Goal: Task Accomplishment & Management: Complete application form

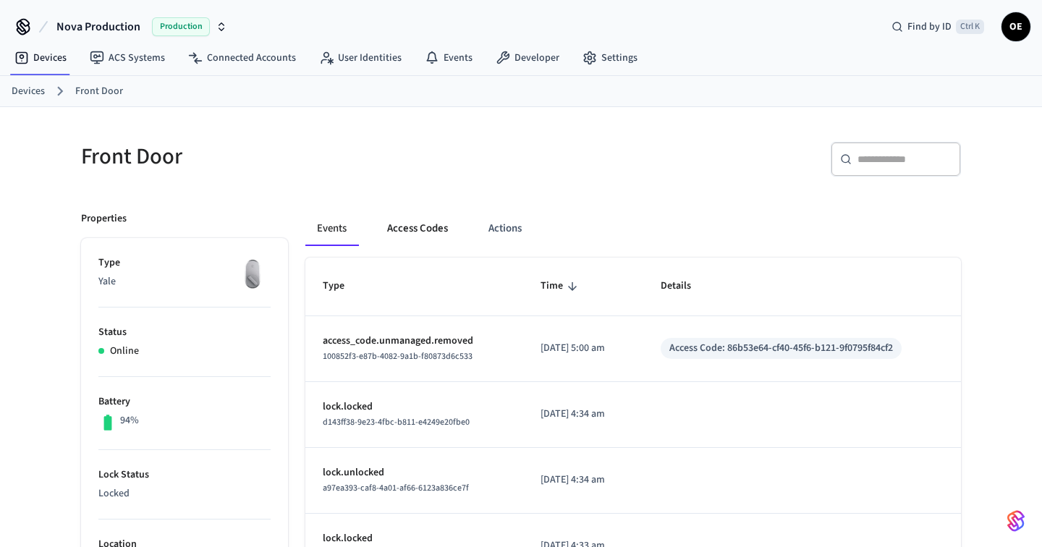
click at [401, 226] on button "Access Codes" at bounding box center [418, 228] width 84 height 35
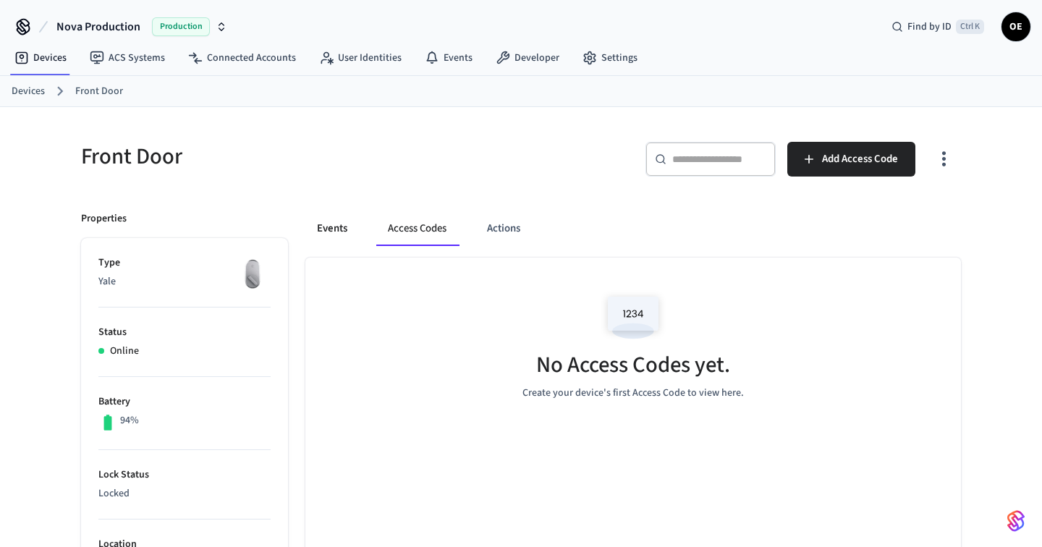
click at [323, 239] on button "Events" at bounding box center [332, 228] width 54 height 35
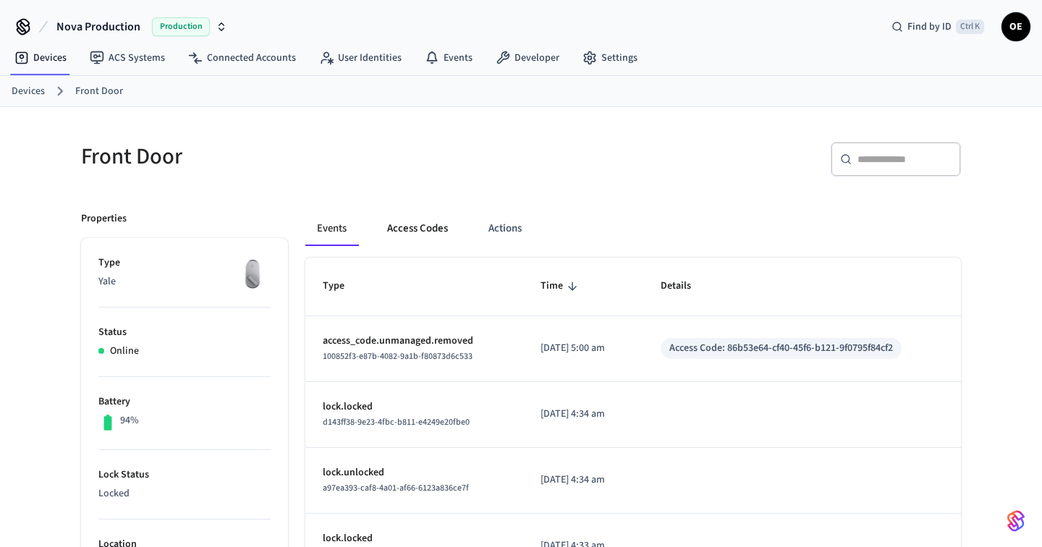
click at [449, 232] on button "Access Codes" at bounding box center [418, 228] width 84 height 35
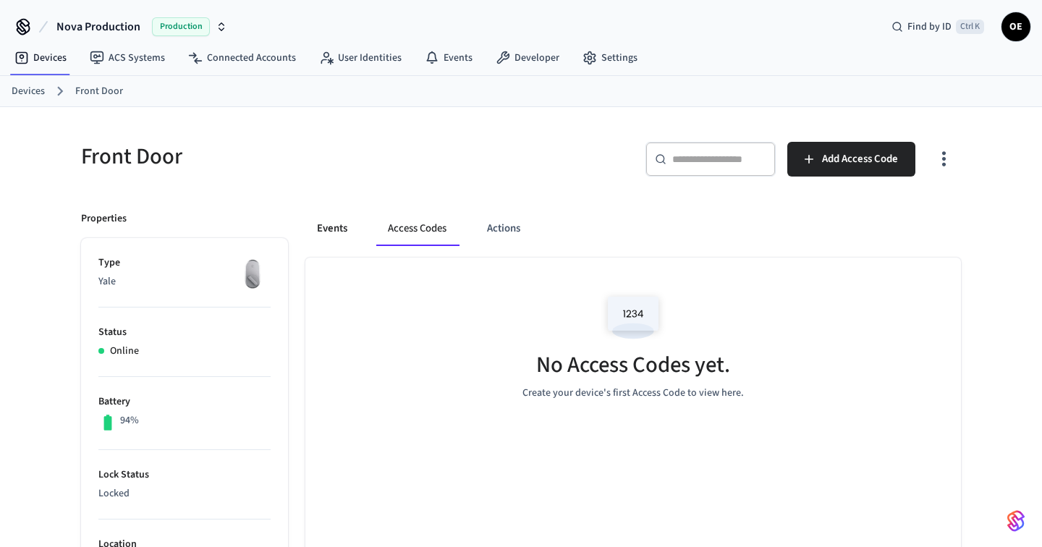
click at [342, 225] on button "Events" at bounding box center [332, 228] width 54 height 35
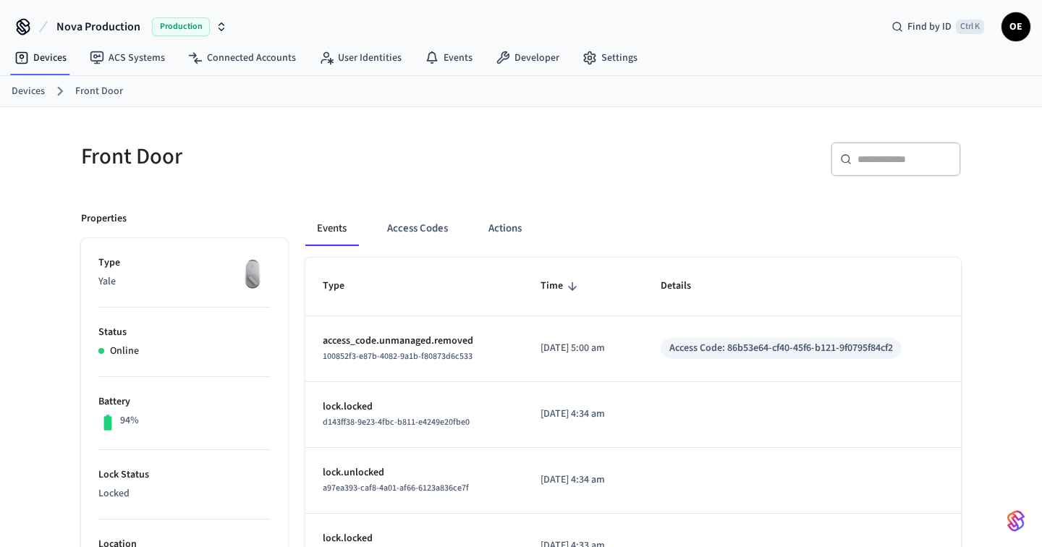
click at [419, 235] on button "Access Codes" at bounding box center [418, 228] width 84 height 35
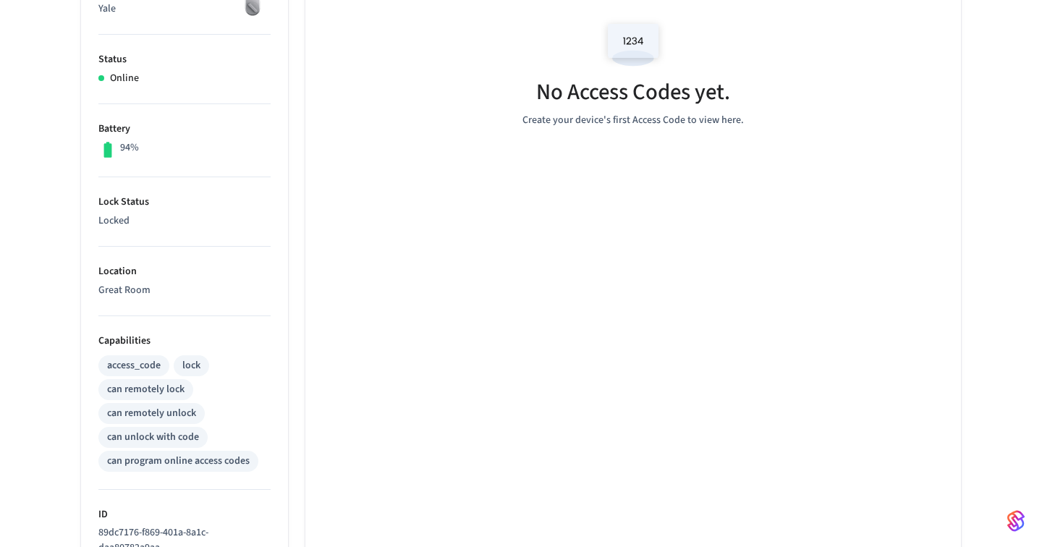
scroll to position [16, 0]
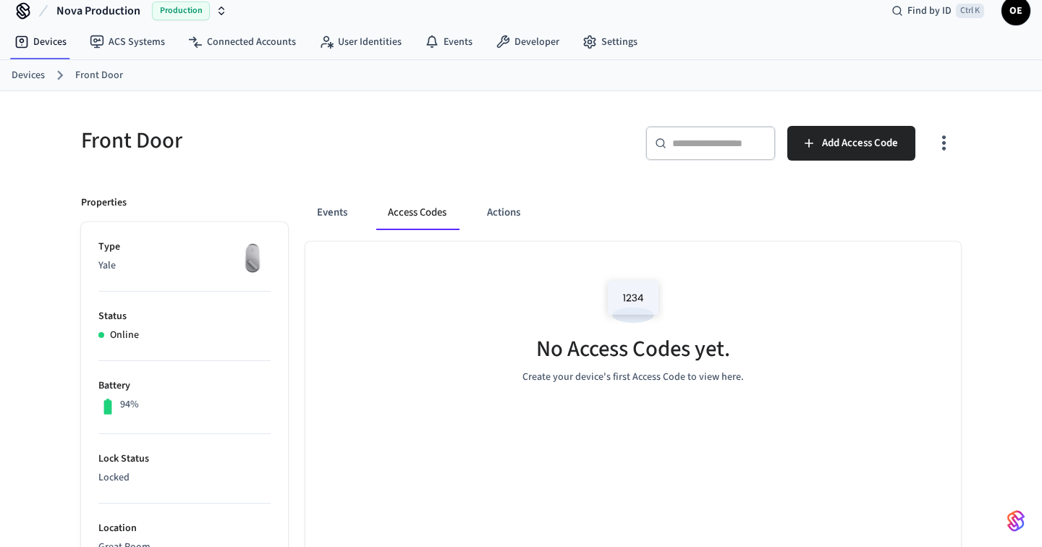
click at [954, 138] on icon "button" at bounding box center [944, 143] width 22 height 22
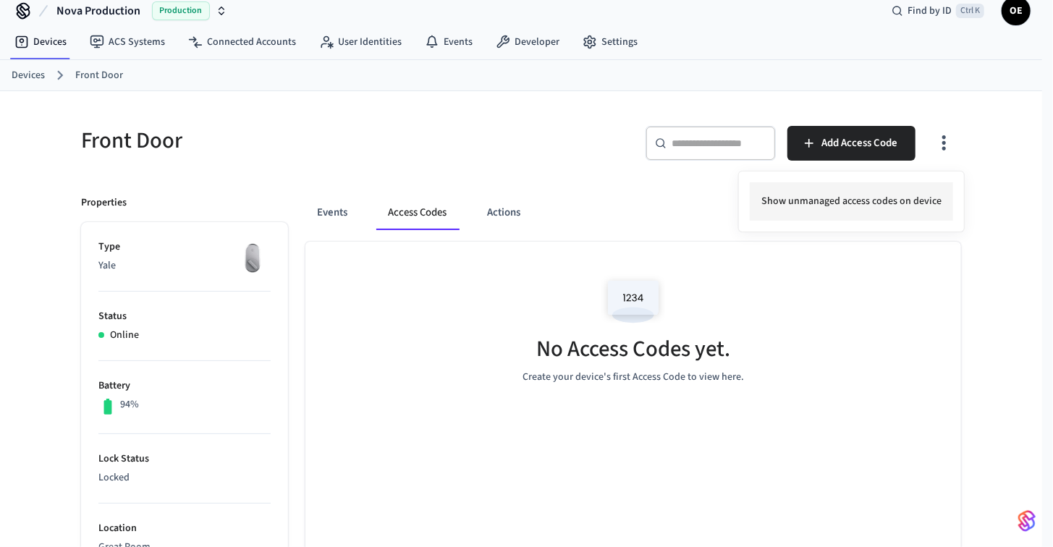
click at [887, 208] on li "Show unmanaged access codes on device" at bounding box center [851, 201] width 203 height 38
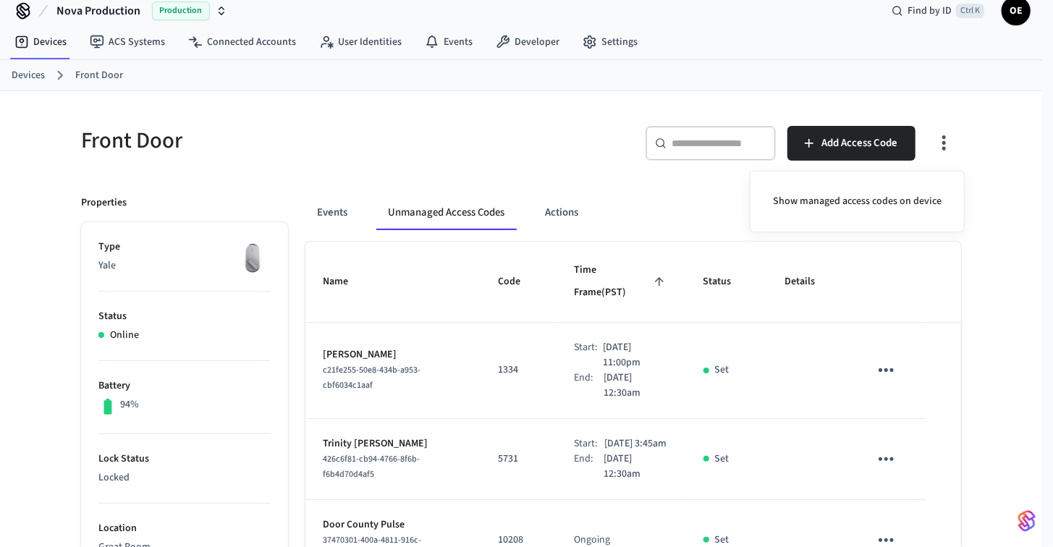
click at [598, 189] on div at bounding box center [526, 273] width 1053 height 547
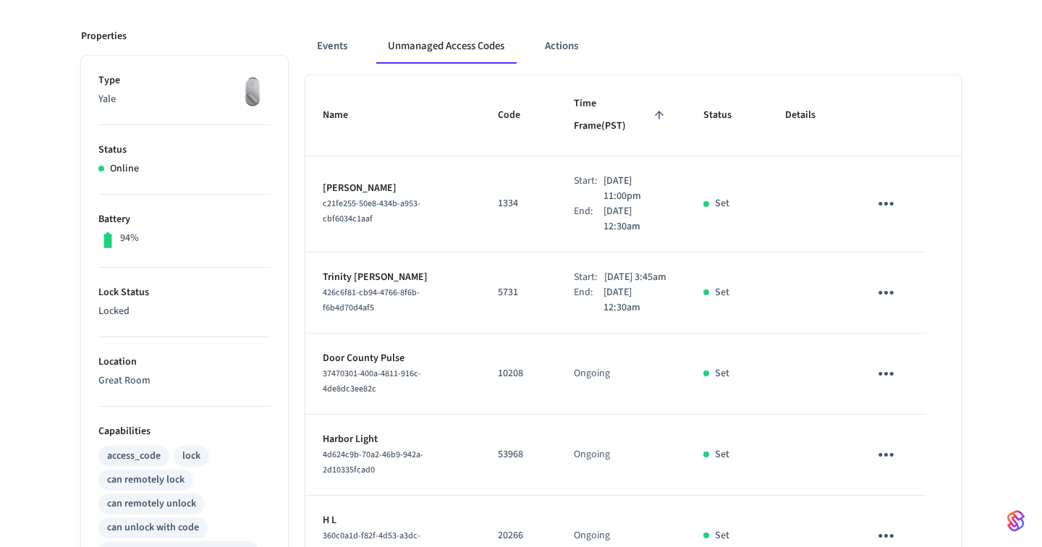
scroll to position [0, 0]
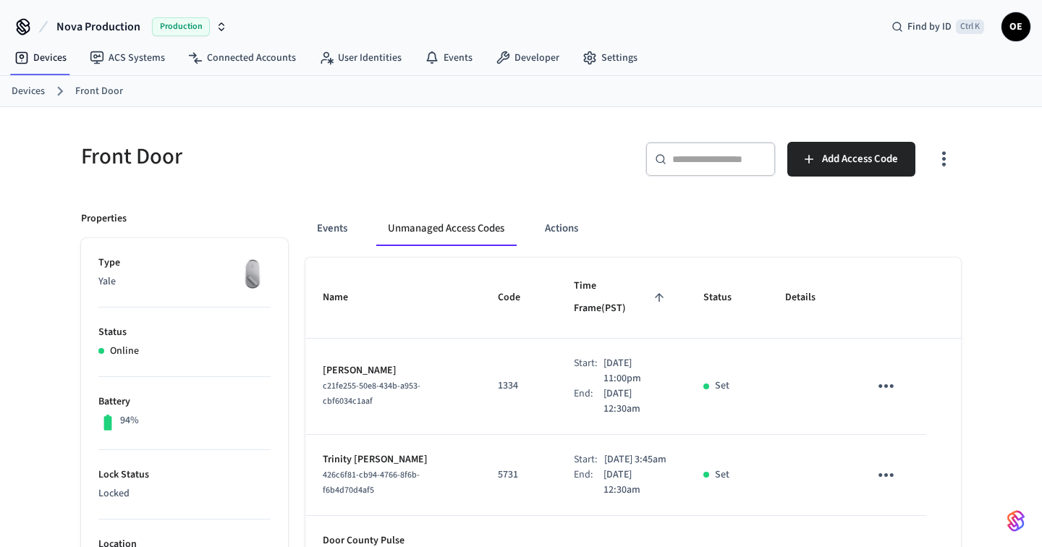
click at [946, 163] on icon "button" at bounding box center [944, 159] width 22 height 22
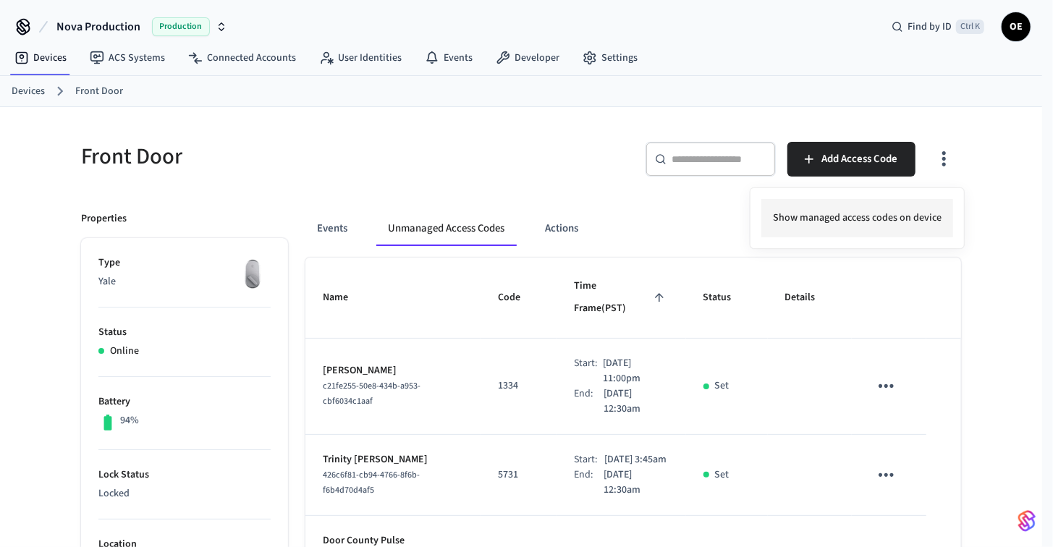
click at [864, 210] on li "Show managed access codes on device" at bounding box center [857, 218] width 192 height 38
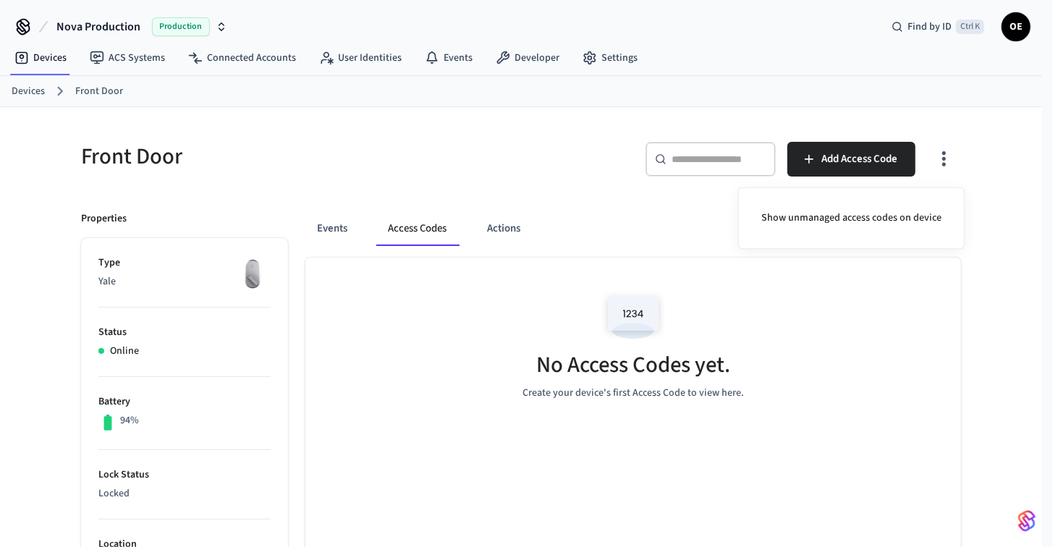
click at [349, 232] on div at bounding box center [526, 273] width 1053 height 547
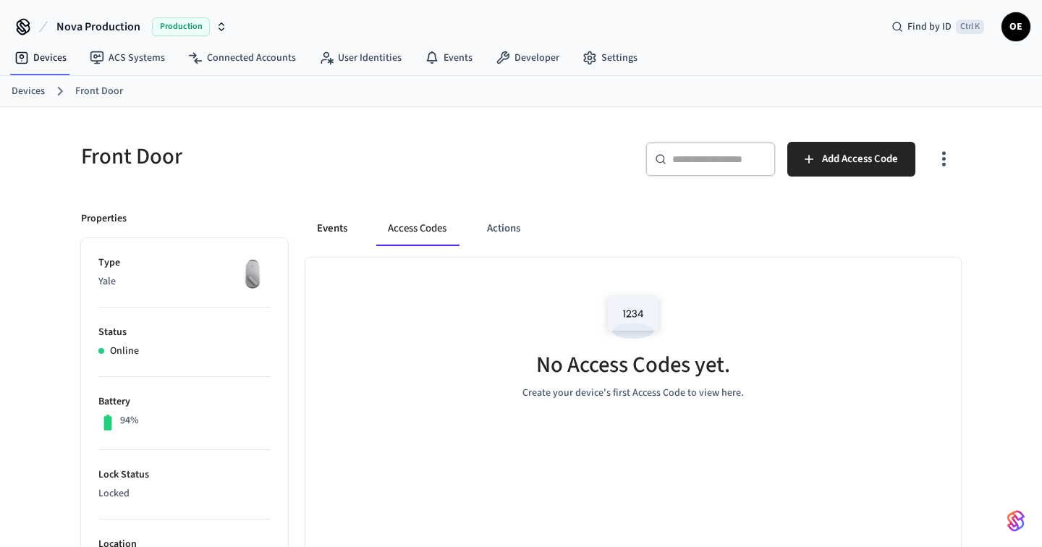
click at [335, 229] on button "Events" at bounding box center [332, 228] width 54 height 35
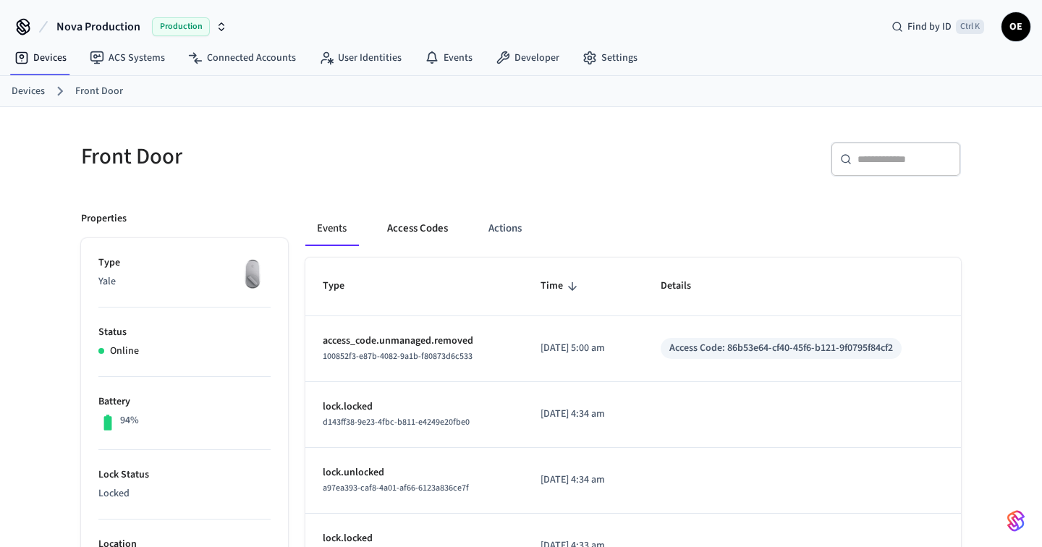
click at [433, 235] on button "Access Codes" at bounding box center [418, 228] width 84 height 35
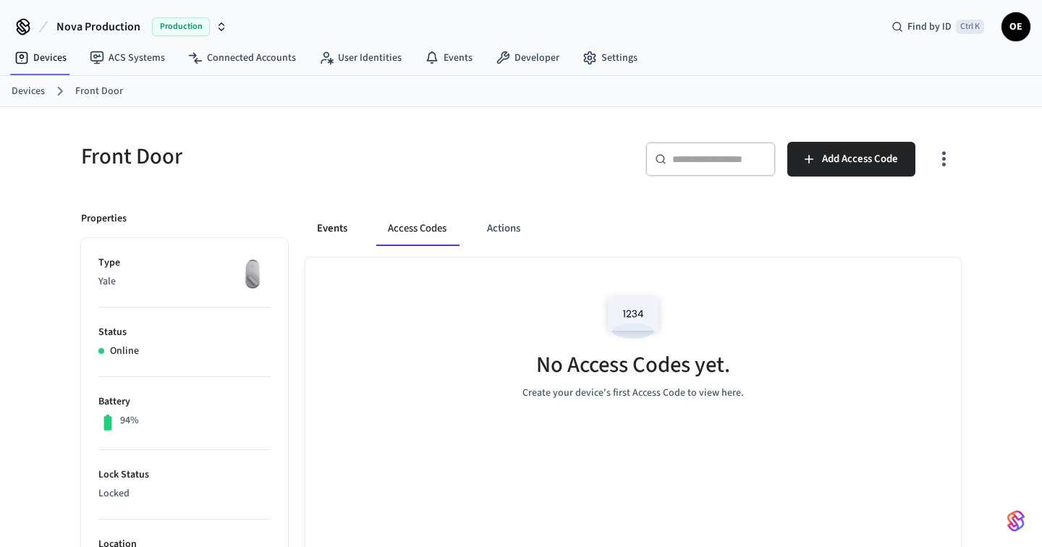
click at [358, 225] on button "Events" at bounding box center [332, 228] width 54 height 35
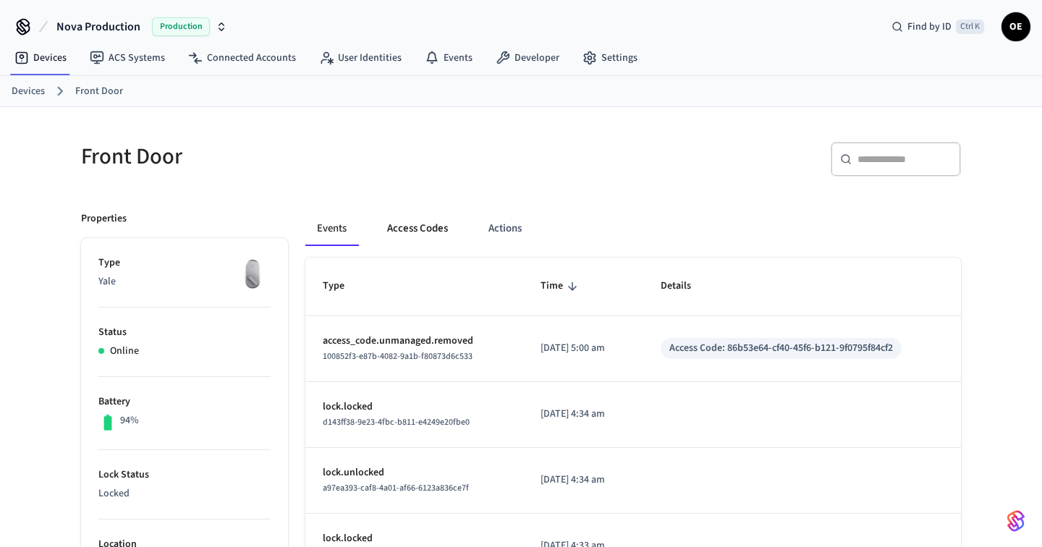
click at [398, 226] on button "Access Codes" at bounding box center [418, 228] width 84 height 35
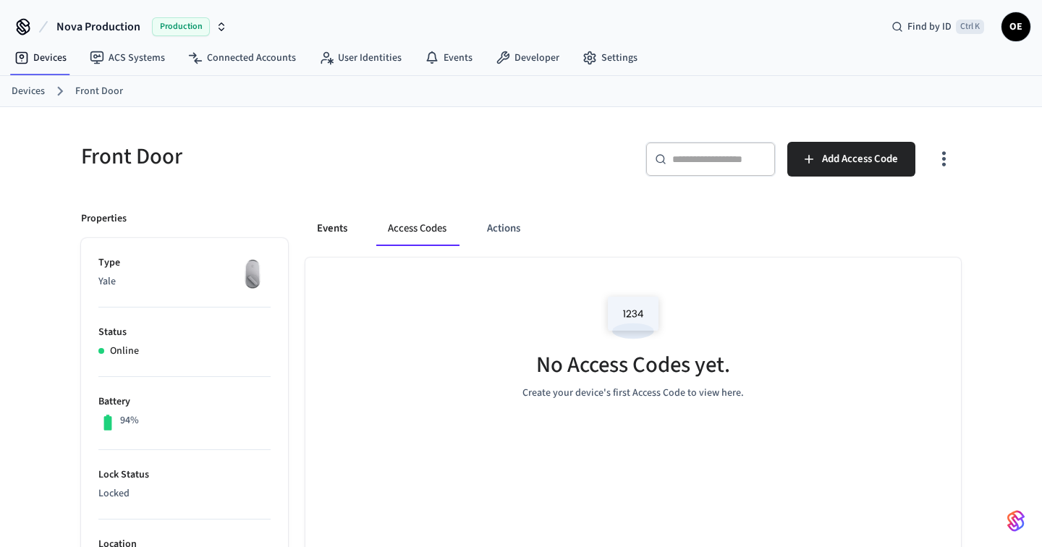
click at [336, 226] on button "Events" at bounding box center [332, 228] width 54 height 35
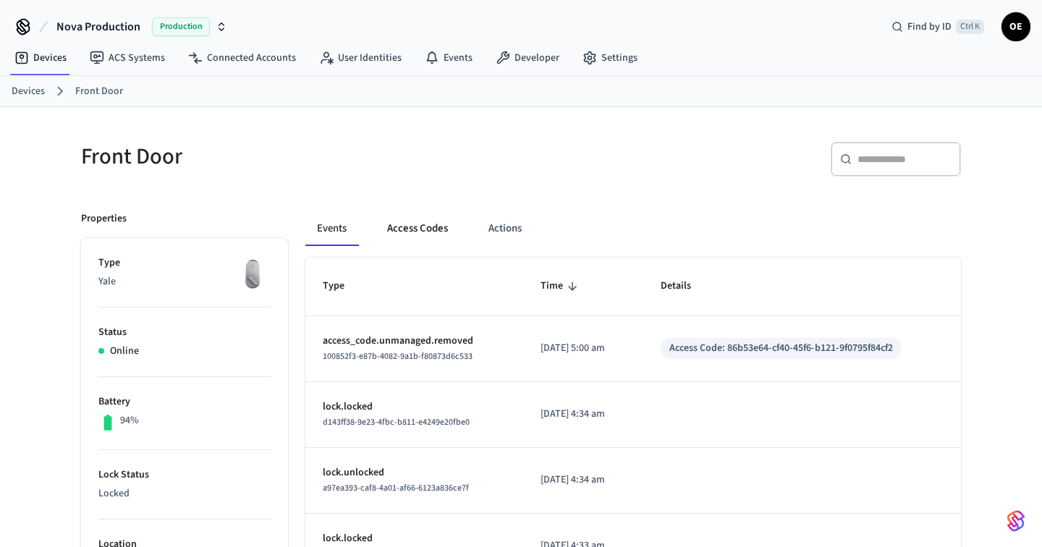
click at [398, 228] on button "Access Codes" at bounding box center [418, 228] width 84 height 35
click at [410, 229] on button "Access Codes" at bounding box center [418, 228] width 84 height 35
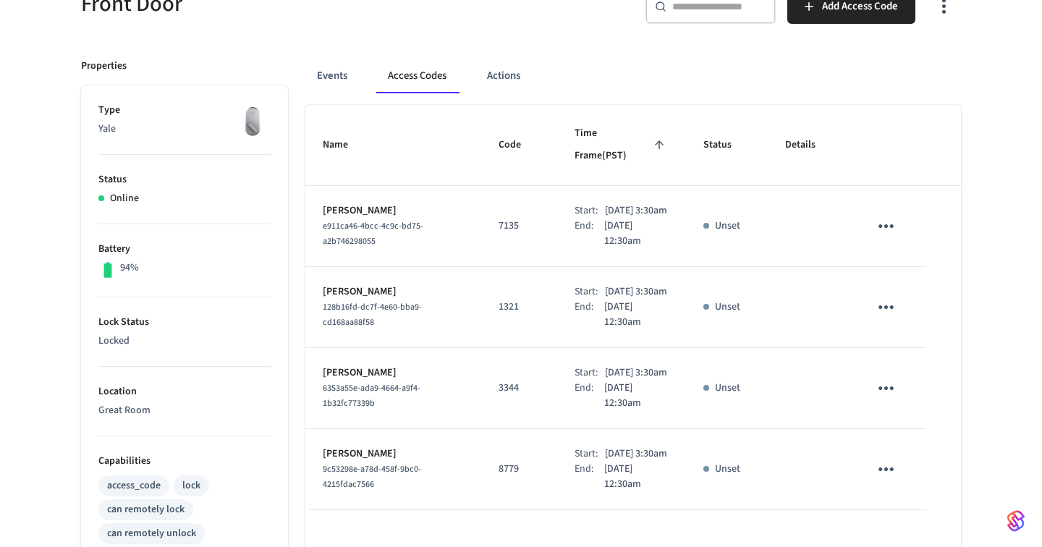
scroll to position [217, 0]
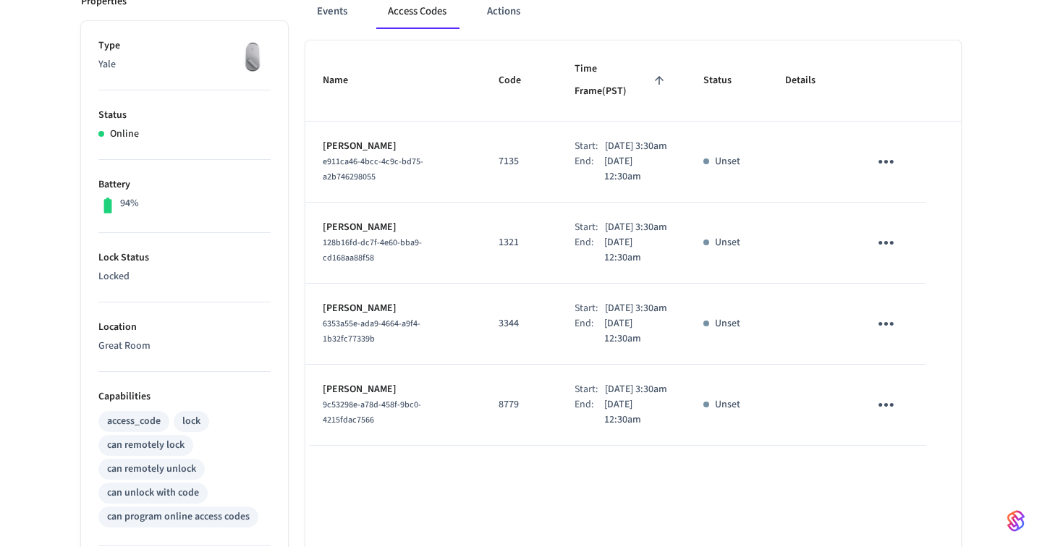
click at [853, 277] on td "sticky table" at bounding box center [889, 243] width 75 height 81
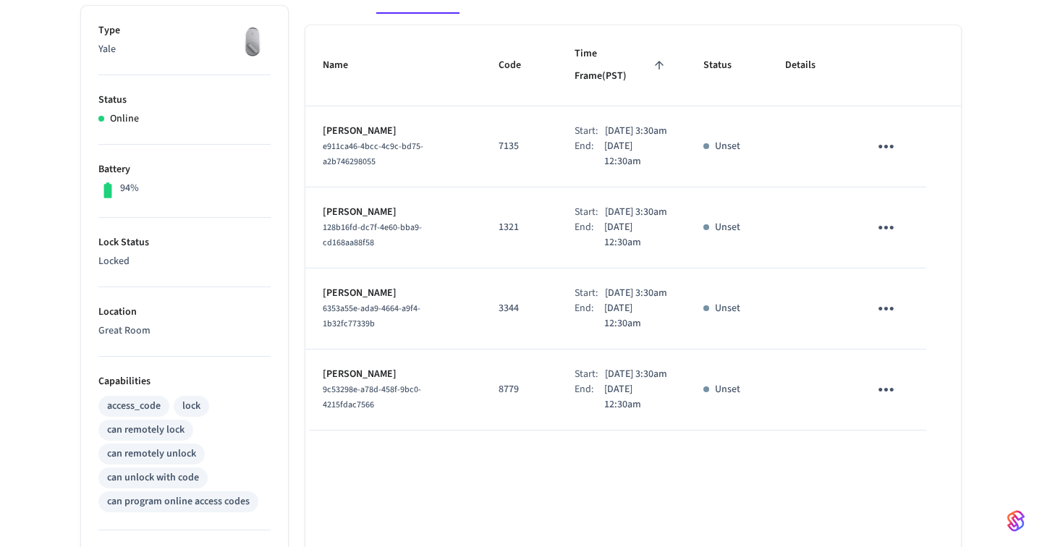
scroll to position [237, 0]
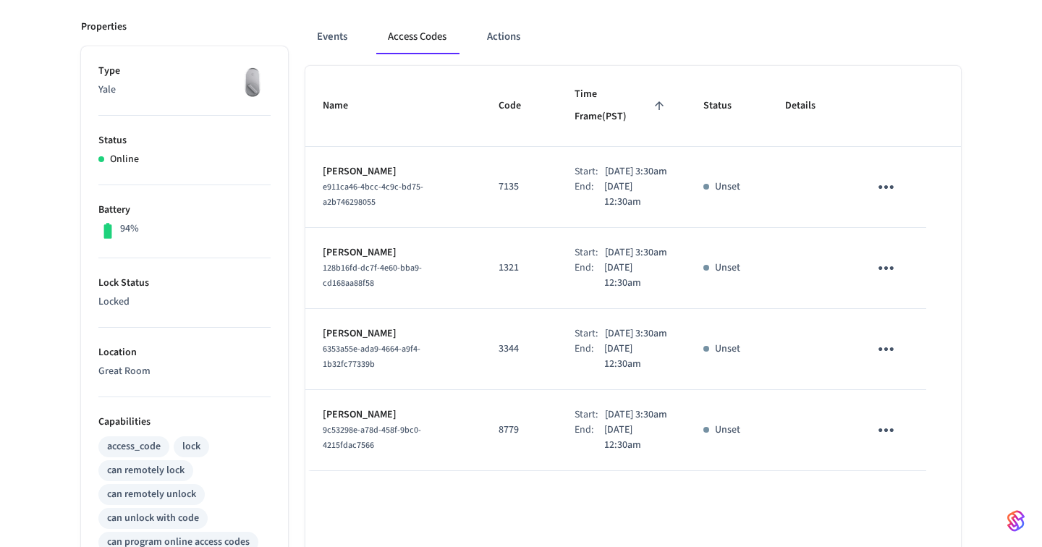
scroll to position [0, 0]
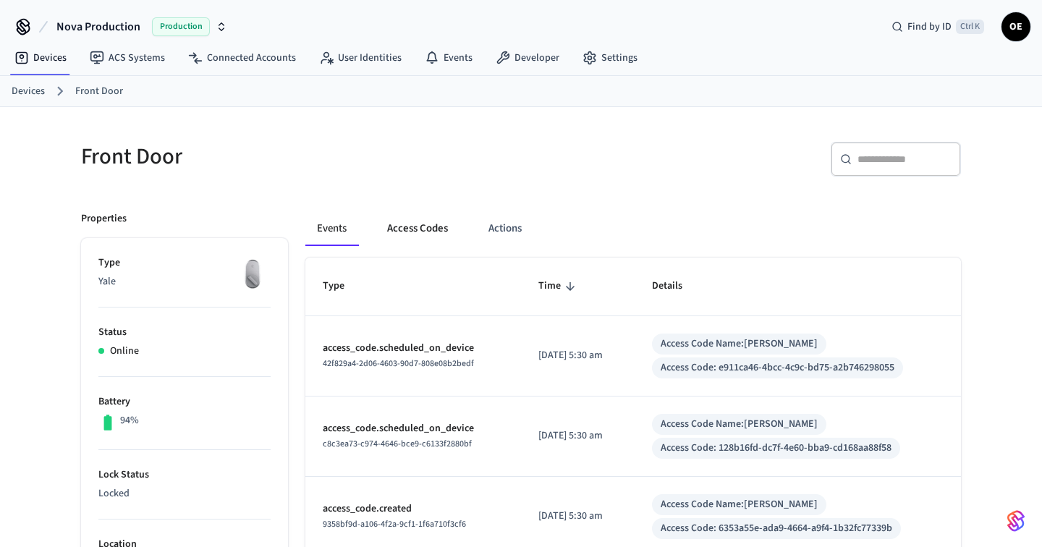
click at [386, 227] on button "Access Codes" at bounding box center [418, 228] width 84 height 35
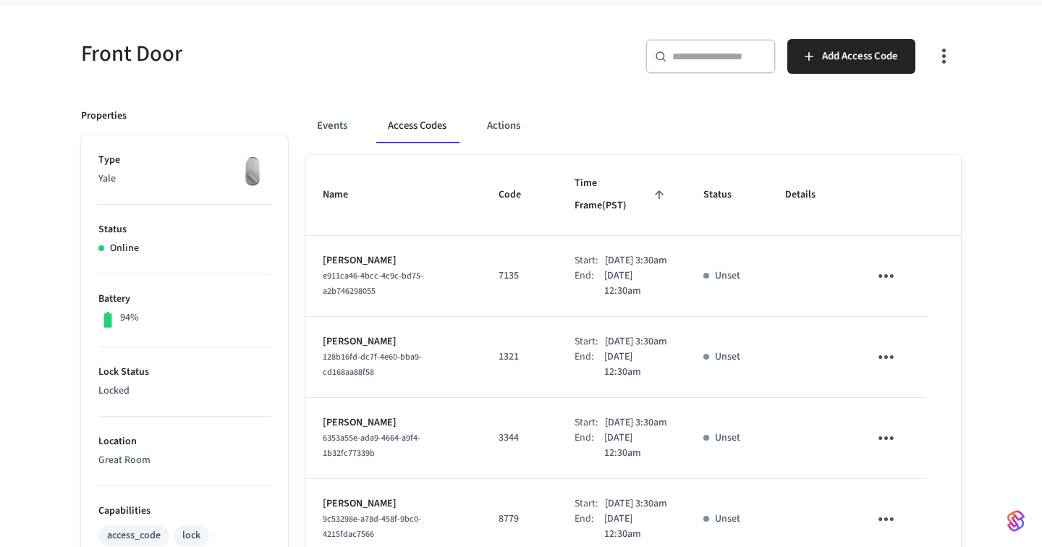
scroll to position [36, 0]
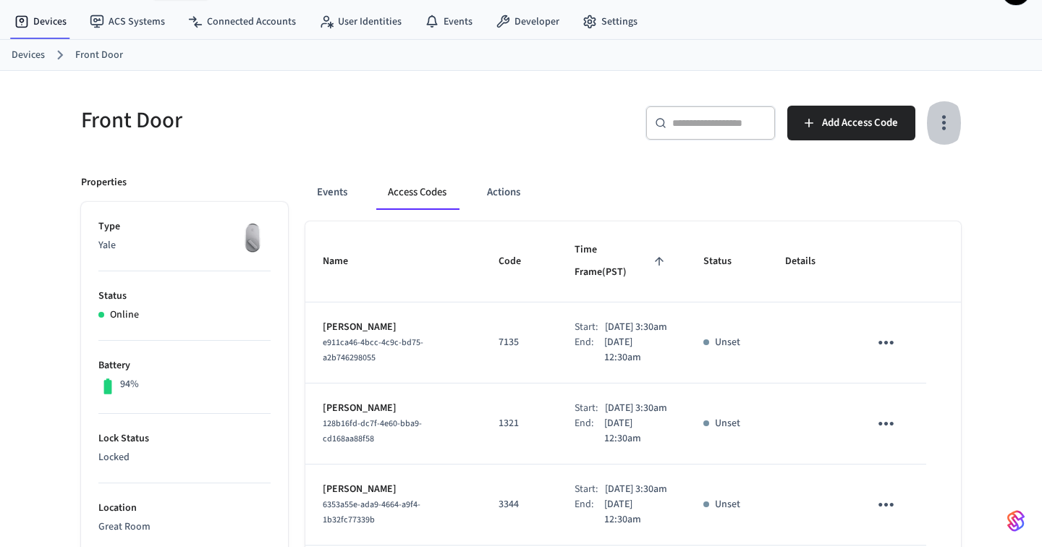
click at [942, 122] on icon "button" at bounding box center [944, 123] width 4 height 15
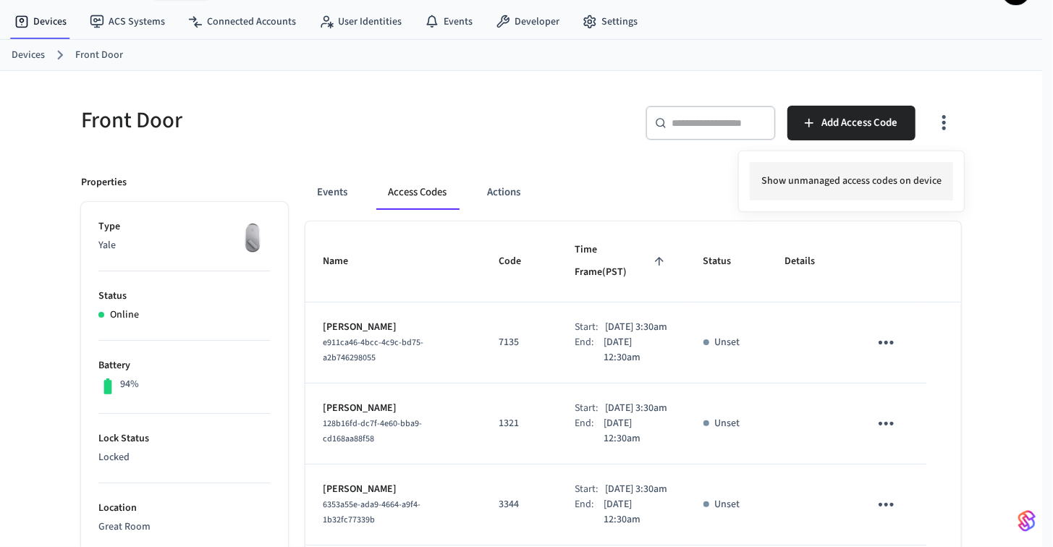
click at [870, 179] on li "Show unmanaged access codes on device" at bounding box center [851, 181] width 203 height 38
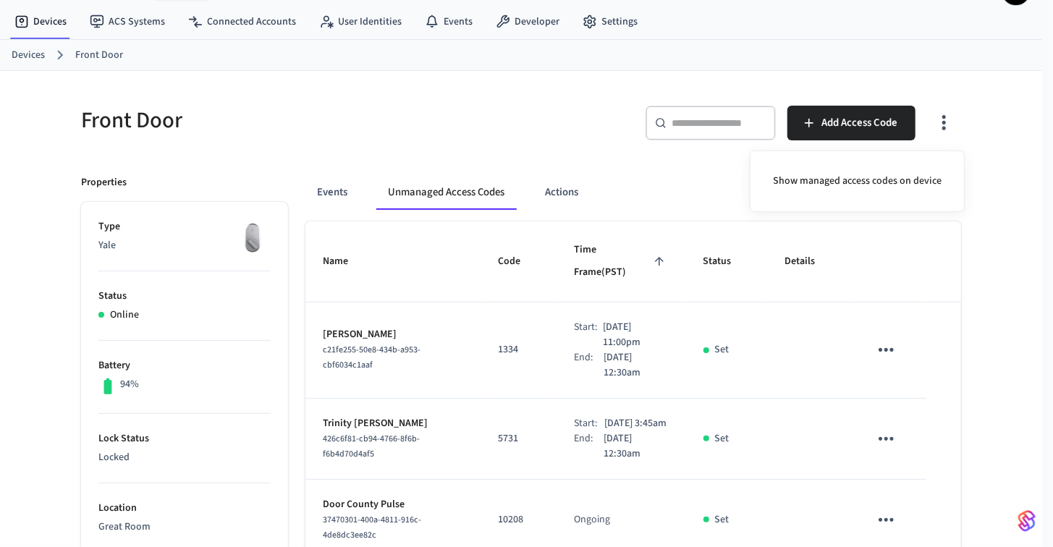
click at [945, 124] on div at bounding box center [526, 273] width 1053 height 547
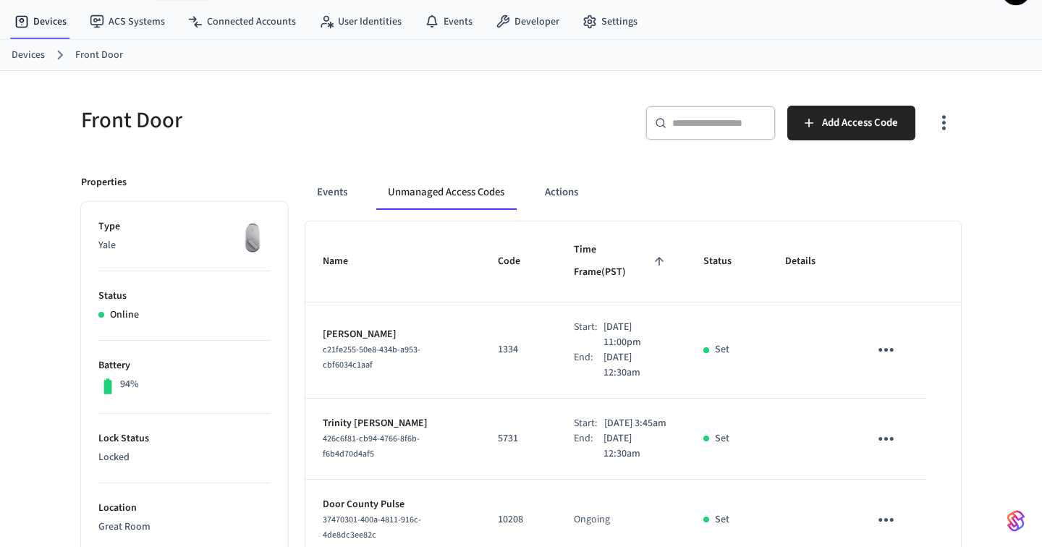
click at [938, 119] on icon "button" at bounding box center [944, 122] width 22 height 22
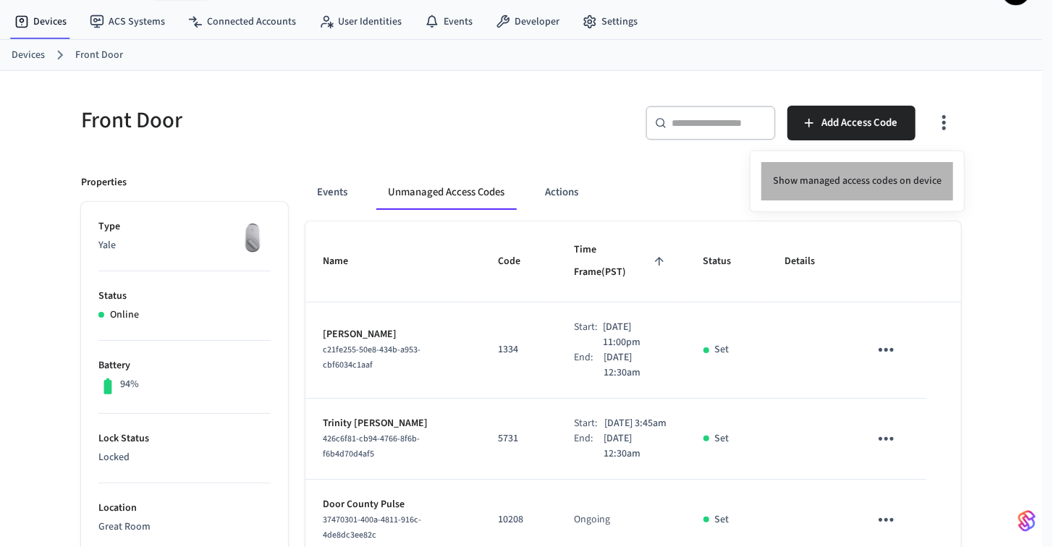
click at [872, 173] on li "Show managed access codes on device" at bounding box center [857, 181] width 192 height 38
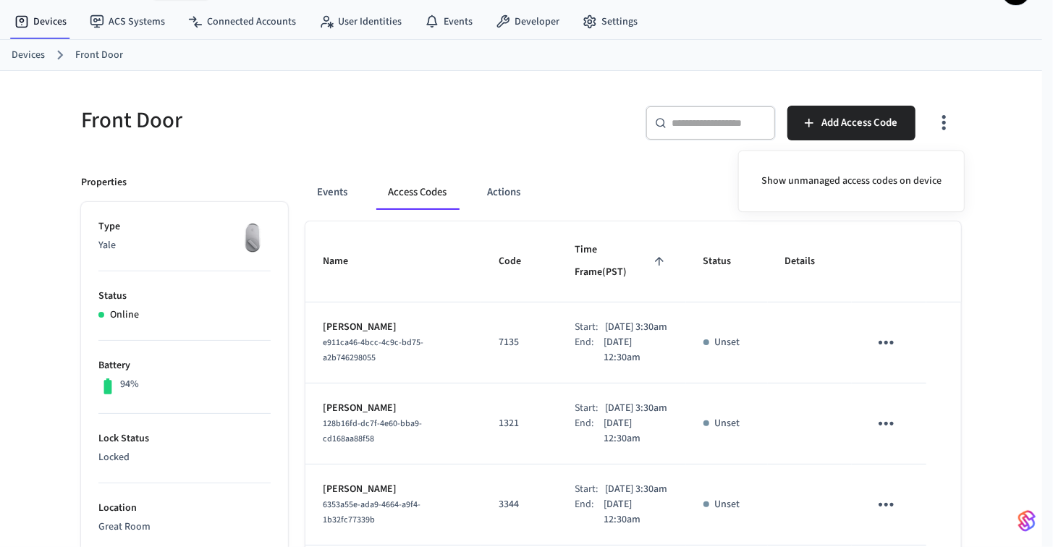
click at [984, 159] on div at bounding box center [526, 273] width 1053 height 547
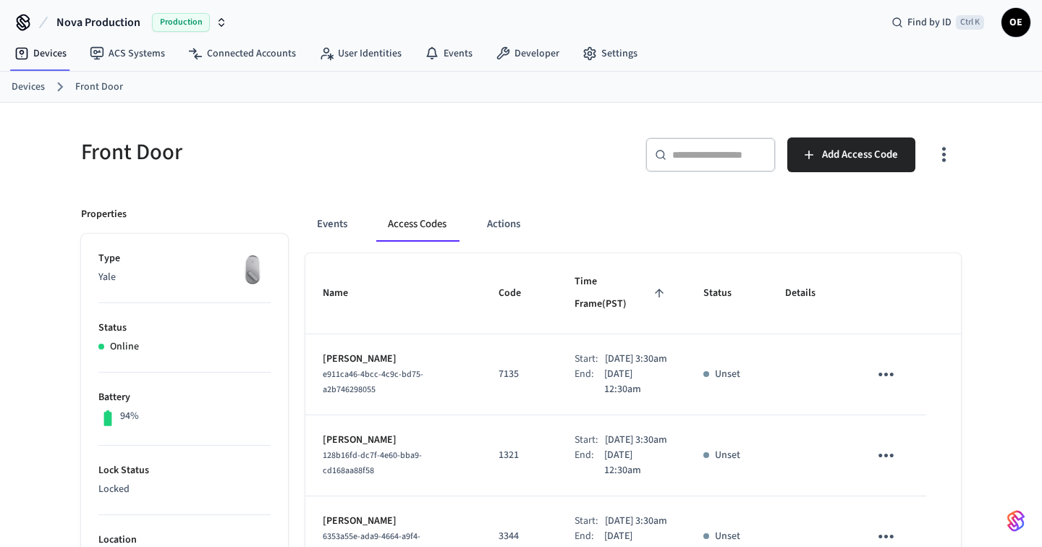
scroll to position [0, 0]
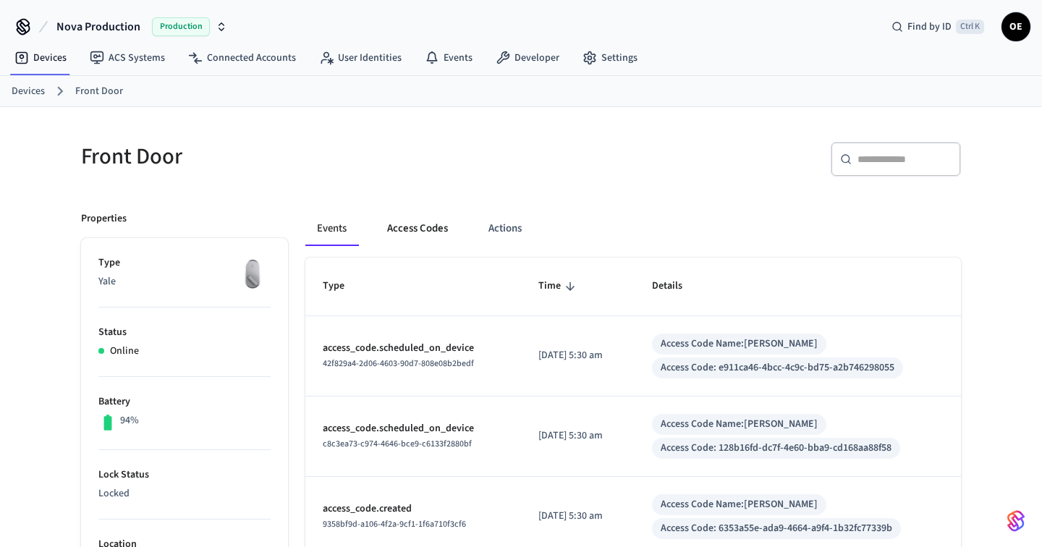
click at [429, 238] on button "Access Codes" at bounding box center [418, 228] width 84 height 35
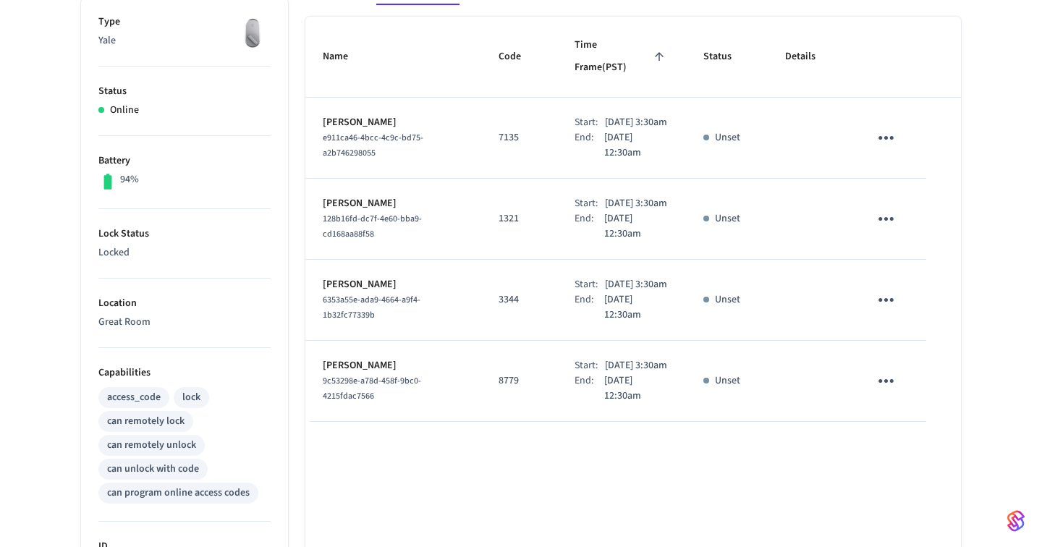
scroll to position [145, 0]
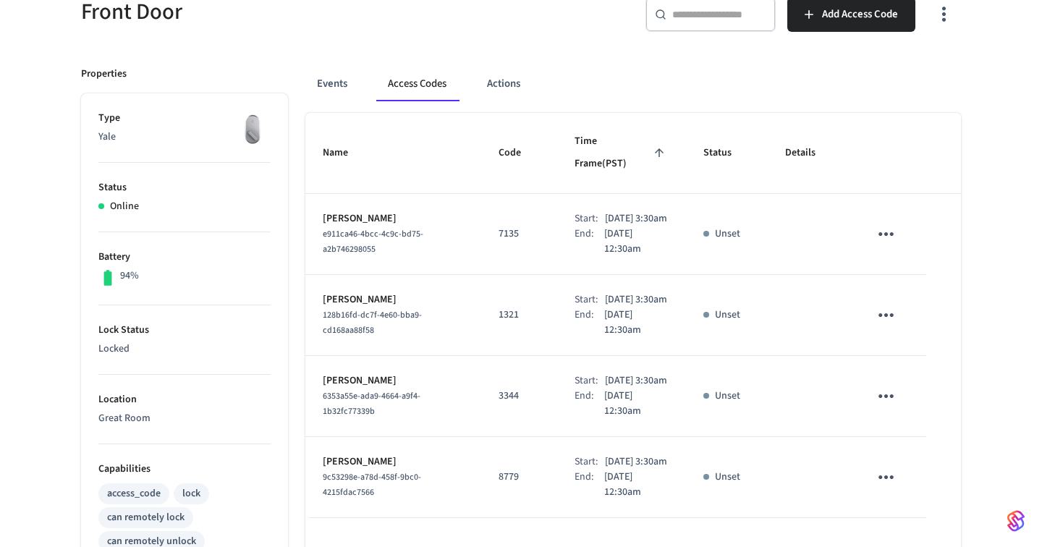
click at [438, 82] on button "Access Codes" at bounding box center [417, 84] width 82 height 35
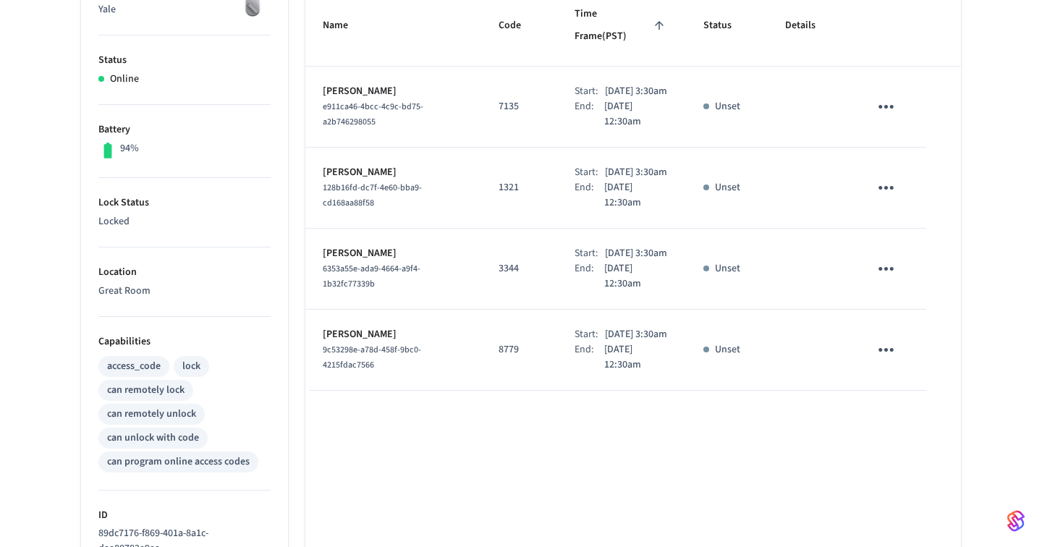
scroll to position [274, 0]
click at [433, 98] on div "e911ca46-4bcc-4c9c-bd75-a2b746298055" at bounding box center [393, 113] width 141 height 30
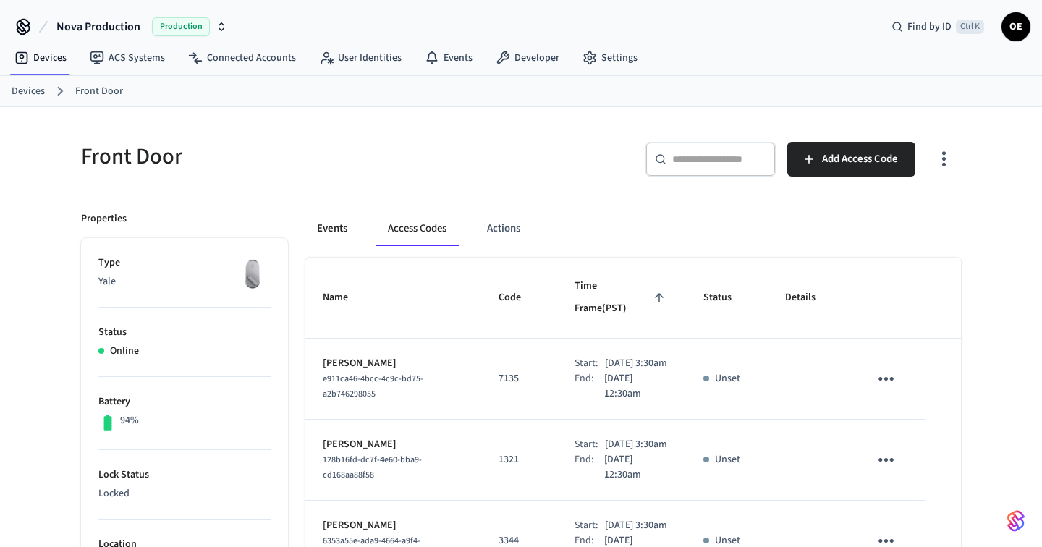
click at [337, 219] on button "Events" at bounding box center [332, 228] width 54 height 35
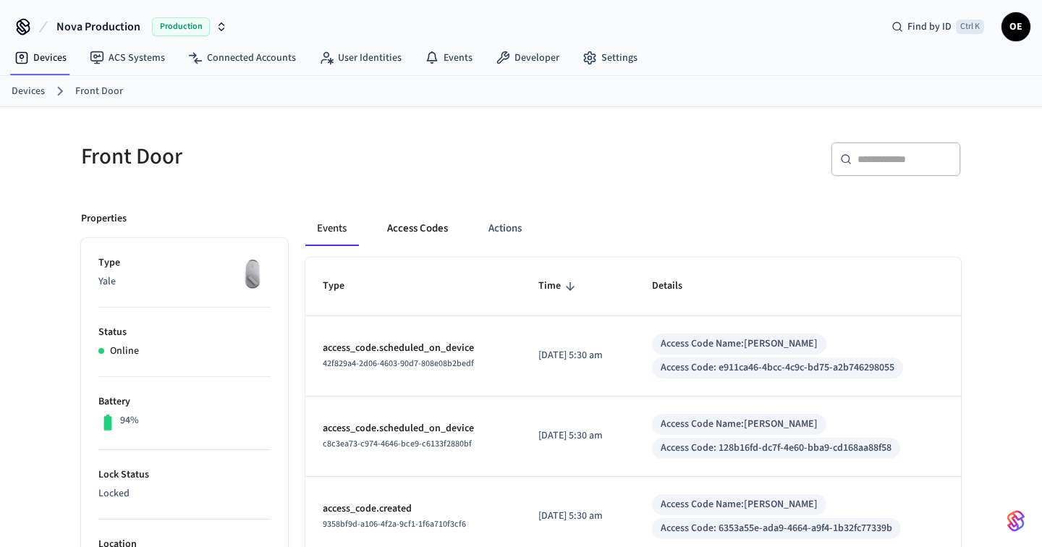
click at [417, 228] on button "Access Codes" at bounding box center [418, 228] width 84 height 35
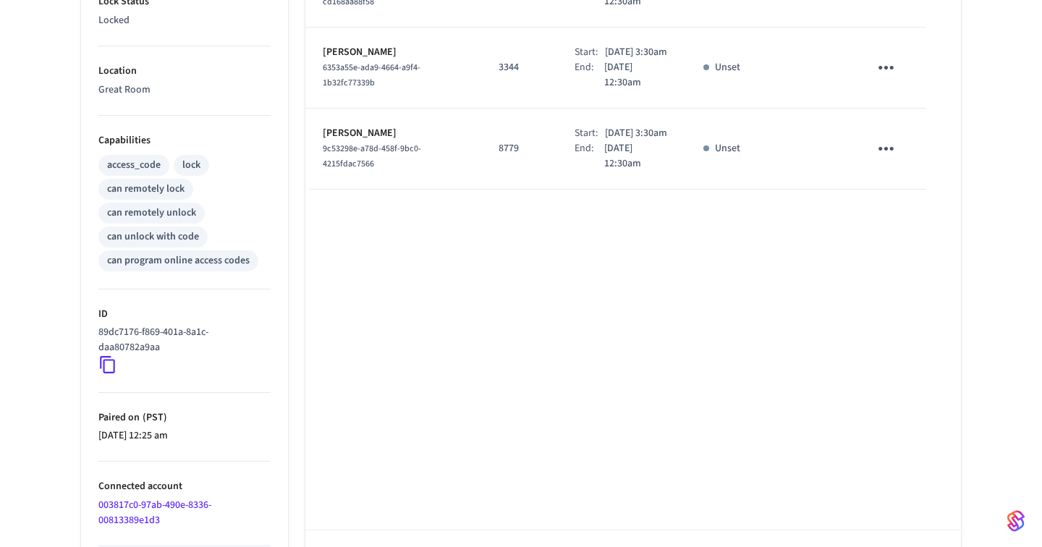
scroll to position [483, 0]
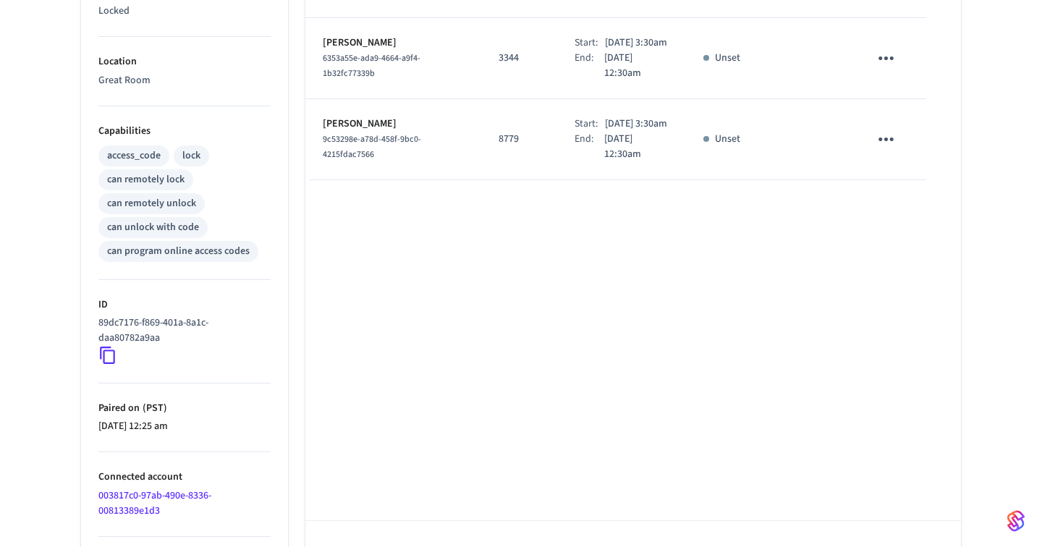
click at [997, 241] on div "Front Door ​ ​ Add Access Code Properties Type Yale Status Online Battery 94% L…" at bounding box center [521, 107] width 1042 height 966
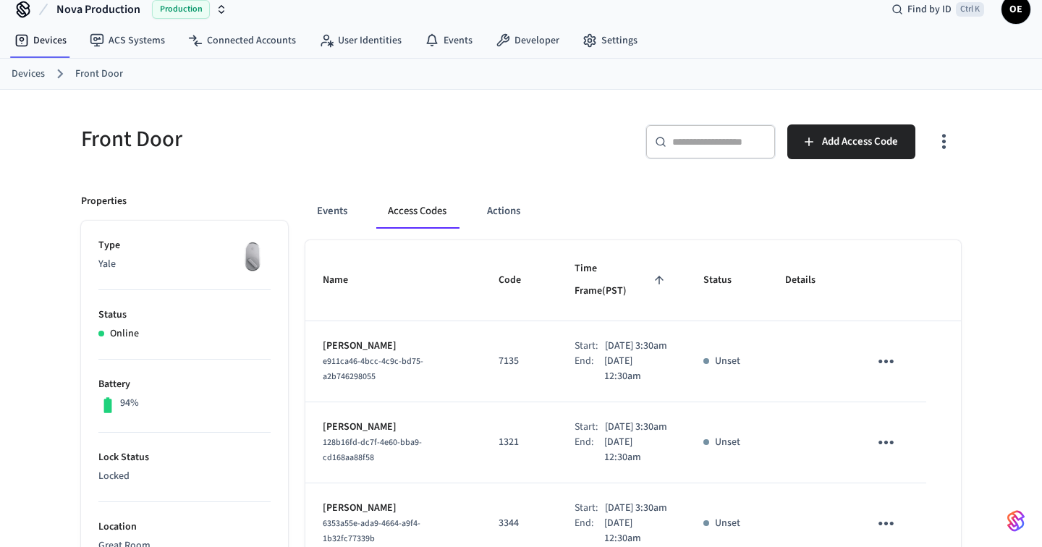
scroll to position [0, 0]
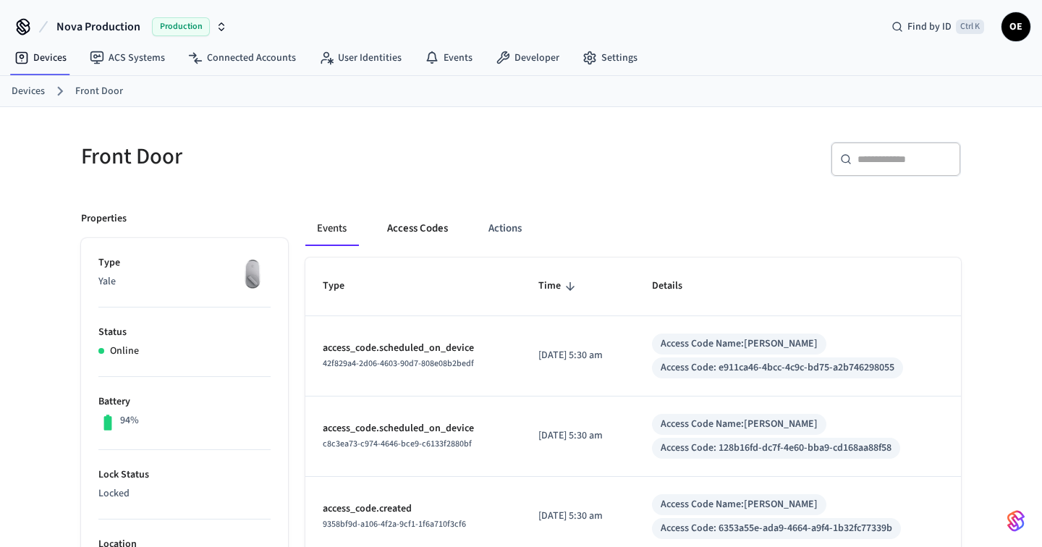
click at [414, 239] on button "Access Codes" at bounding box center [418, 228] width 84 height 35
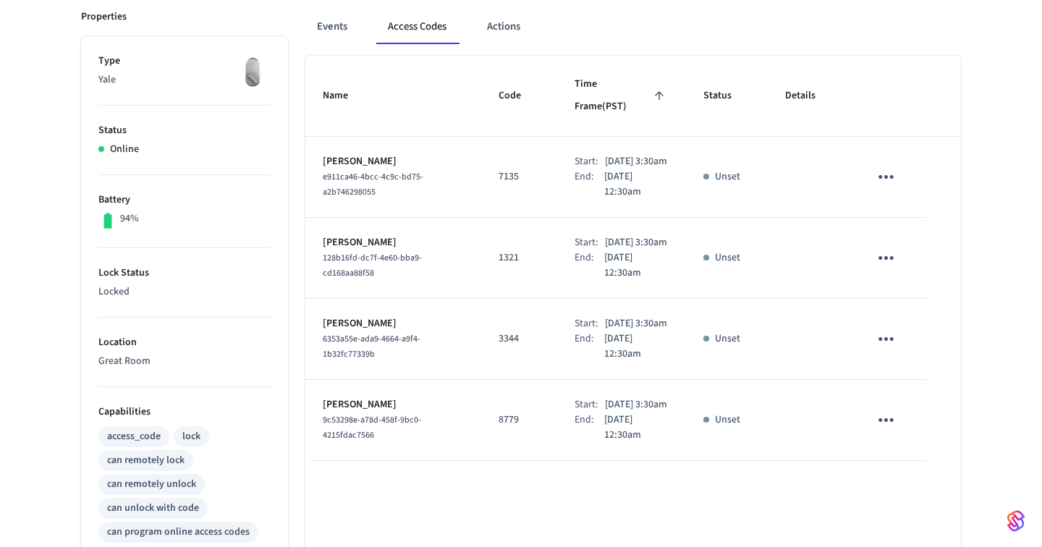
scroll to position [145, 0]
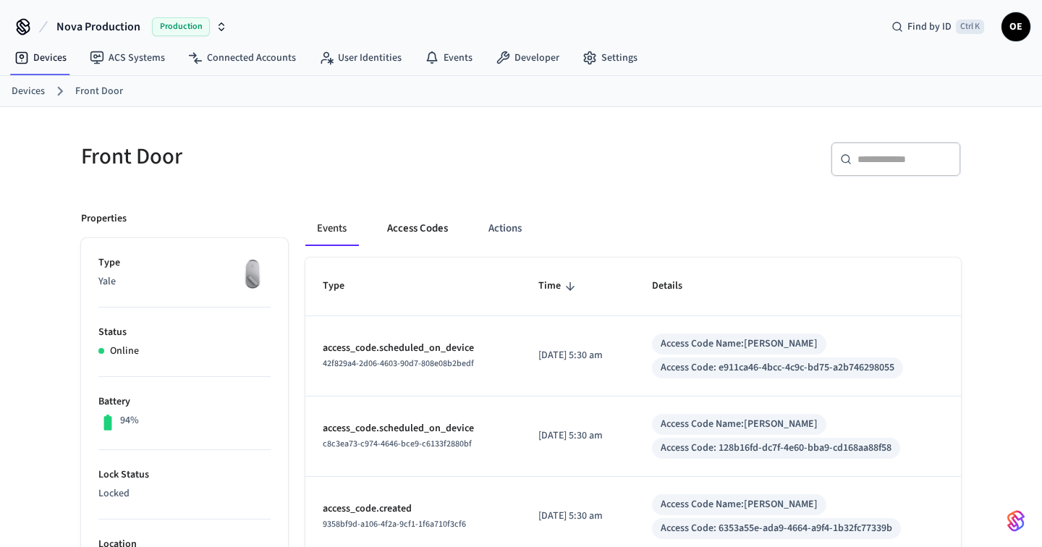
click at [414, 215] on button "Access Codes" at bounding box center [418, 228] width 84 height 35
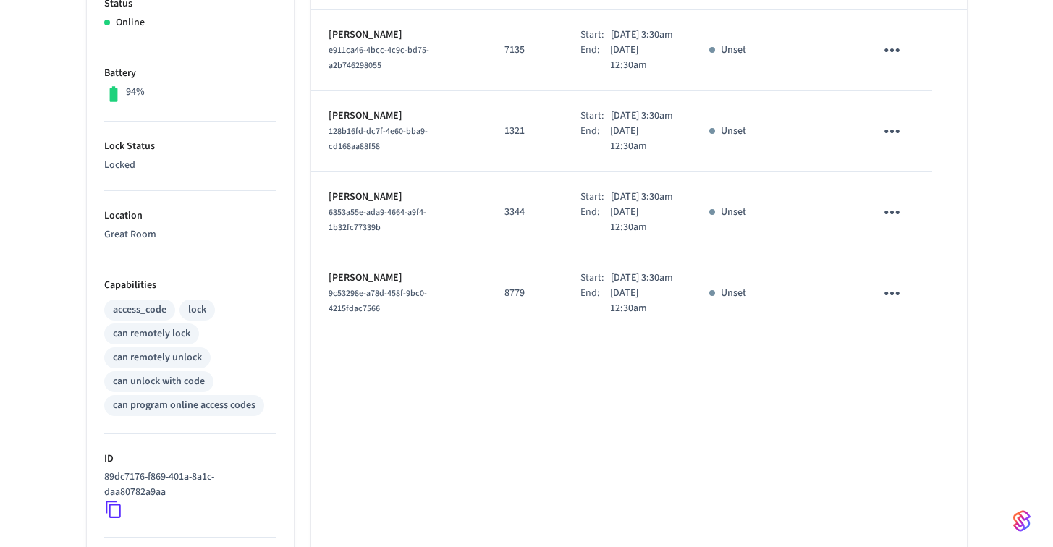
scroll to position [145, 0]
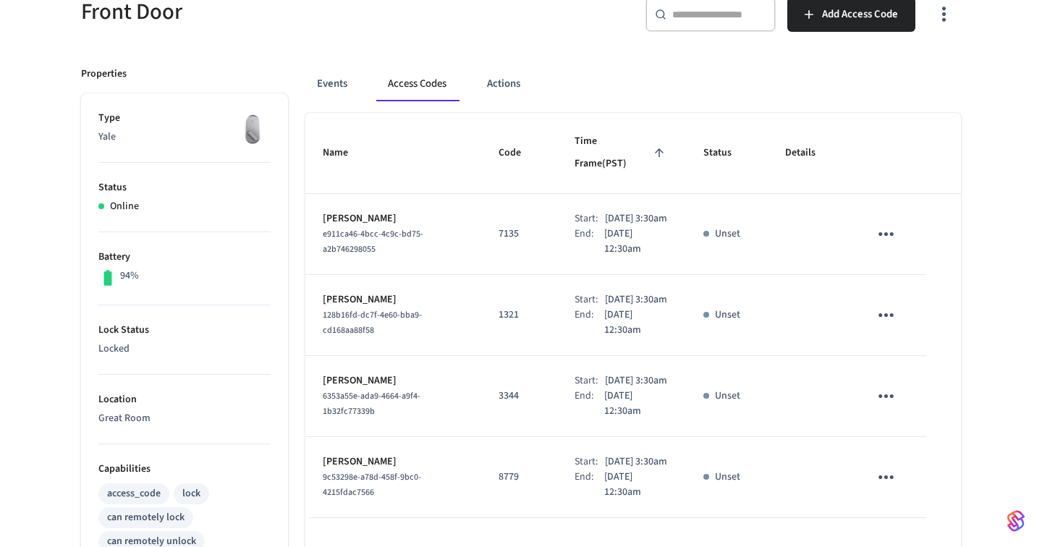
click at [942, 9] on icon "button" at bounding box center [944, 14] width 22 height 22
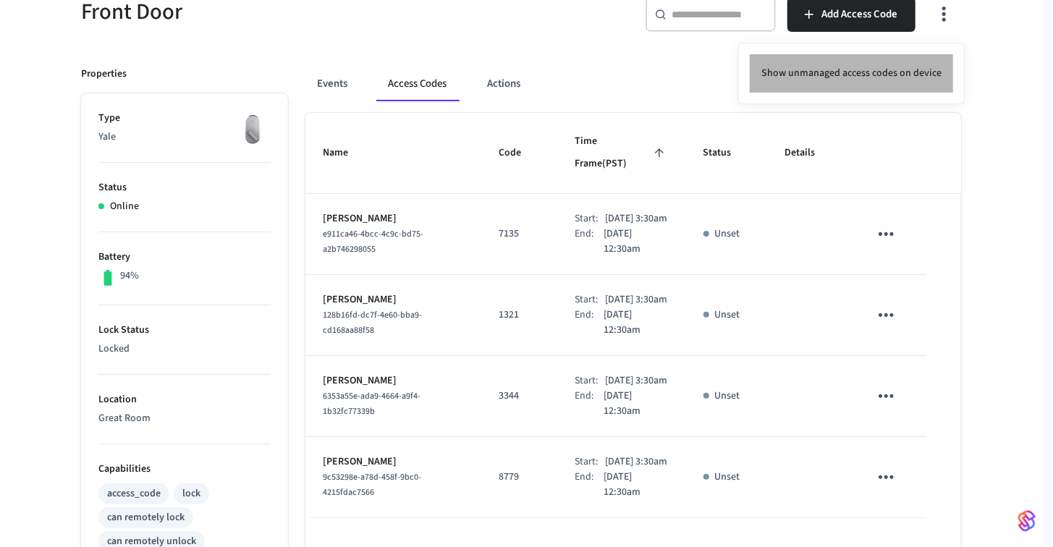
click at [869, 64] on li "Show unmanaged access codes on device" at bounding box center [851, 73] width 203 height 38
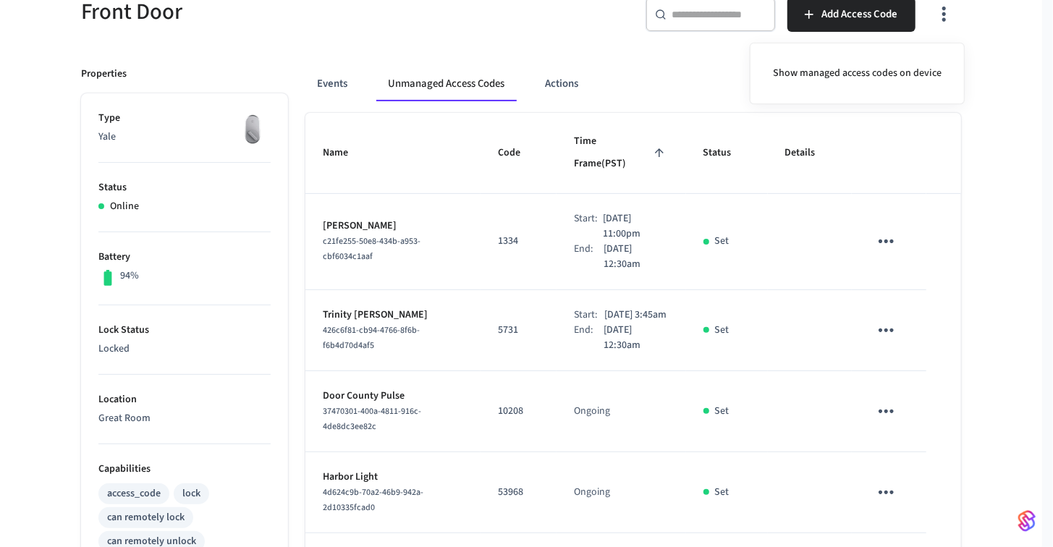
click at [342, 75] on div at bounding box center [526, 273] width 1053 height 547
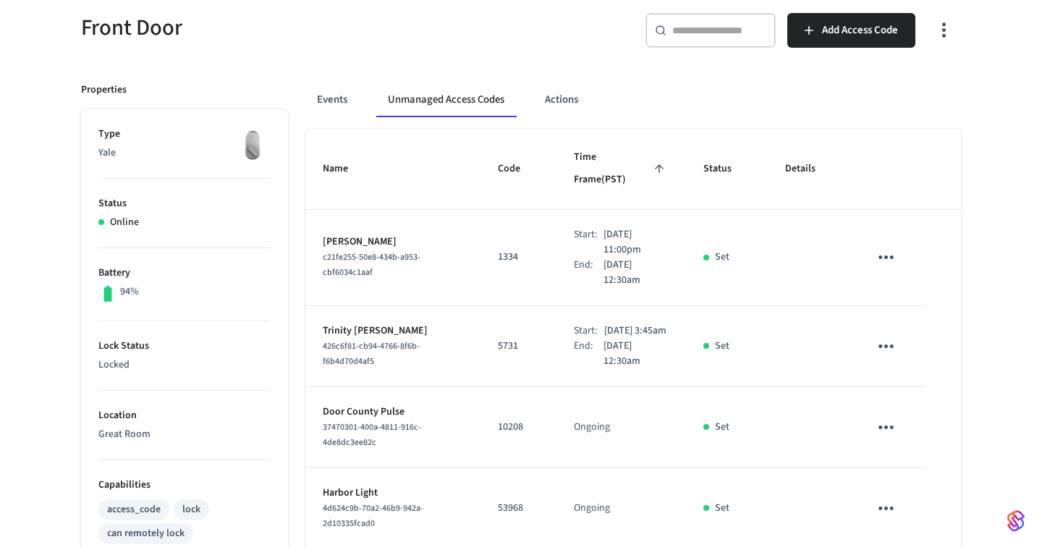
click at [937, 27] on icon "button" at bounding box center [944, 30] width 22 height 22
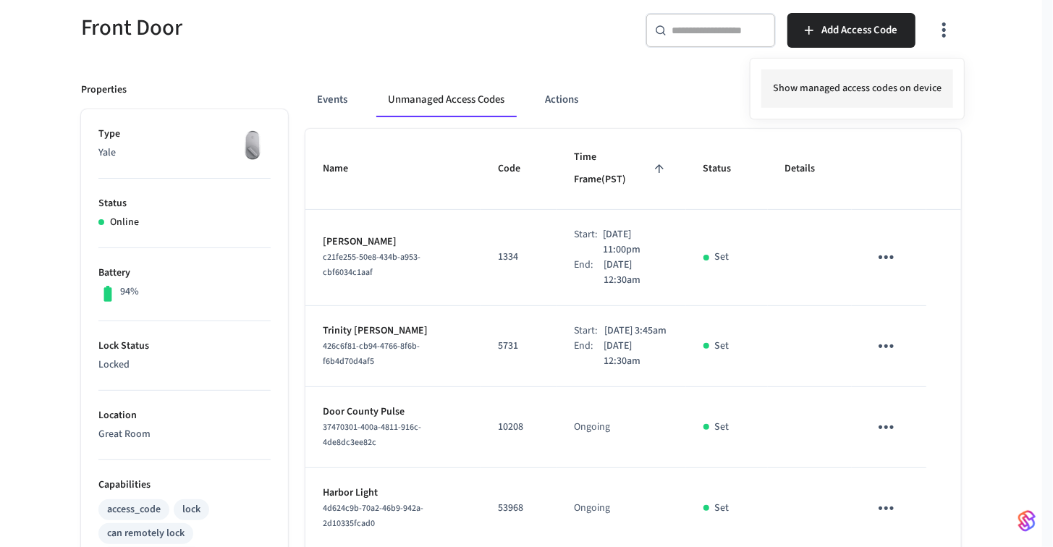
click at [883, 80] on li "Show managed access codes on device" at bounding box center [857, 88] width 192 height 38
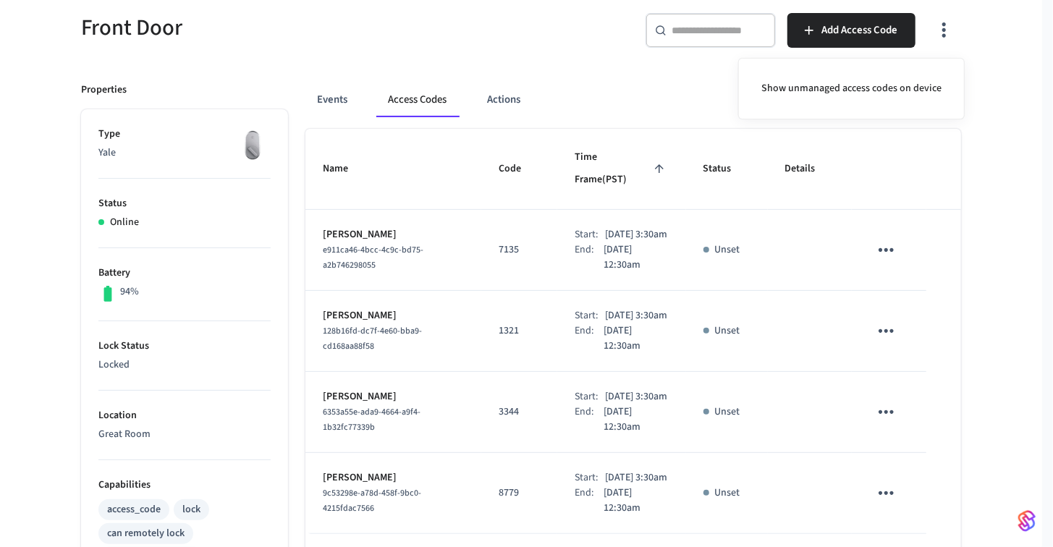
click at [822, 41] on div at bounding box center [526, 273] width 1053 height 547
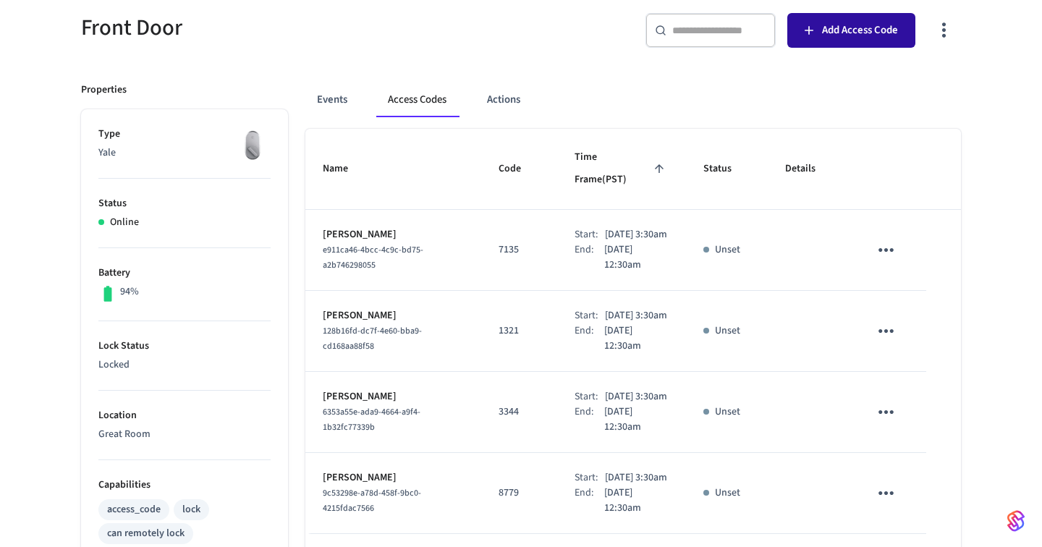
click at [822, 41] on button "Add Access Code" at bounding box center [851, 30] width 128 height 35
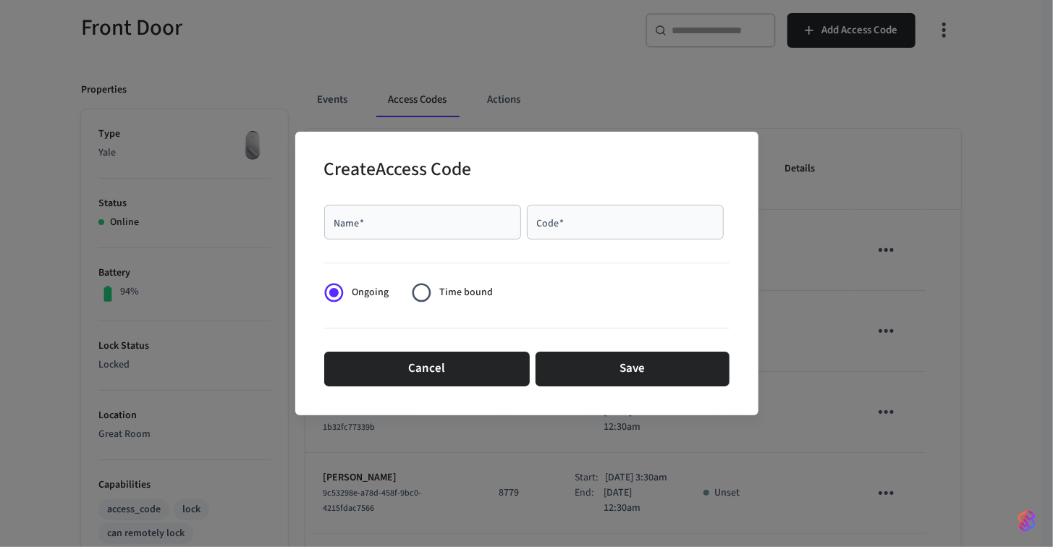
click at [486, 231] on div "Name   *" at bounding box center [422, 222] width 197 height 35
type input "**********"
click at [442, 291] on span "Time bound" at bounding box center [466, 292] width 54 height 15
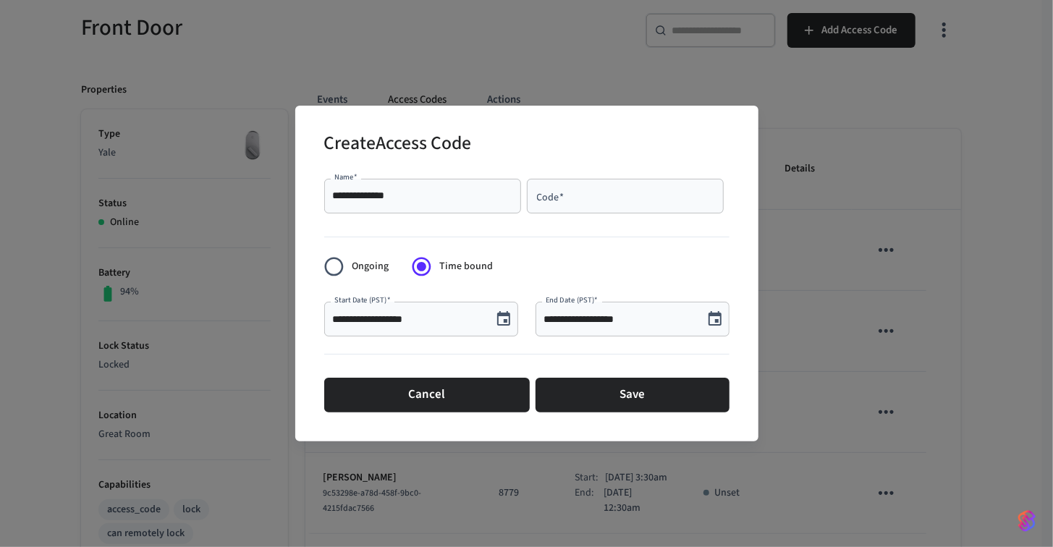
click at [601, 200] on input "Code   *" at bounding box center [625, 196] width 179 height 14
click at [506, 324] on icon "Choose date, selected date is Oct 2, 2025" at bounding box center [503, 318] width 17 height 17
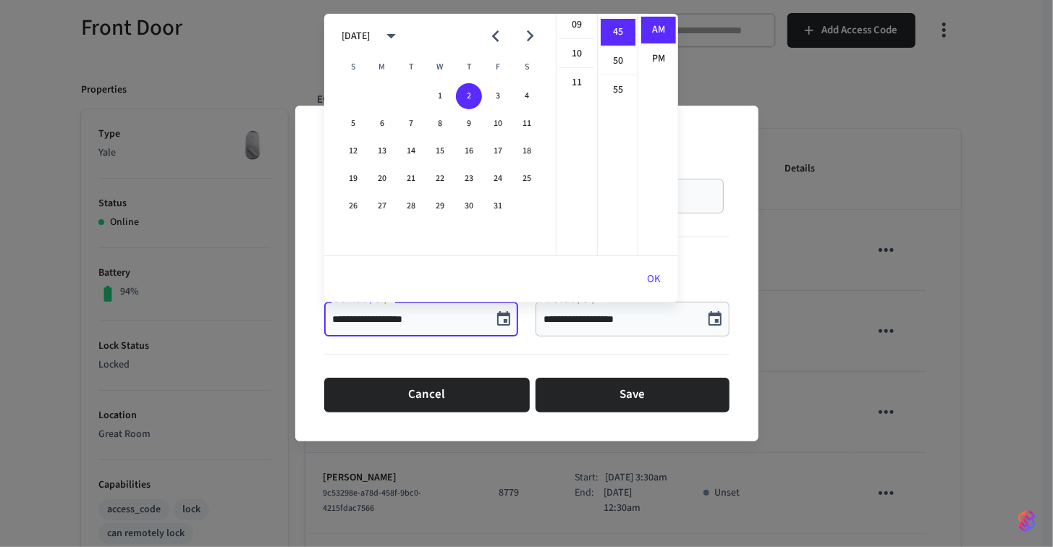
scroll to position [288, 0]
click at [652, 59] on li "PM" at bounding box center [658, 59] width 35 height 27
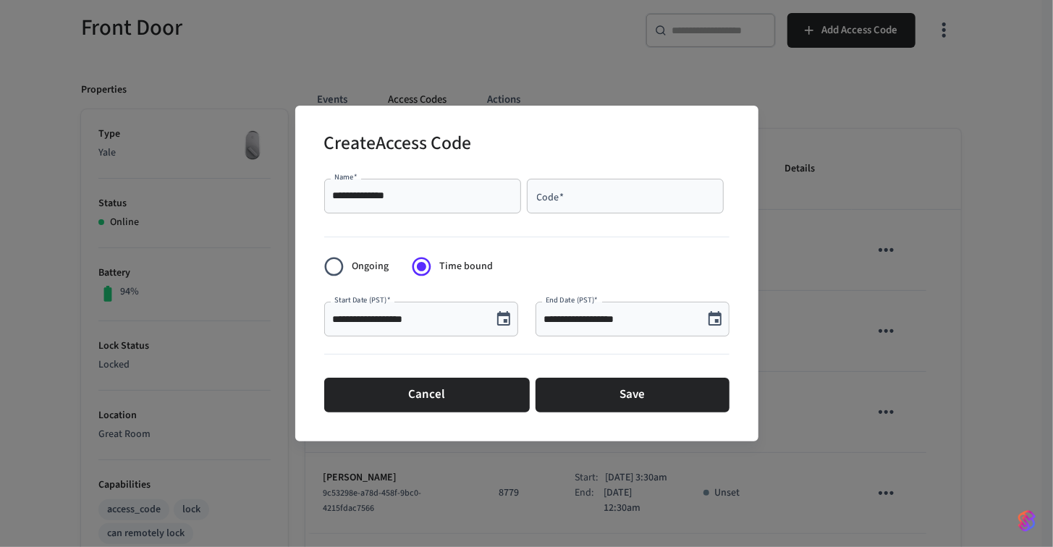
scroll to position [26, 0]
click at [496, 316] on icon "Choose date, selected date is Oct 2, 2025" at bounding box center [503, 318] width 17 height 17
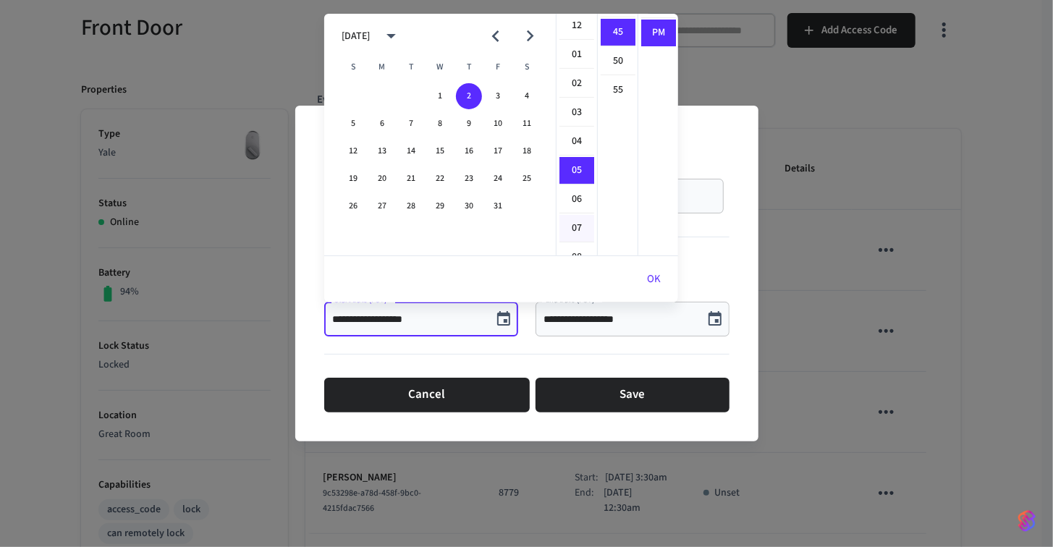
scroll to position [0, 0]
click at [580, 88] on li "02" at bounding box center [576, 89] width 35 height 28
click at [618, 196] on li "30" at bounding box center [618, 204] width 35 height 28
type input "**********"
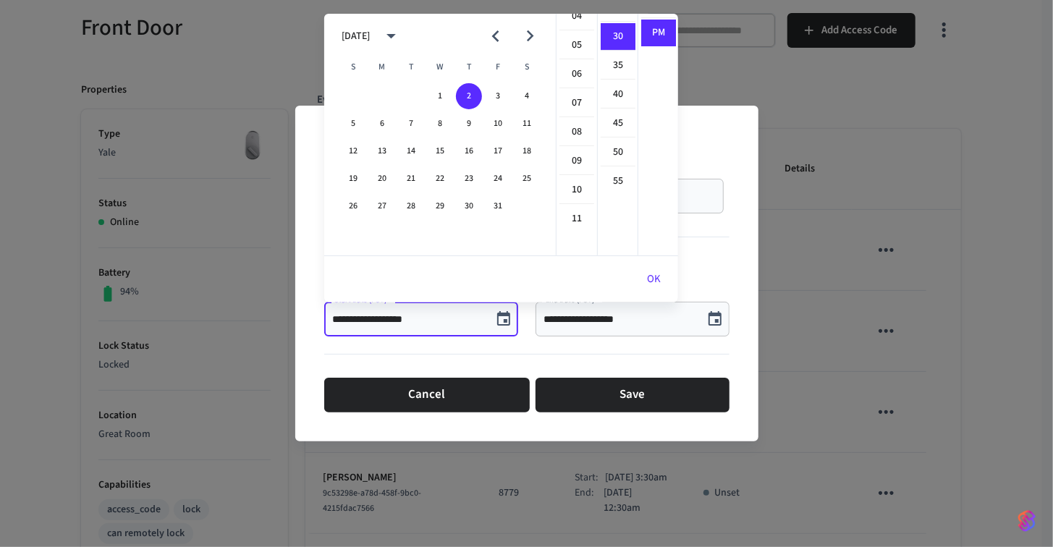
scroll to position [172, 0]
click at [652, 281] on button "OK" at bounding box center [654, 279] width 48 height 35
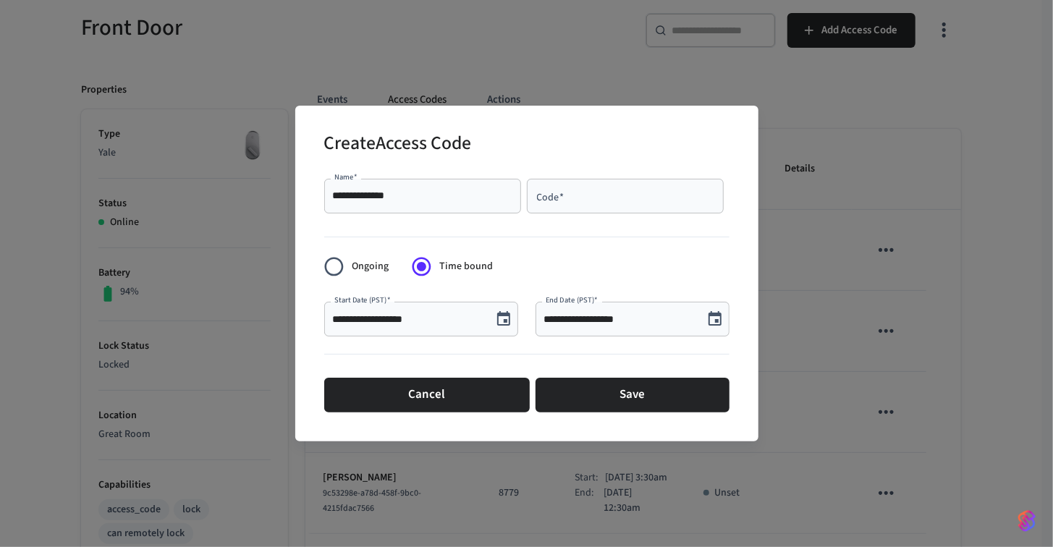
click at [666, 313] on input "**********" at bounding box center [619, 319] width 151 height 14
click at [719, 316] on icon "Choose date, selected date is Oct 2, 2025" at bounding box center [714, 318] width 17 height 17
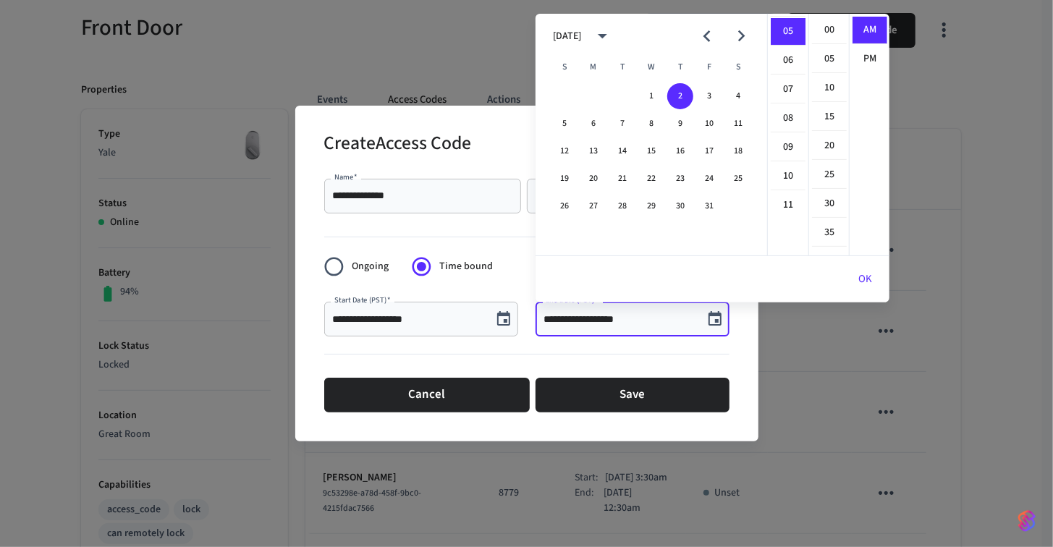
scroll to position [258, 0]
click at [654, 124] on button "8" at bounding box center [651, 124] width 26 height 26
click at [651, 128] on button "8" at bounding box center [651, 124] width 26 height 26
click at [786, 144] on li "09" at bounding box center [788, 148] width 35 height 28
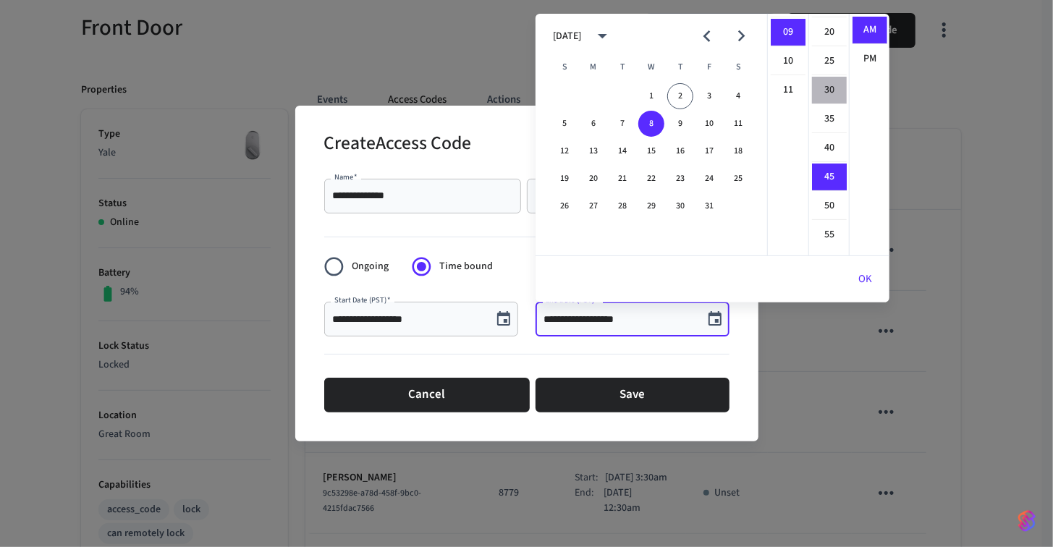
click at [824, 83] on li "30" at bounding box center [829, 91] width 35 height 28
type input "**********"
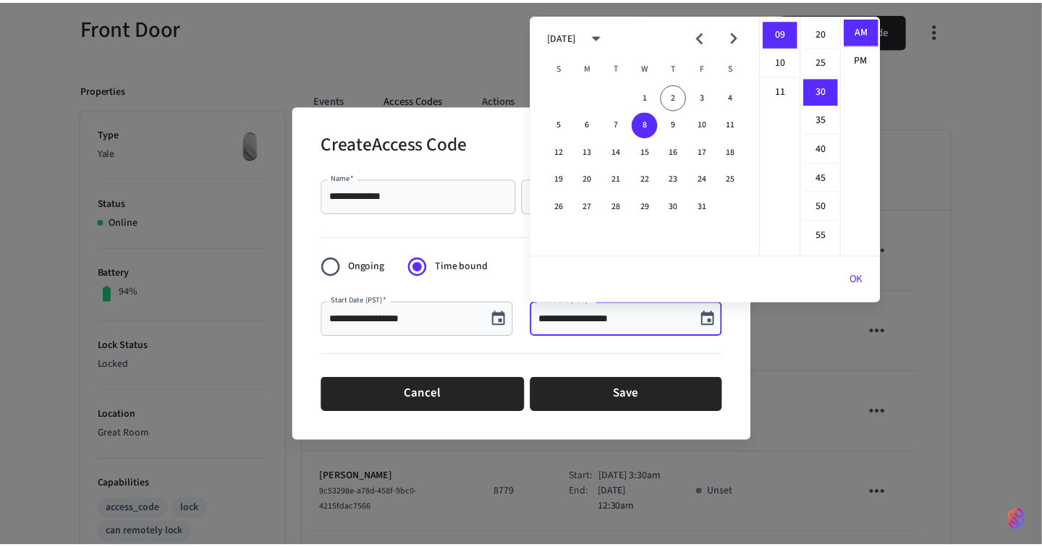
scroll to position [172, 0]
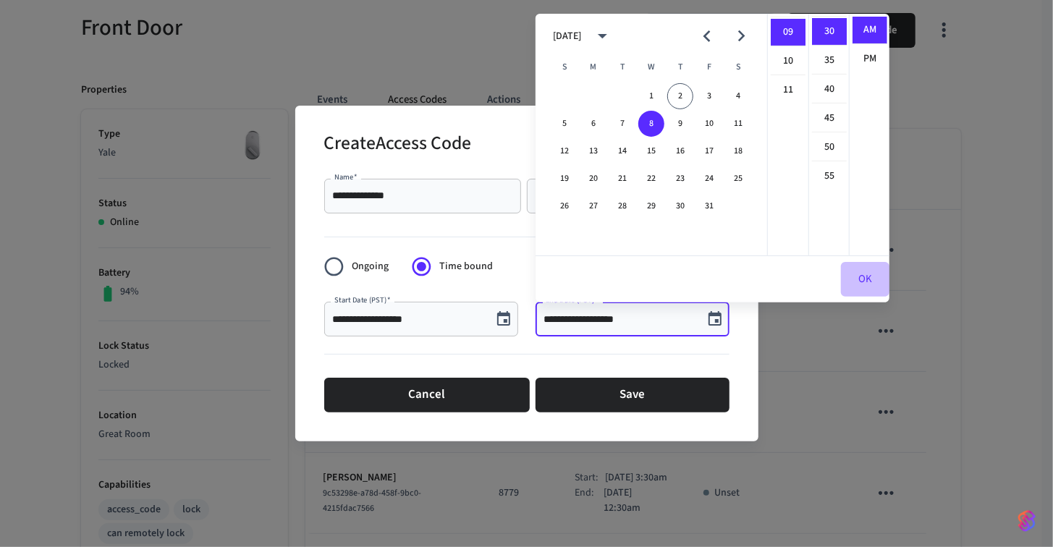
click at [864, 276] on button "OK" at bounding box center [865, 279] width 48 height 35
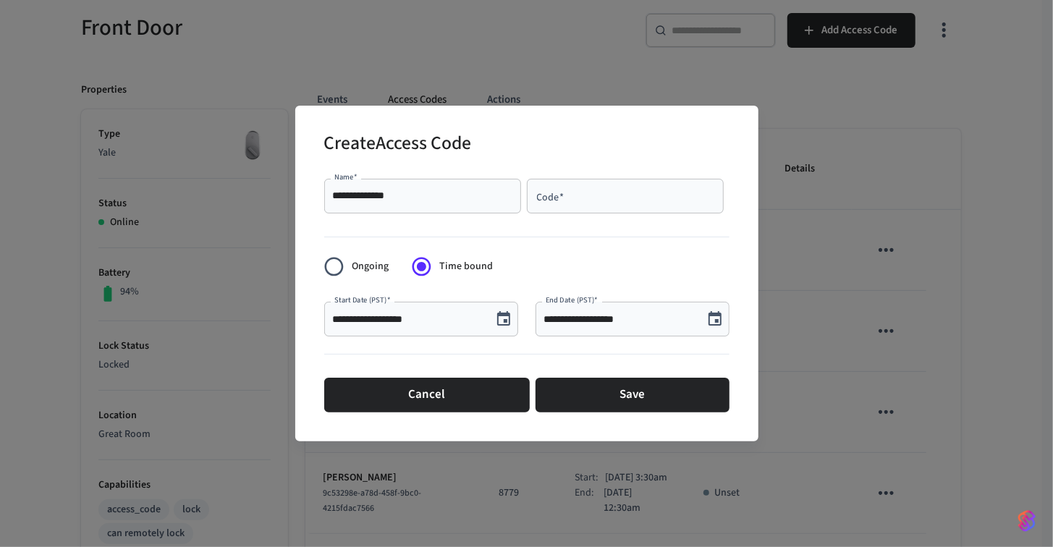
click at [673, 185] on div "Code   *" at bounding box center [625, 196] width 197 height 35
type input "*"
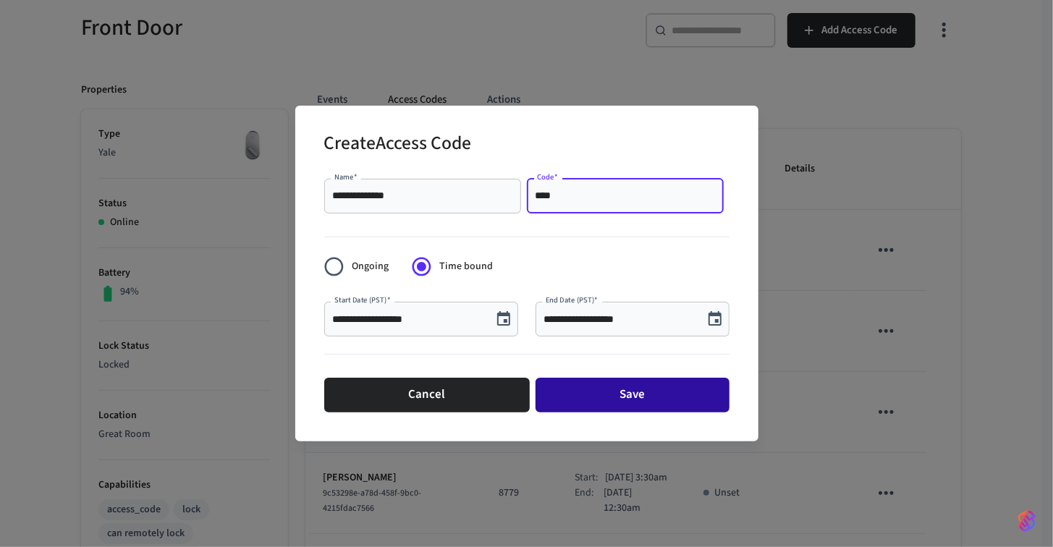
type input "****"
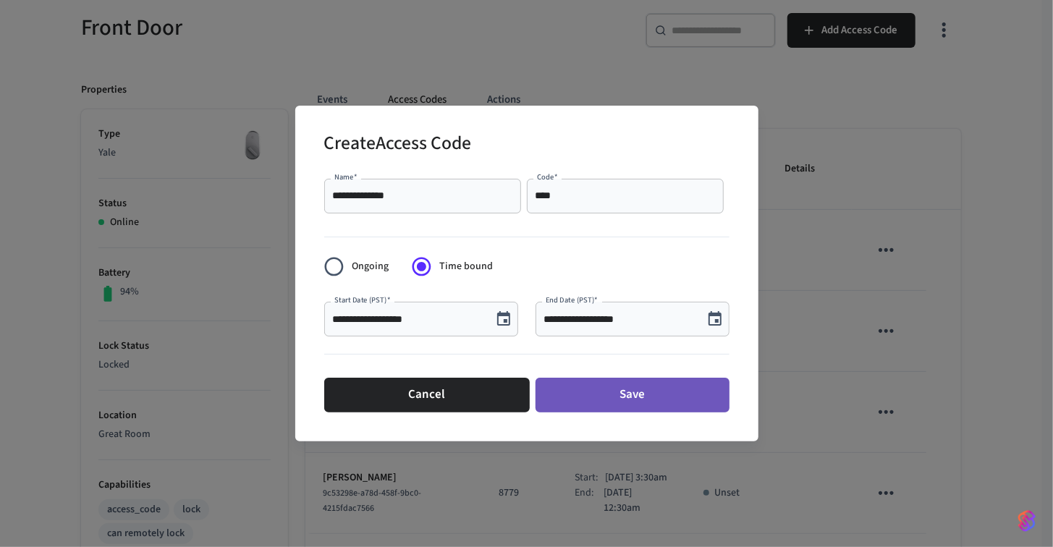
click at [633, 391] on button "Save" at bounding box center [633, 395] width 194 height 35
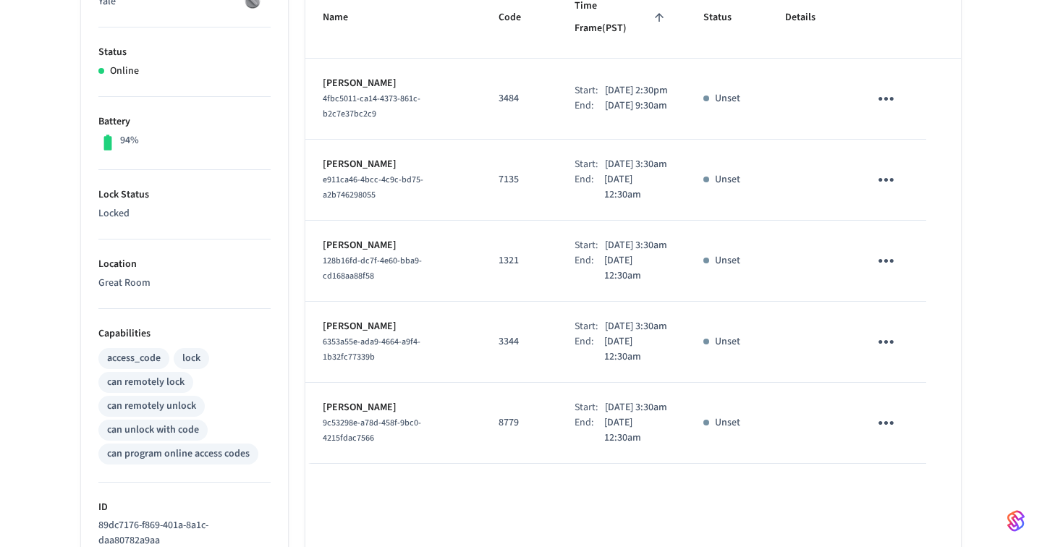
scroll to position [56, 0]
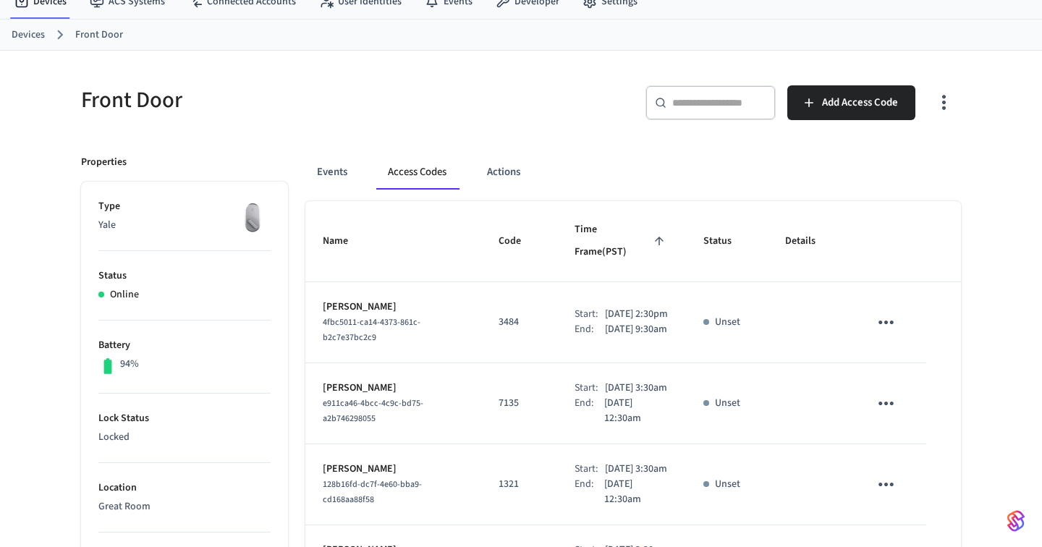
click at [688, 97] on input "text" at bounding box center [719, 103] width 94 height 14
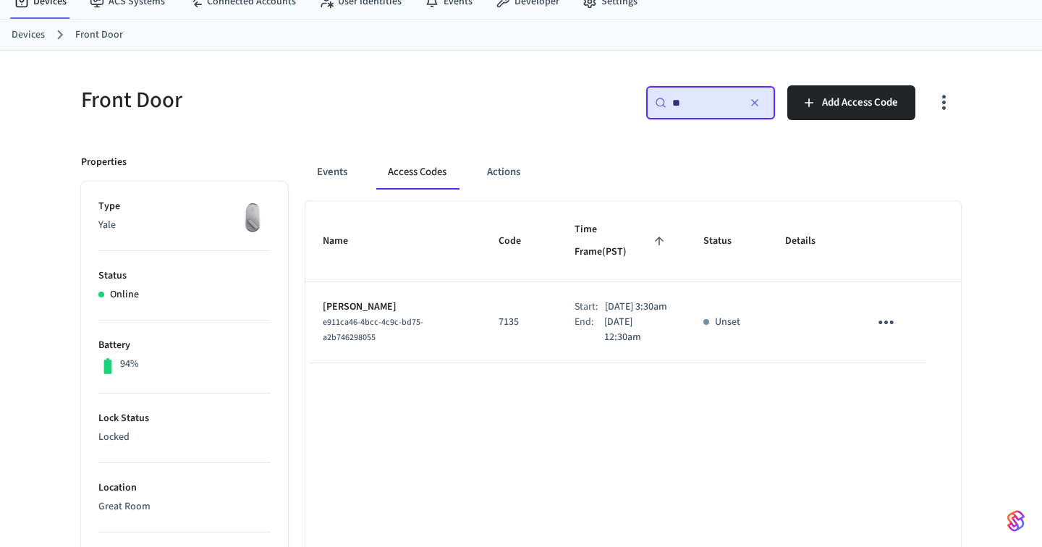
type input "*"
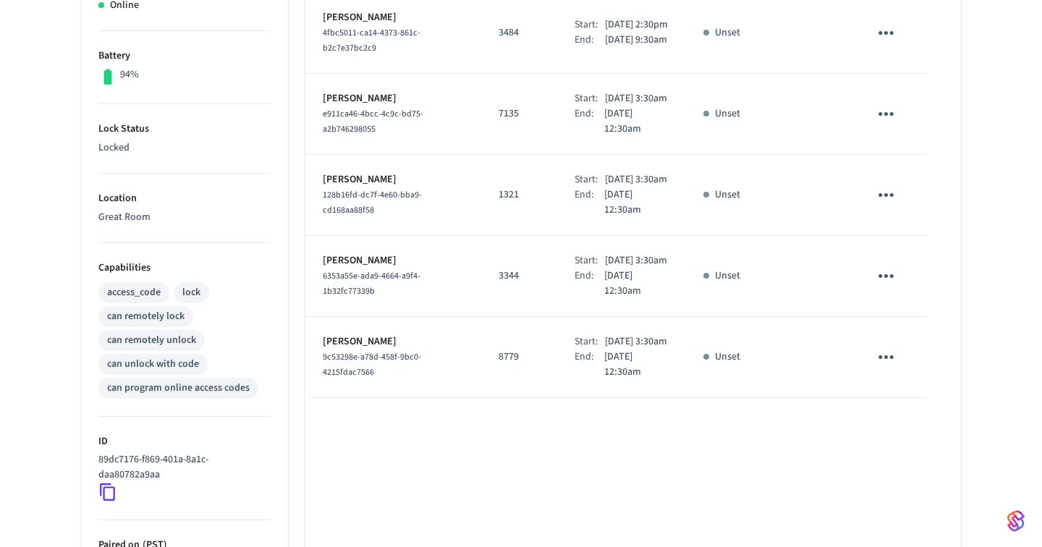
scroll to position [0, 0]
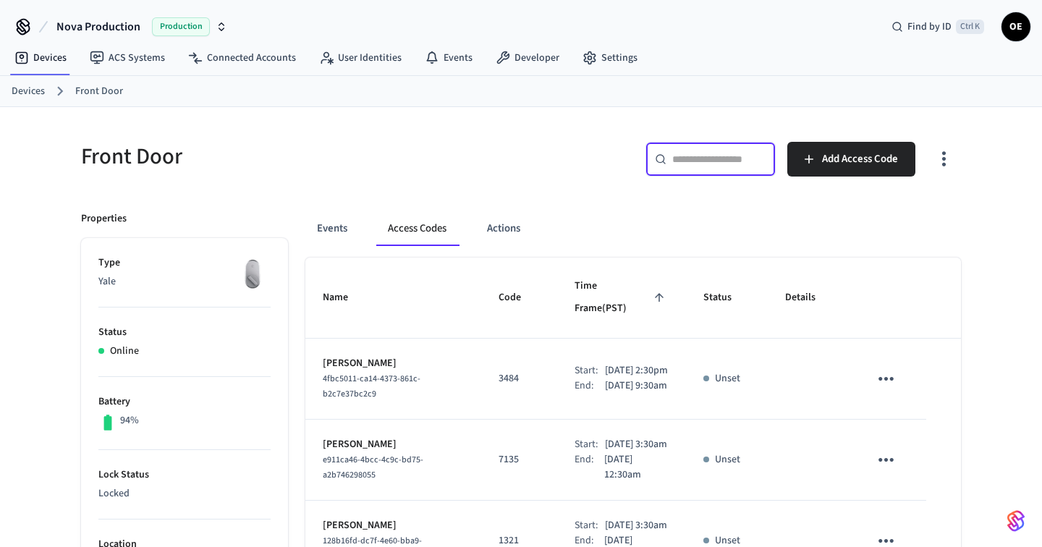
click at [947, 161] on icon "button" at bounding box center [944, 159] width 22 height 22
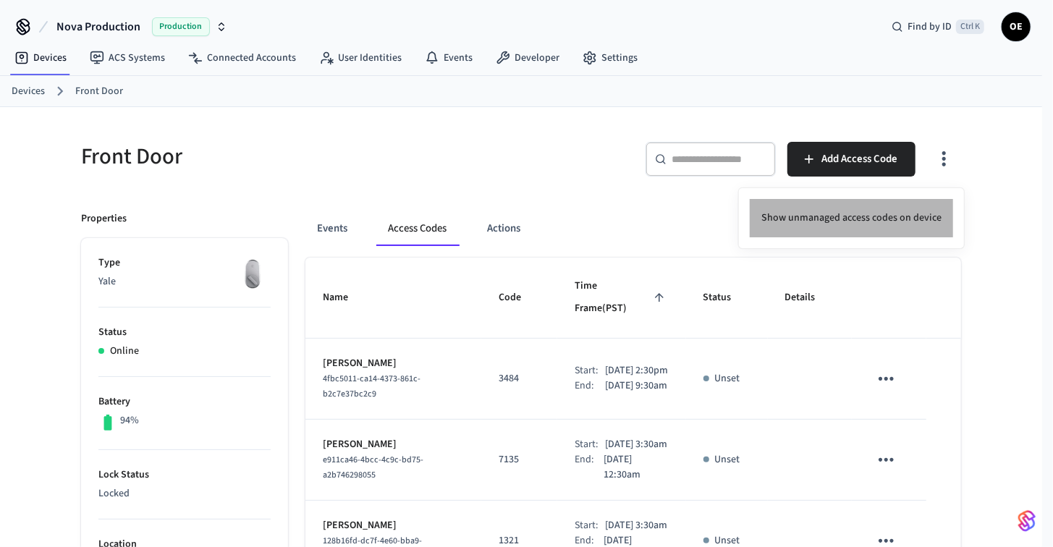
click at [897, 203] on li "Show unmanaged access codes on device" at bounding box center [851, 218] width 203 height 38
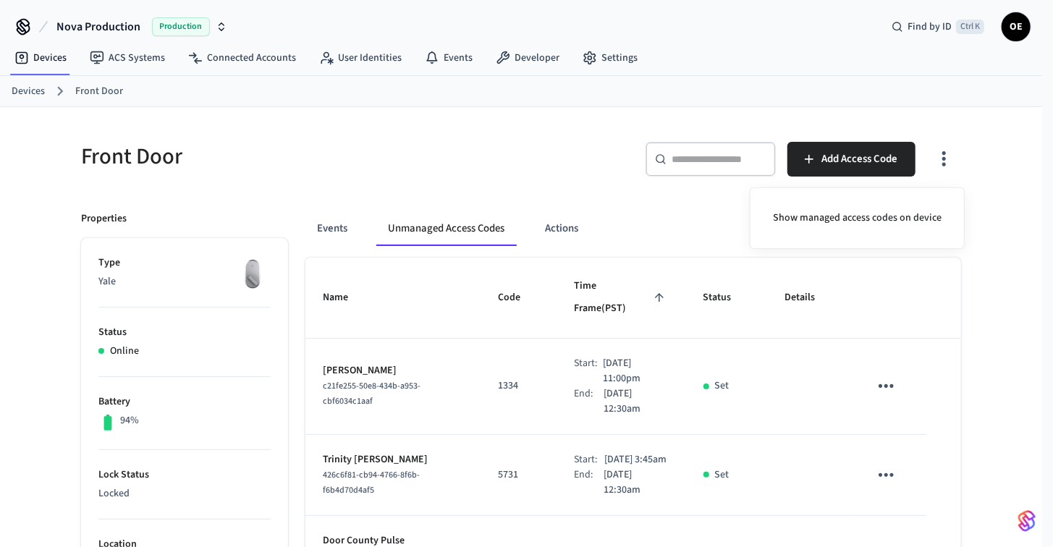
click at [502, 147] on div at bounding box center [526, 273] width 1053 height 547
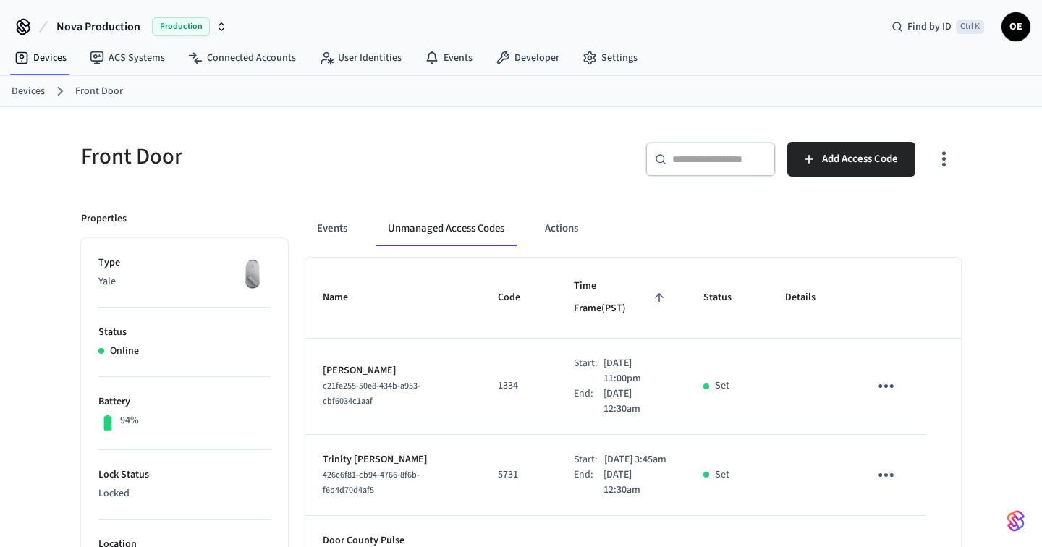
click at [954, 159] on icon "button" at bounding box center [944, 159] width 22 height 22
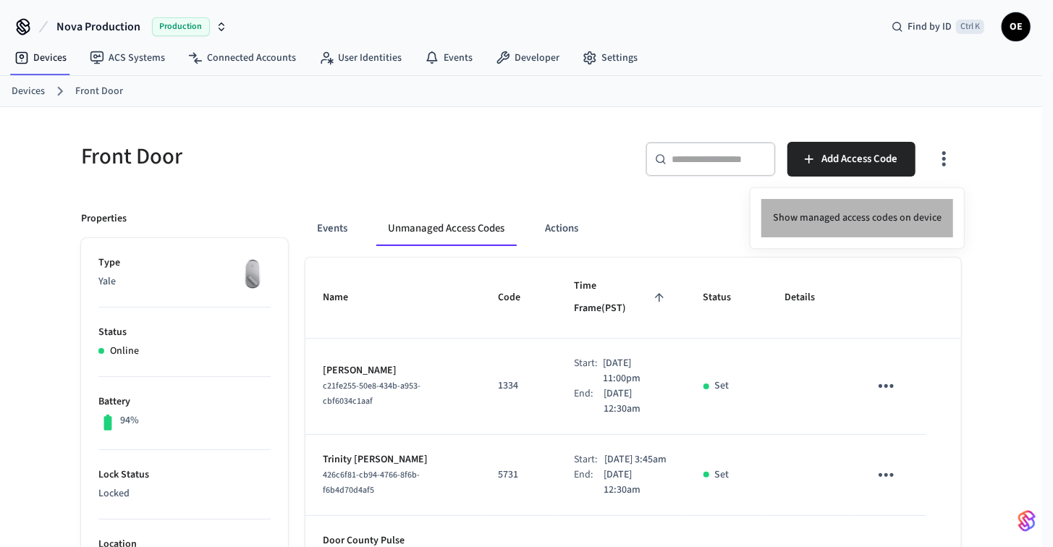
click at [887, 203] on li "Show managed access codes on device" at bounding box center [857, 218] width 192 height 38
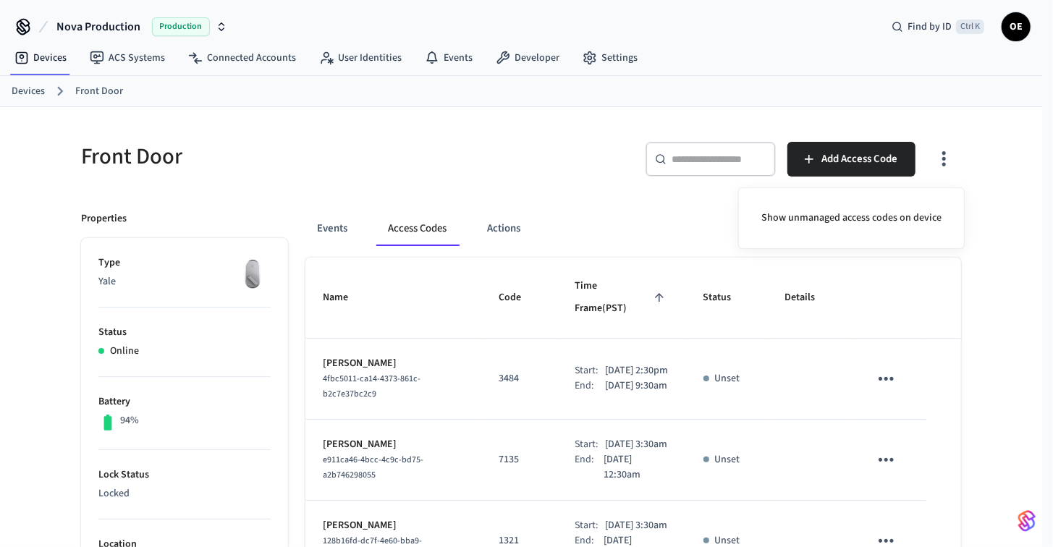
click at [828, 166] on div at bounding box center [526, 273] width 1053 height 547
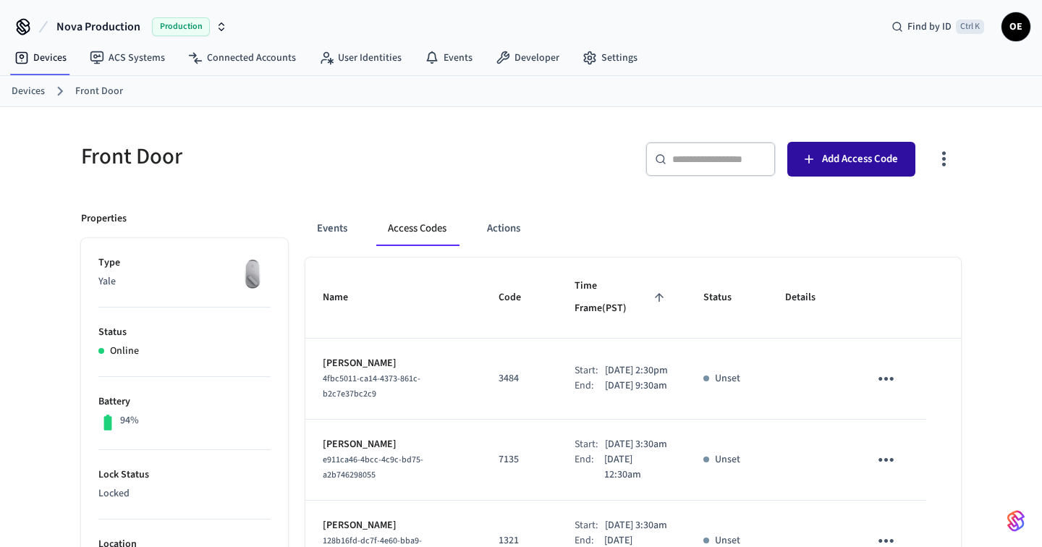
click at [832, 161] on span "Add Access Code" at bounding box center [860, 159] width 76 height 19
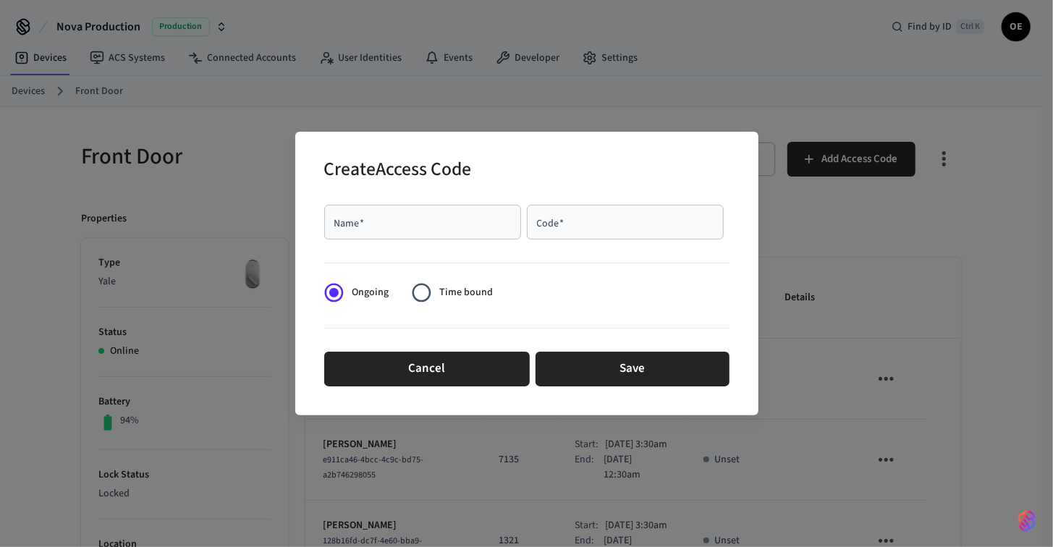
click at [412, 232] on div "Name   *" at bounding box center [422, 222] width 197 height 35
type input "**********"
click at [546, 229] on div "Code   *" at bounding box center [625, 222] width 197 height 35
click at [449, 290] on span "Time bound" at bounding box center [466, 292] width 54 height 15
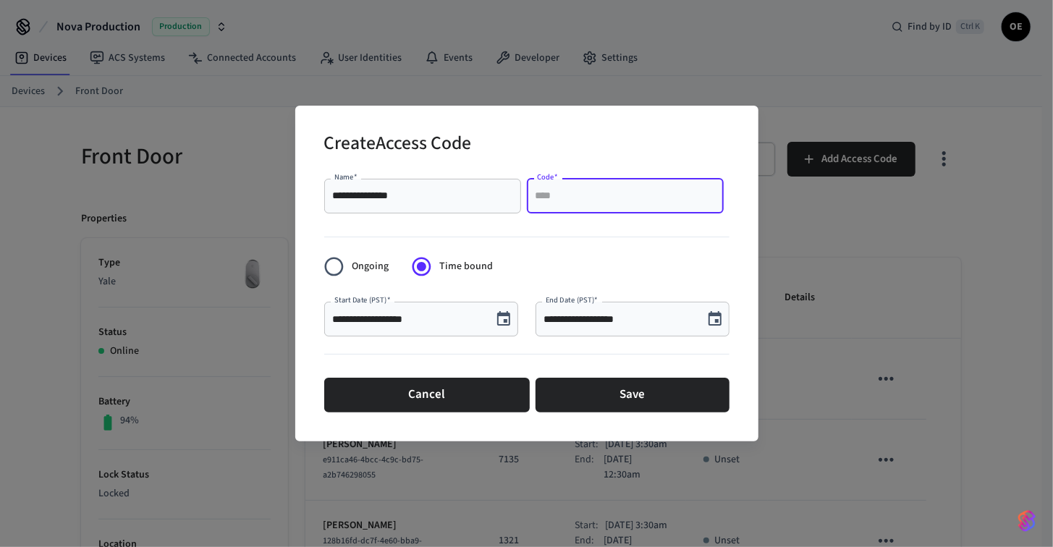
click at [552, 200] on input "Code   *" at bounding box center [625, 196] width 179 height 14
type input "****"
click at [434, 316] on input "**********" at bounding box center [408, 319] width 151 height 14
click at [501, 320] on icon "Choose date, selected date is Oct 2, 2025" at bounding box center [503, 318] width 17 height 17
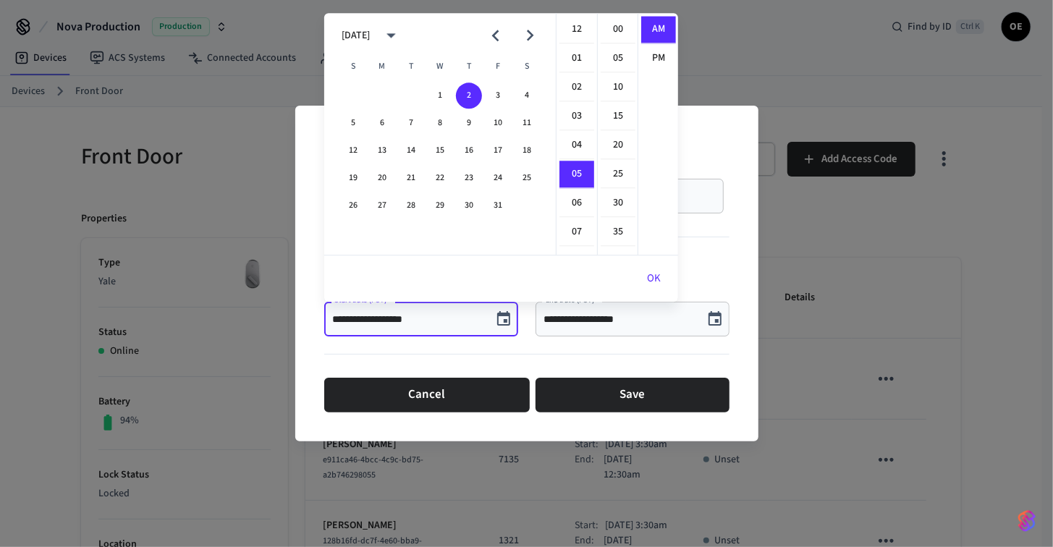
scroll to position [287, 0]
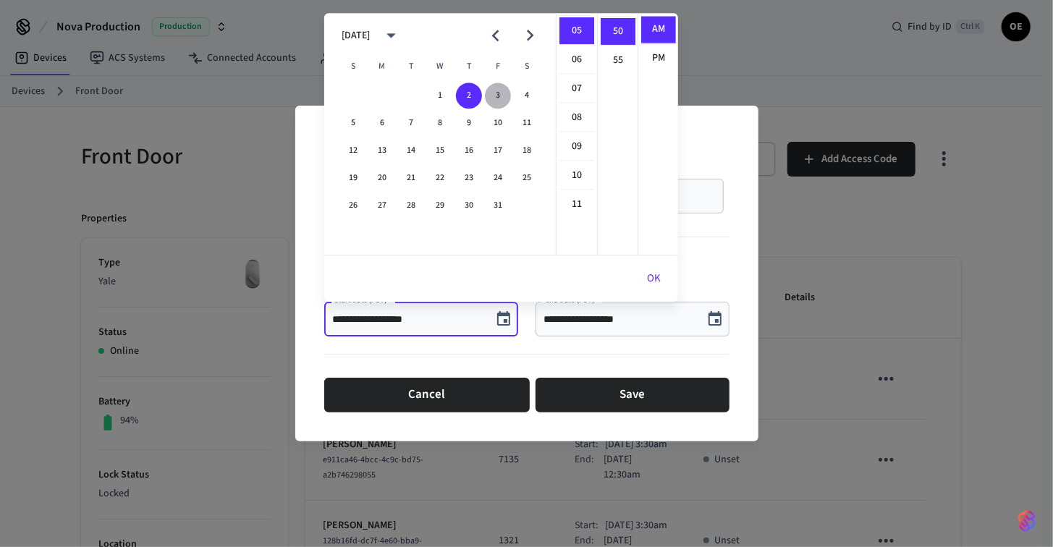
click at [503, 90] on button "3" at bounding box center [498, 96] width 26 height 26
click at [663, 57] on li "PM" at bounding box center [658, 58] width 35 height 27
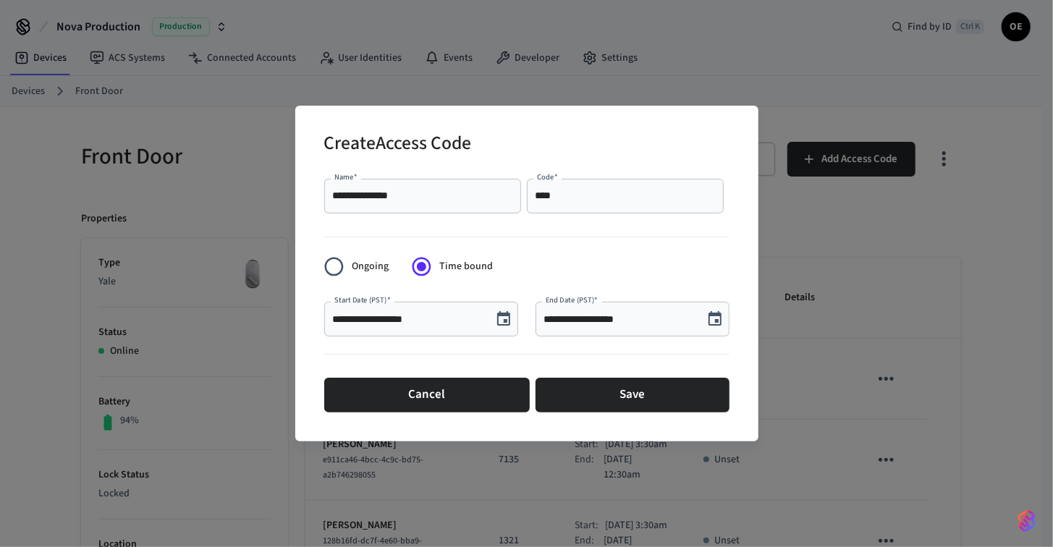
scroll to position [26, 0]
click at [449, 318] on input "**********" at bounding box center [408, 319] width 151 height 14
click at [504, 325] on icon "Choose date, selected date is Oct 3, 2025" at bounding box center [503, 318] width 13 height 14
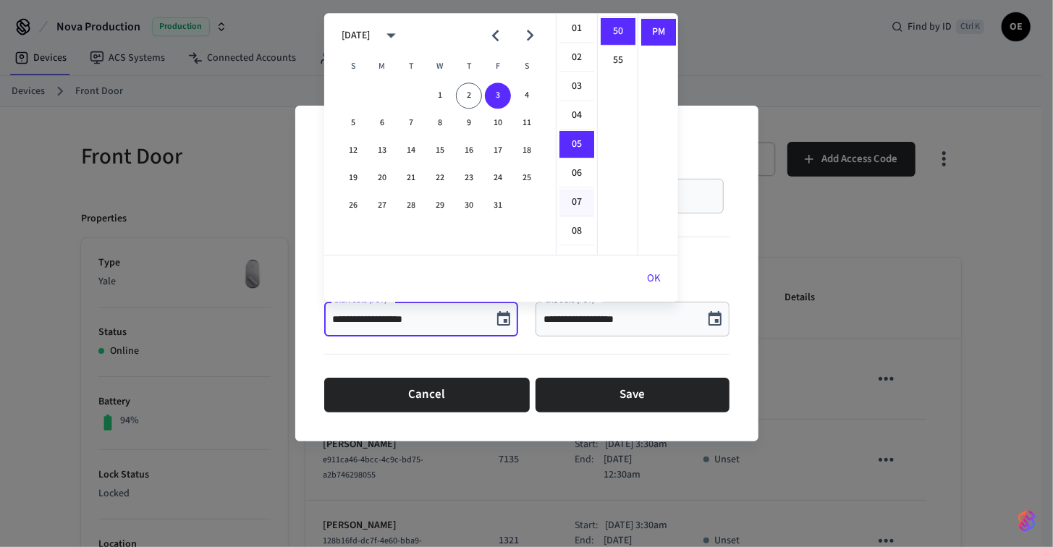
scroll to position [0, 0]
click at [579, 94] on li "02" at bounding box center [576, 88] width 35 height 28
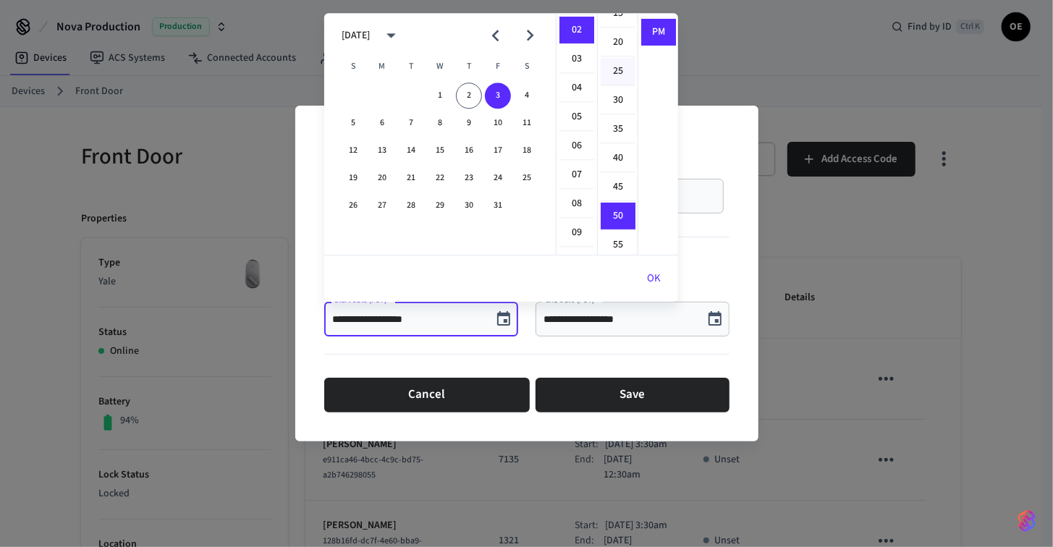
scroll to position [70, 0]
click at [611, 135] on li "30" at bounding box center [618, 133] width 35 height 28
click at [663, 282] on button "OK" at bounding box center [654, 278] width 48 height 35
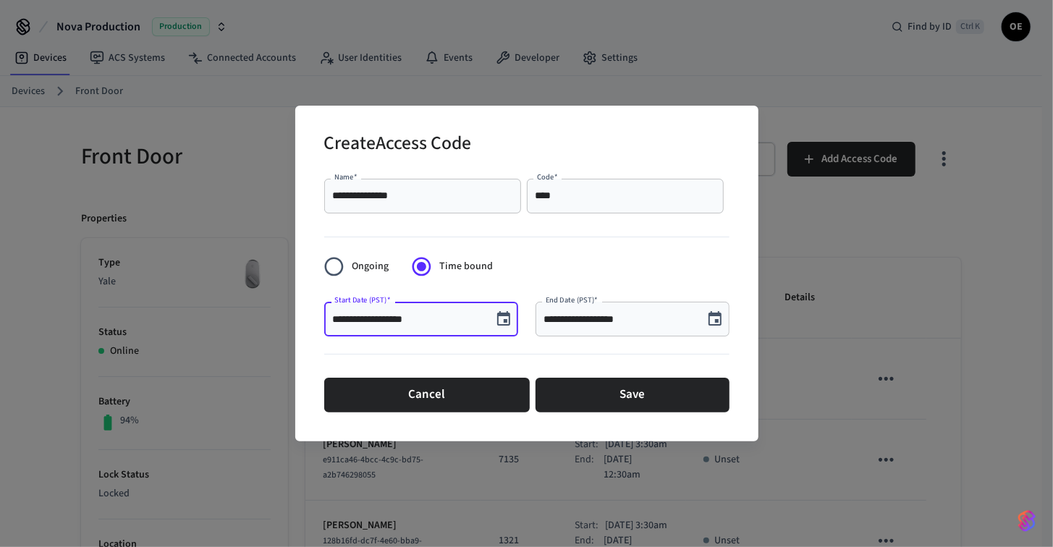
click at [421, 325] on input "**********" at bounding box center [408, 319] width 151 height 14
click at [504, 318] on icon "Choose date, selected date is Oct 3, 2025" at bounding box center [503, 318] width 17 height 17
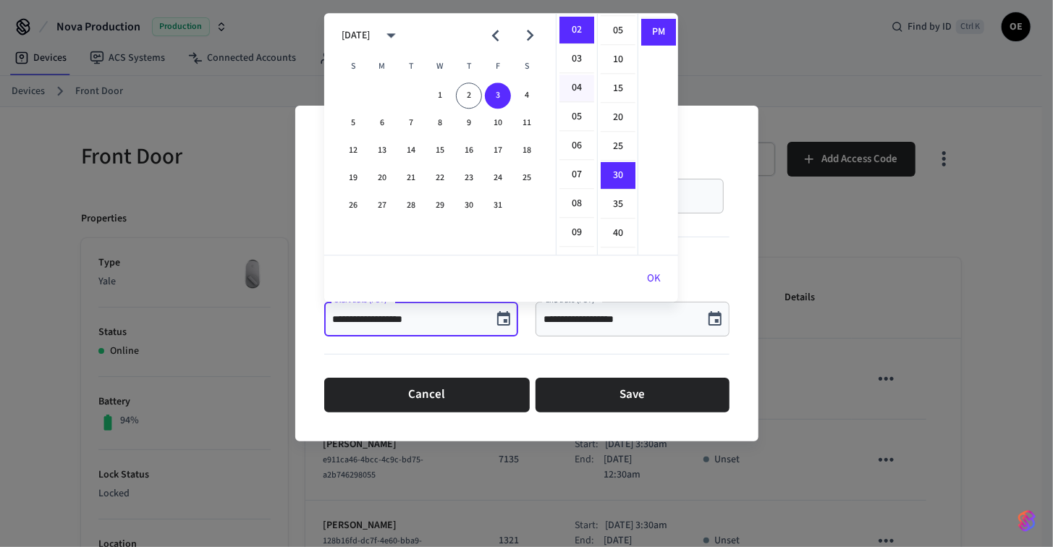
scroll to position [0, 0]
click at [576, 30] on li "12" at bounding box center [576, 30] width 35 height 28
type input "**********"
click at [646, 276] on button "OK" at bounding box center [654, 278] width 48 height 35
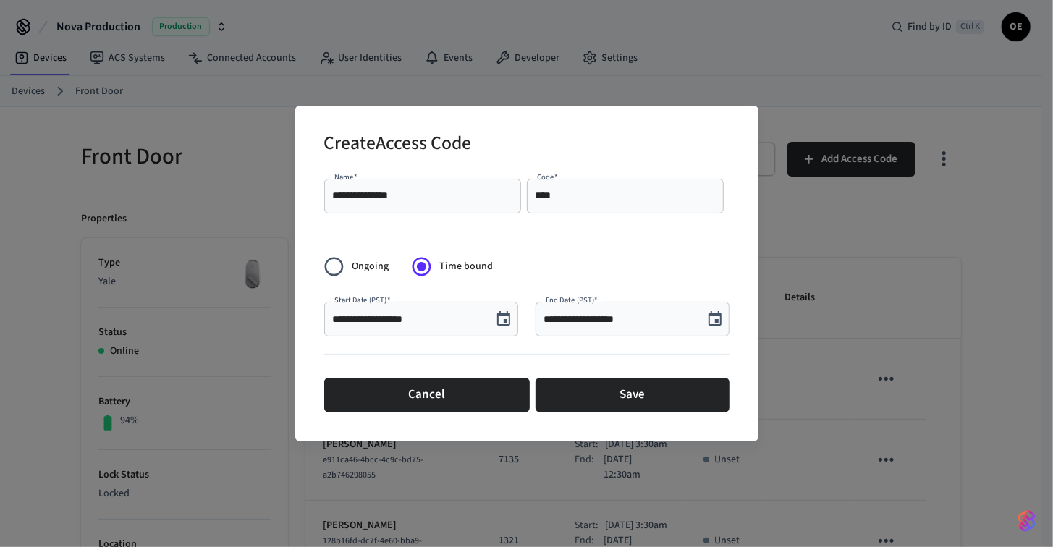
click at [700, 317] on div "**********" at bounding box center [633, 319] width 194 height 35
click at [706, 318] on icon "Choose date, selected date is Oct 2, 2025" at bounding box center [714, 318] width 17 height 17
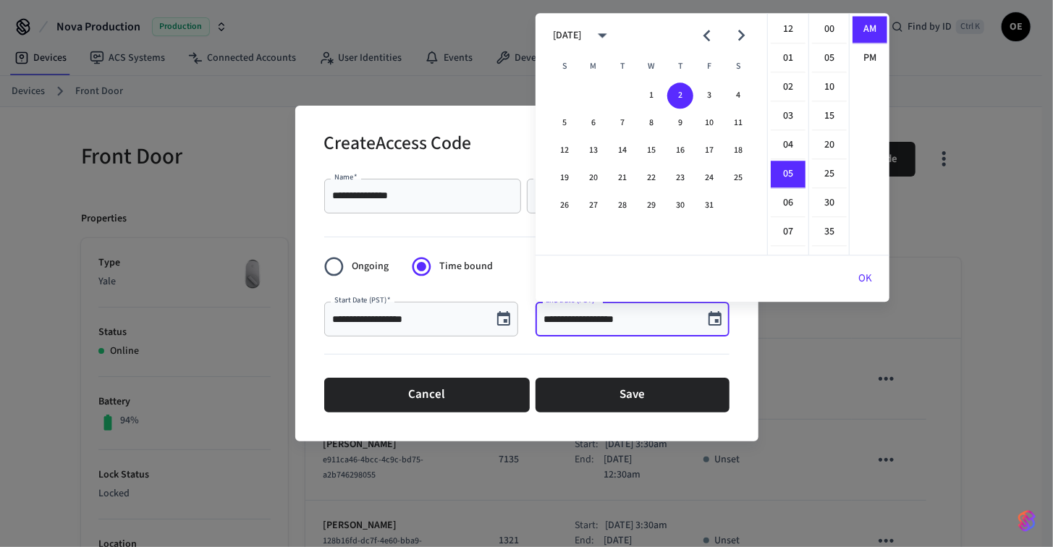
scroll to position [287, 0]
click at [559, 123] on button "5" at bounding box center [564, 123] width 26 height 26
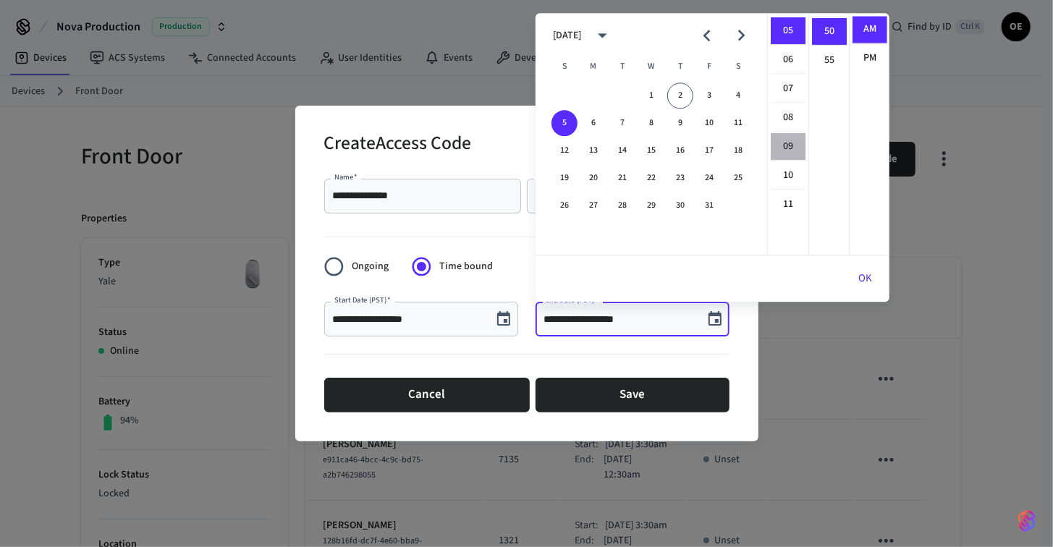
drag, startPoint x: 790, startPoint y: 145, endPoint x: 793, endPoint y: 129, distance: 16.9
click at [790, 145] on li "09" at bounding box center [788, 147] width 35 height 28
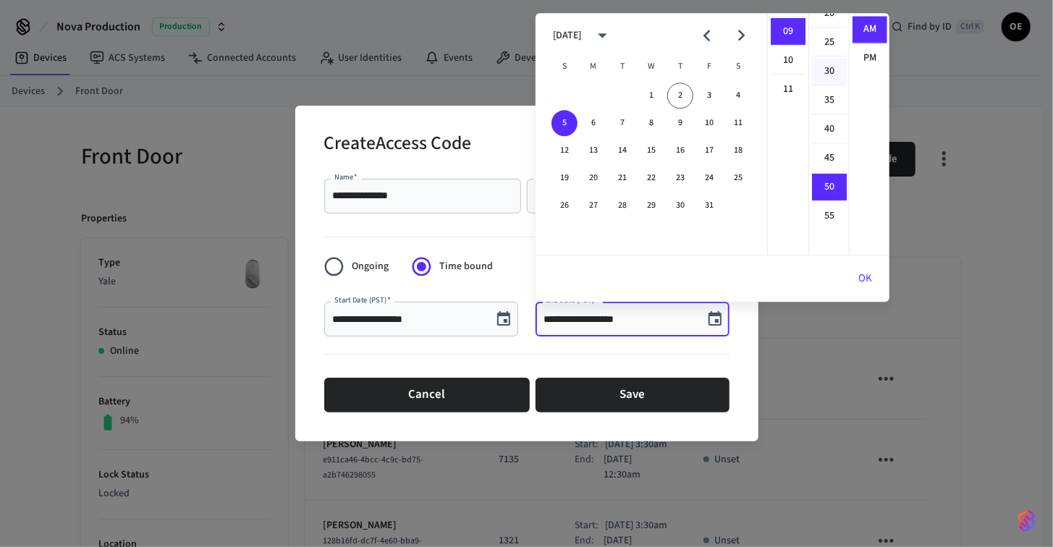
scroll to position [70, 0]
click at [823, 136] on li "30" at bounding box center [829, 133] width 35 height 28
type input "**********"
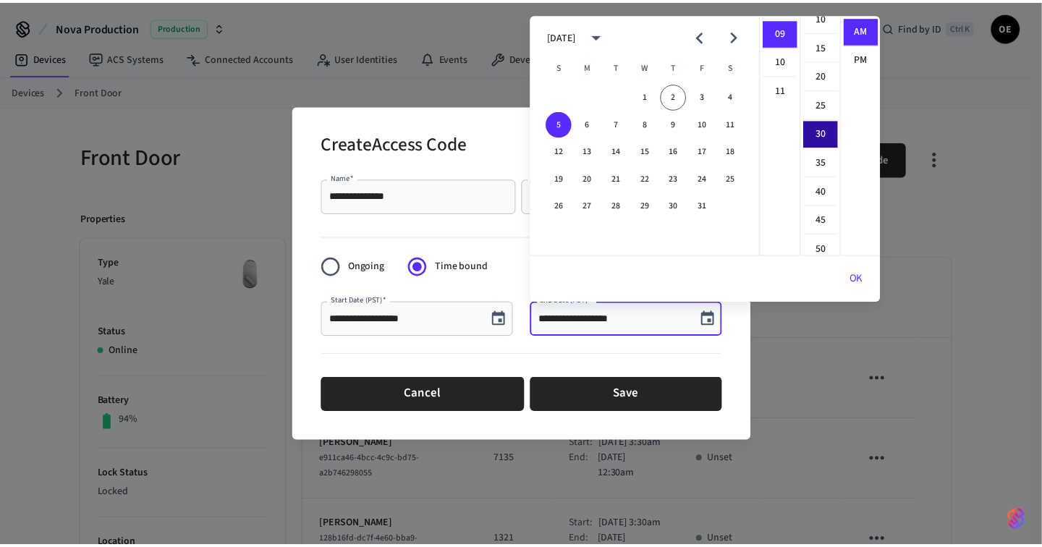
scroll to position [172, 0]
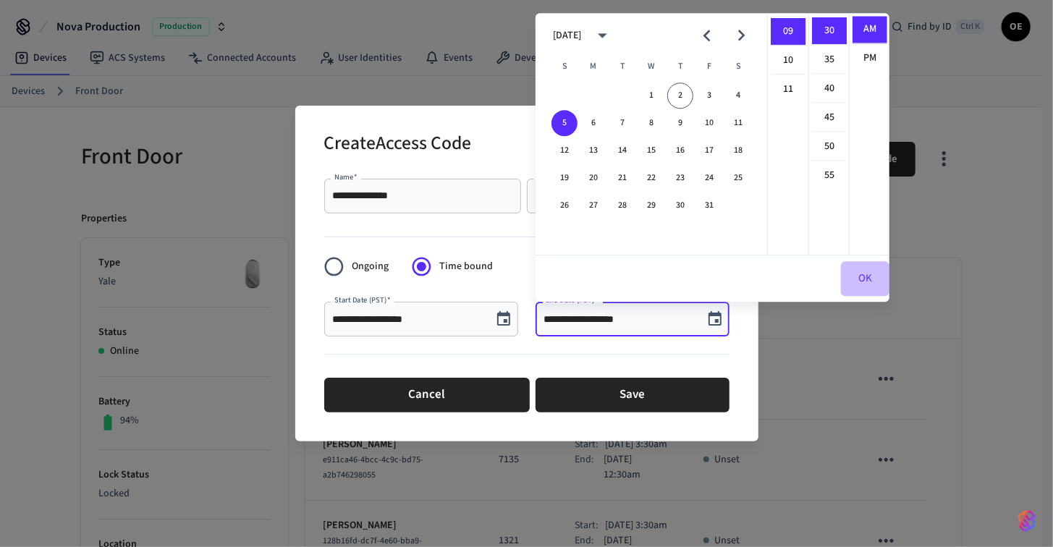
click at [872, 278] on button "OK" at bounding box center [865, 278] width 48 height 35
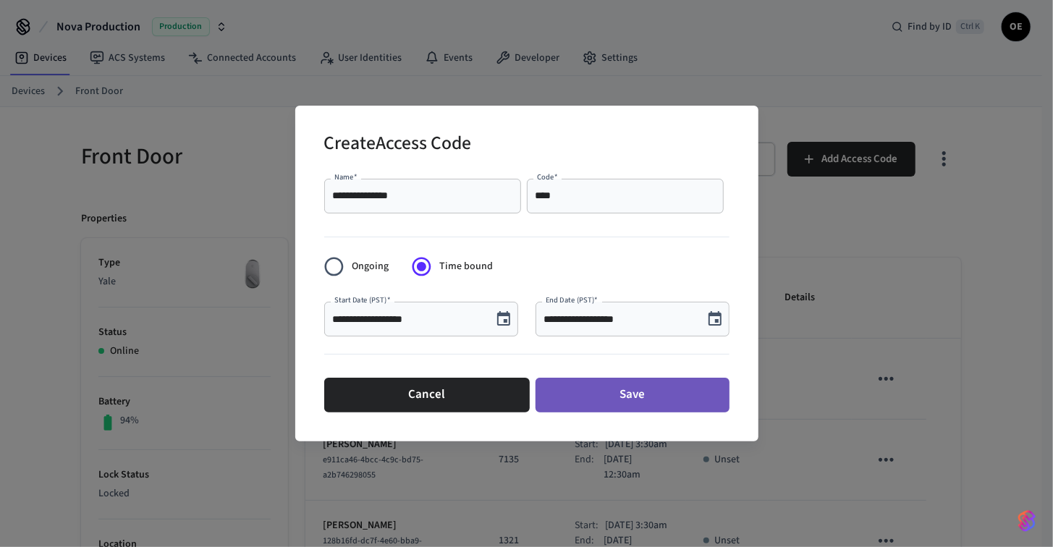
click at [656, 385] on button "Save" at bounding box center [633, 395] width 194 height 35
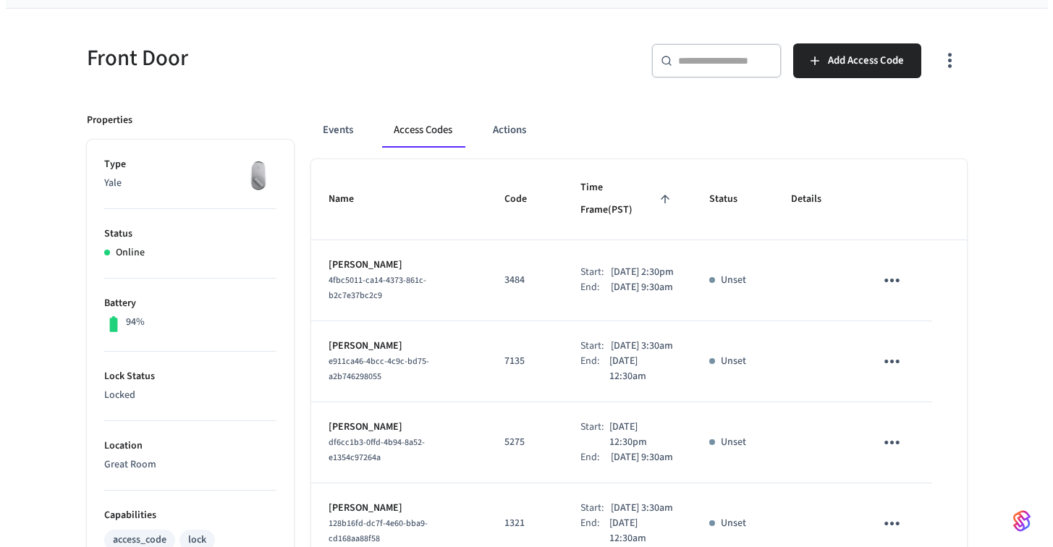
scroll to position [0, 0]
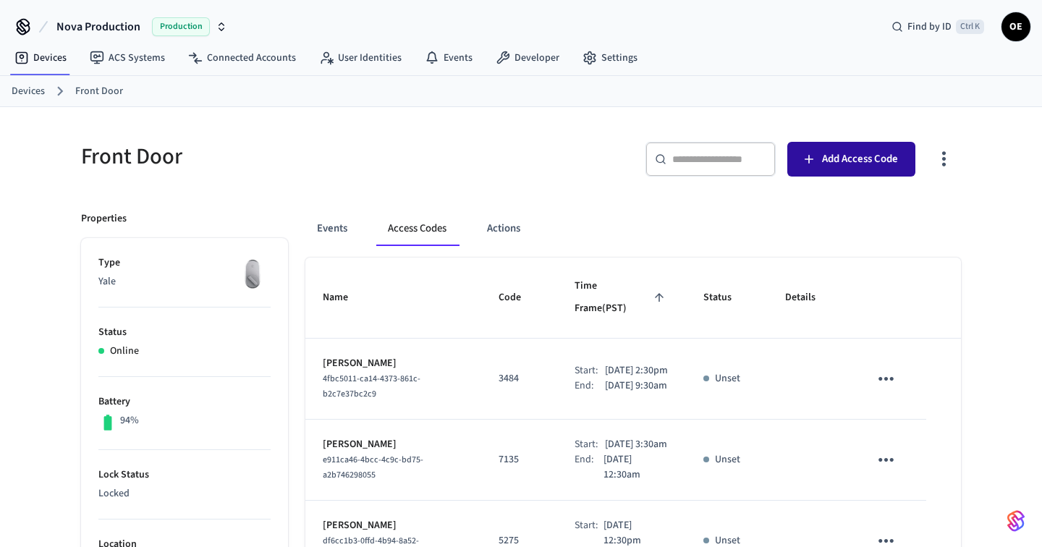
click at [869, 159] on span "Add Access Code" at bounding box center [860, 159] width 76 height 19
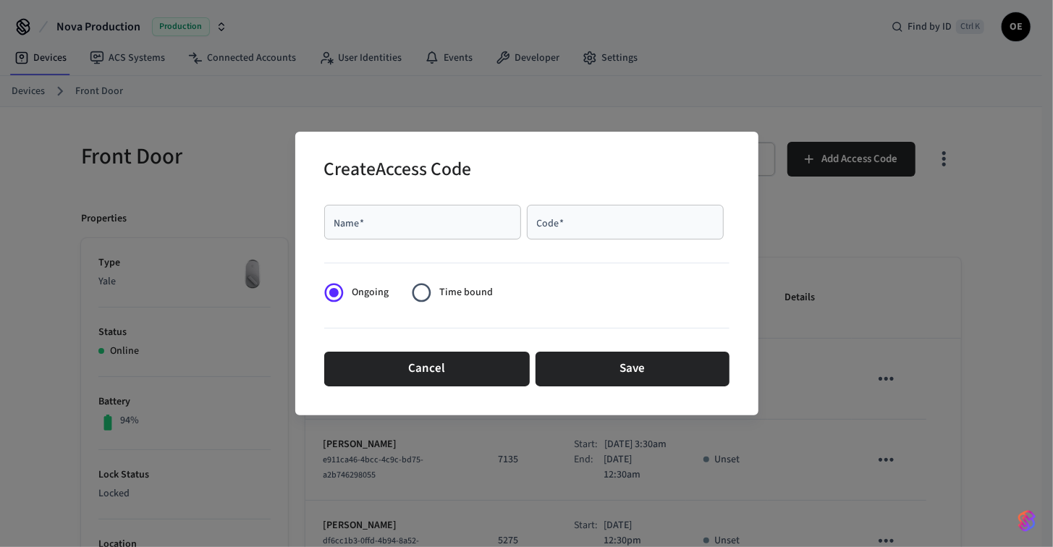
click at [410, 231] on div "Name   *" at bounding box center [422, 222] width 197 height 35
type input "**********"
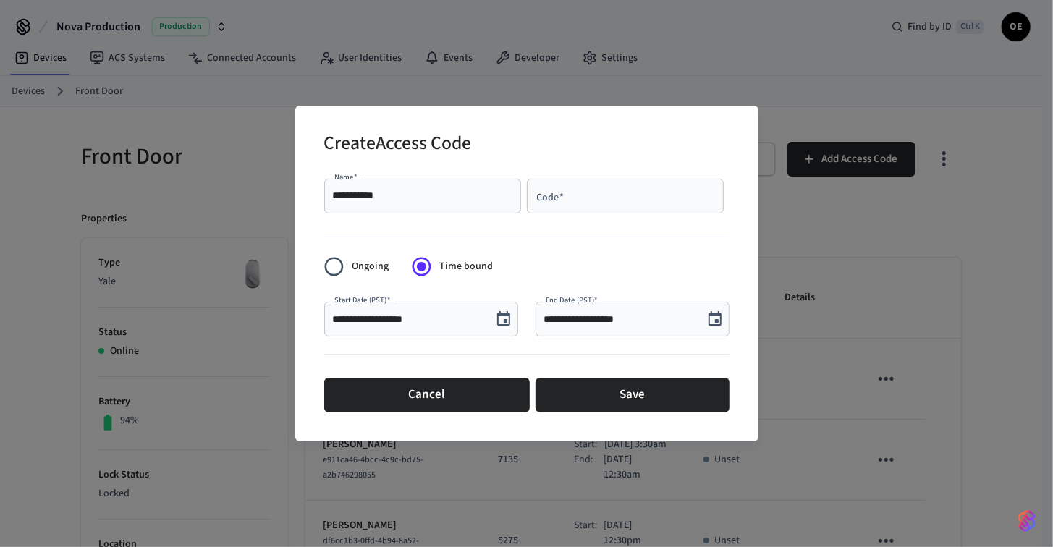
click at [570, 199] on input "Code   *" at bounding box center [625, 196] width 179 height 14
type input "****"
click at [508, 321] on icon "Choose date, selected date is Oct 2, 2025" at bounding box center [503, 318] width 13 height 14
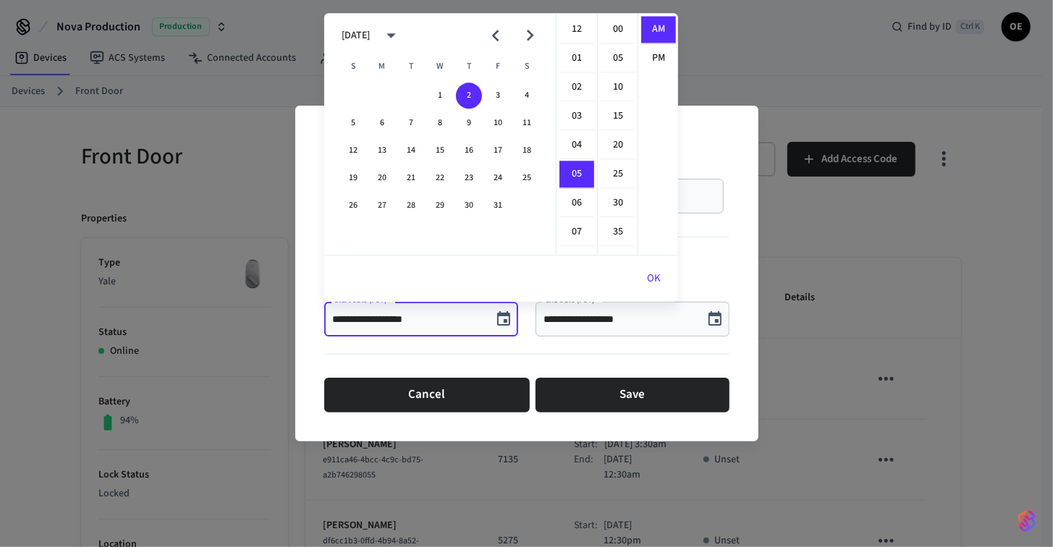
scroll to position [143, 0]
click at [504, 100] on button "3" at bounding box center [498, 96] width 26 height 26
type input "**********"
click at [660, 280] on button "OK" at bounding box center [654, 278] width 48 height 35
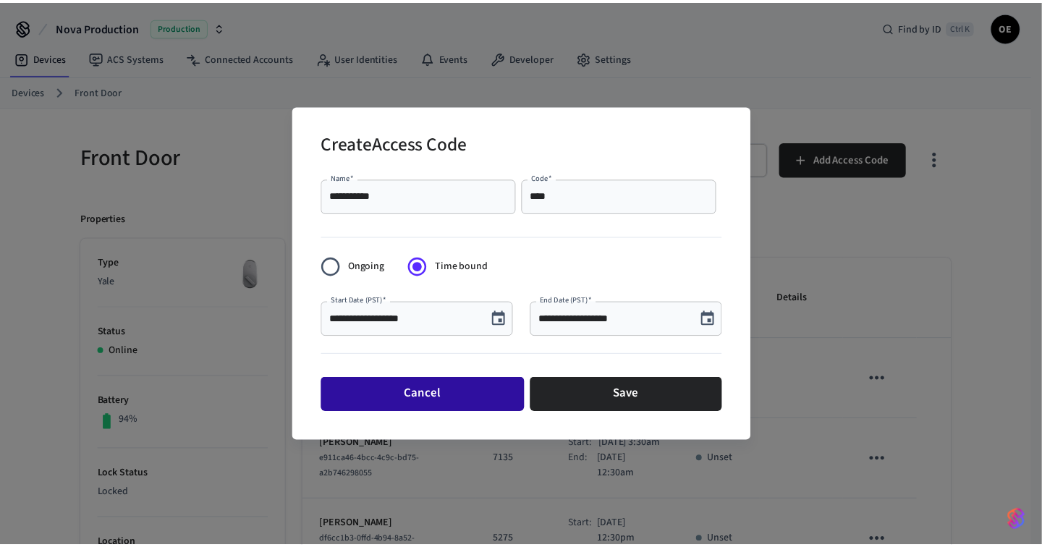
scroll to position [0, 0]
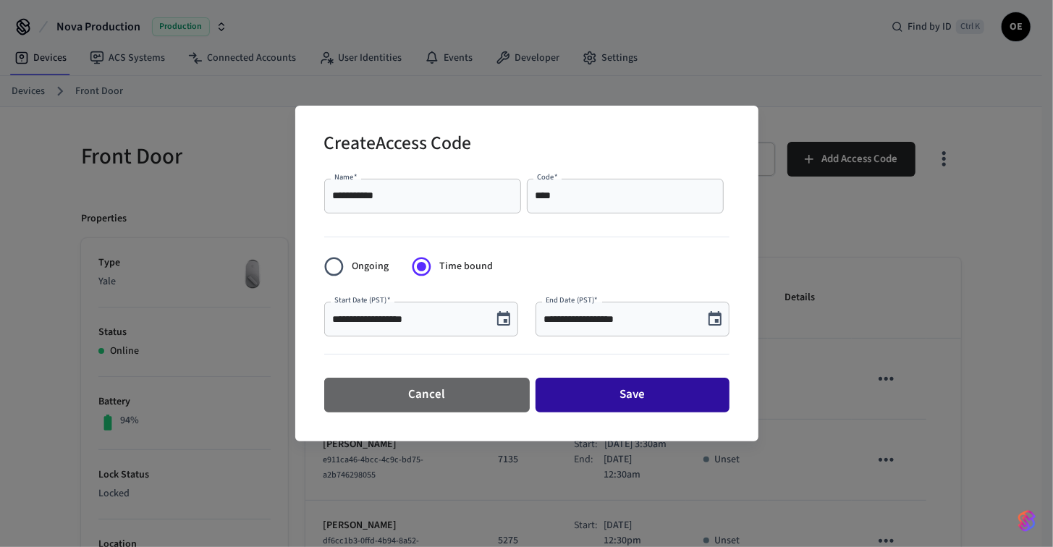
drag, startPoint x: 468, startPoint y: 387, endPoint x: 568, endPoint y: 370, distance: 102.1
click at [467, 387] on button "Cancel" at bounding box center [427, 395] width 206 height 35
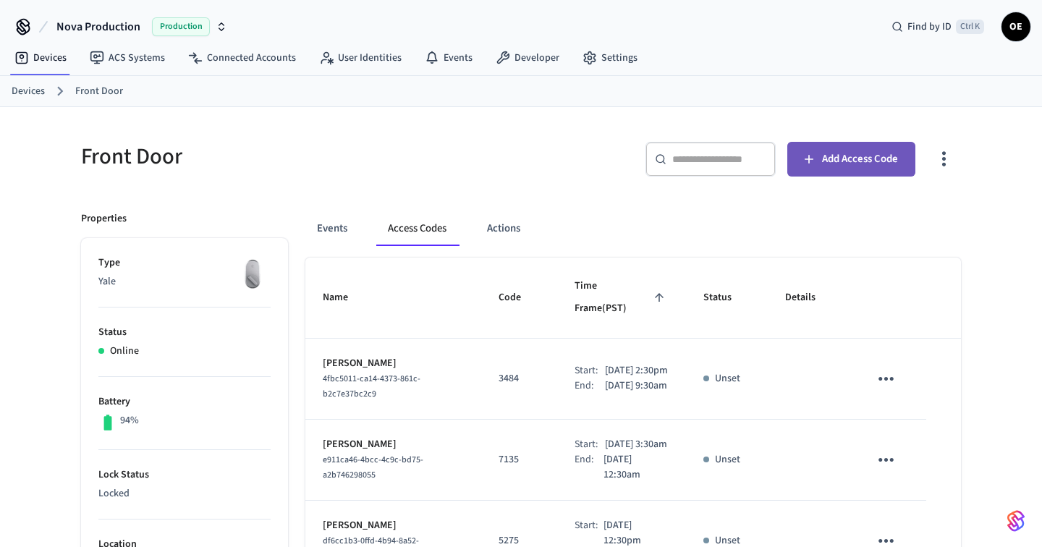
click at [848, 161] on span "Add Access Code" at bounding box center [860, 159] width 76 height 19
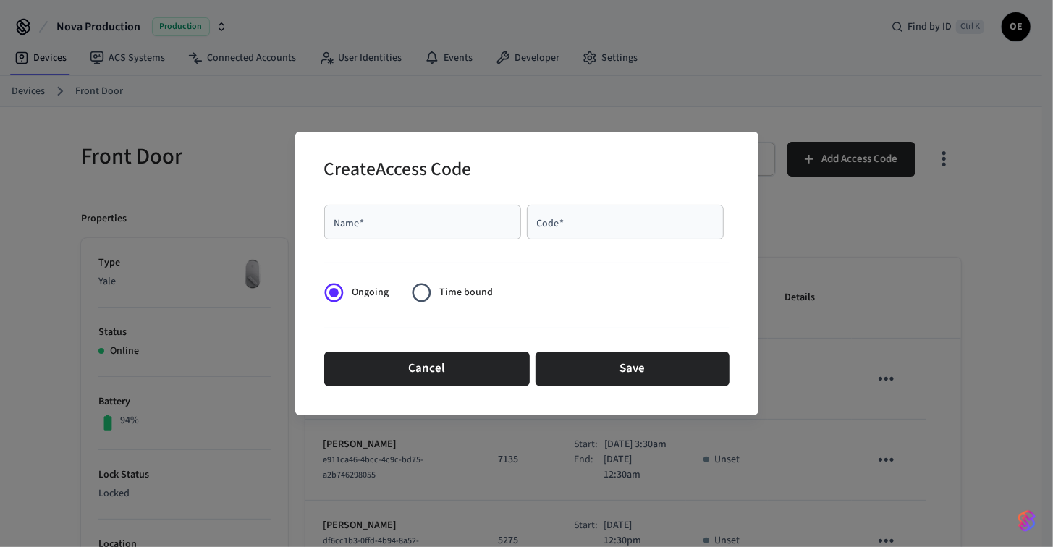
click at [380, 216] on input "Name   *" at bounding box center [422, 222] width 179 height 14
type input "**********"
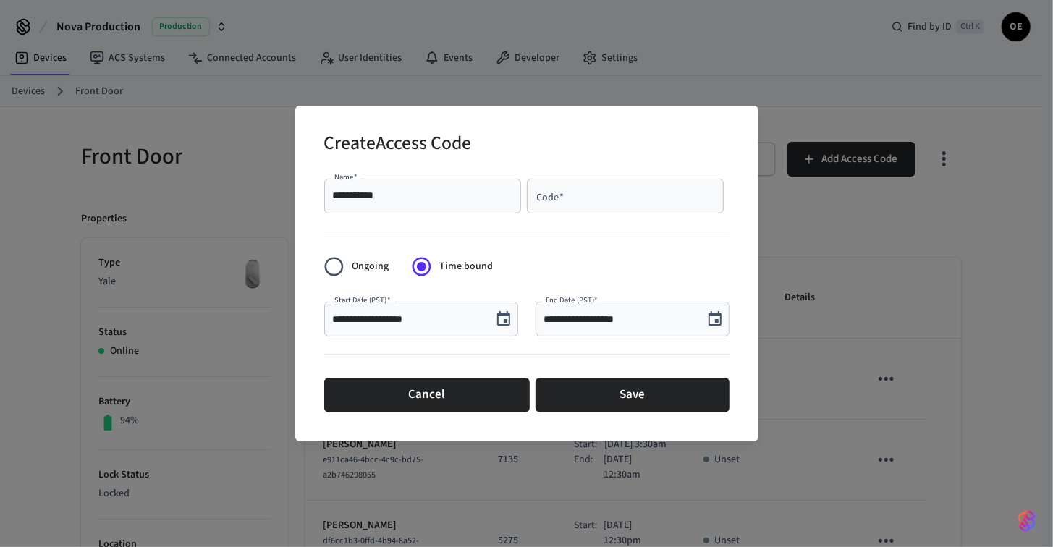
click at [476, 322] on input "**********" at bounding box center [408, 319] width 151 height 14
click at [504, 317] on icon "Choose date, selected date is Oct 2, 2025" at bounding box center [503, 318] width 17 height 17
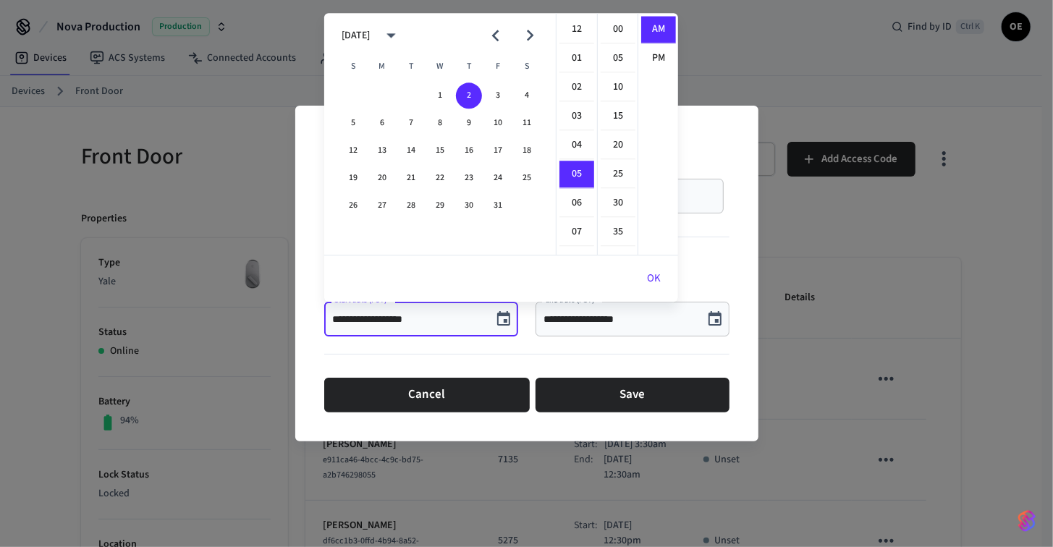
scroll to position [143, 0]
click at [496, 98] on button "3" at bounding box center [498, 96] width 26 height 26
click at [573, 19] on li "03" at bounding box center [576, 15] width 35 height 28
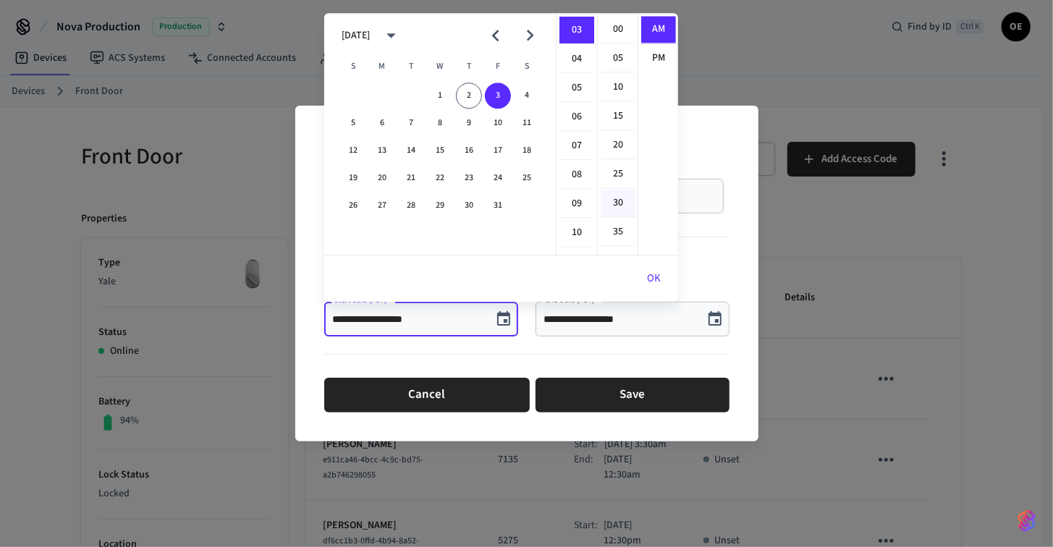
click at [621, 196] on li "30" at bounding box center [618, 204] width 35 height 28
click at [646, 71] on li "PM" at bounding box center [658, 58] width 35 height 27
type input "**********"
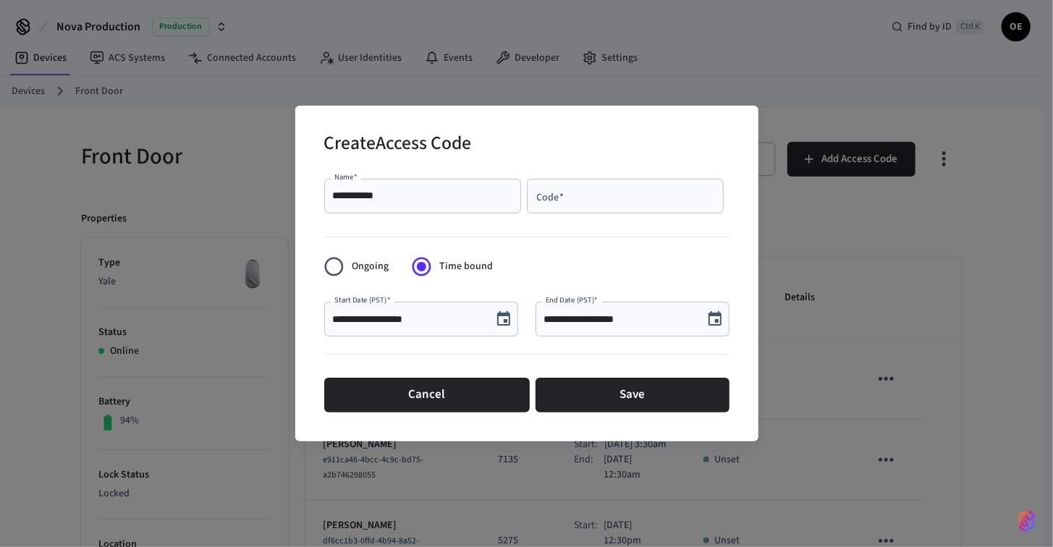
scroll to position [26, 0]
click at [706, 318] on icon "Choose date, selected date is Oct 2, 2025" at bounding box center [714, 318] width 17 height 17
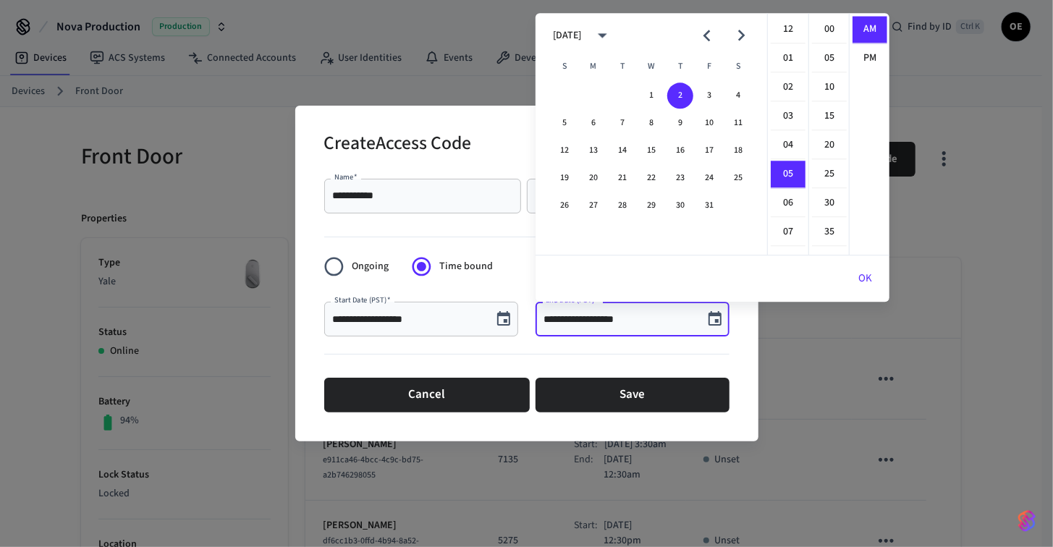
scroll to position [143, 0]
click at [572, 122] on button "5" at bounding box center [564, 123] width 26 height 26
click at [787, 33] on li "12" at bounding box center [788, 30] width 35 height 28
click at [827, 195] on li "30" at bounding box center [829, 204] width 35 height 28
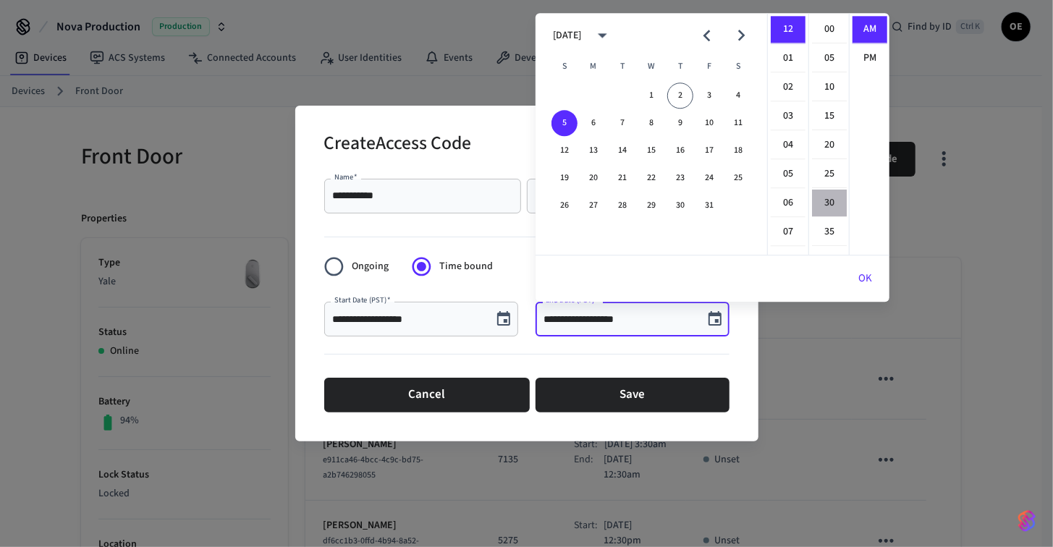
type input "**********"
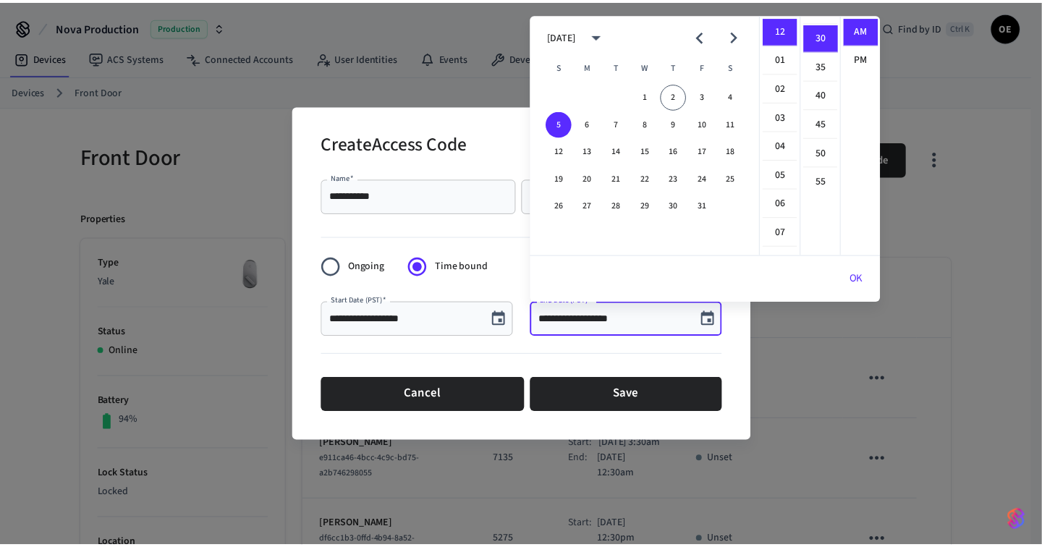
scroll to position [172, 0]
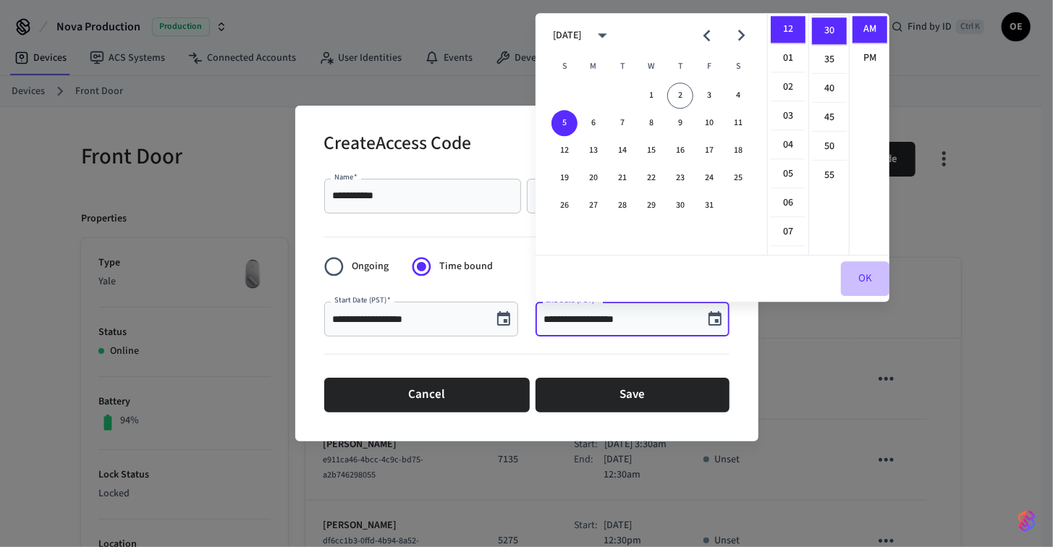
click at [858, 277] on button "OK" at bounding box center [865, 278] width 48 height 35
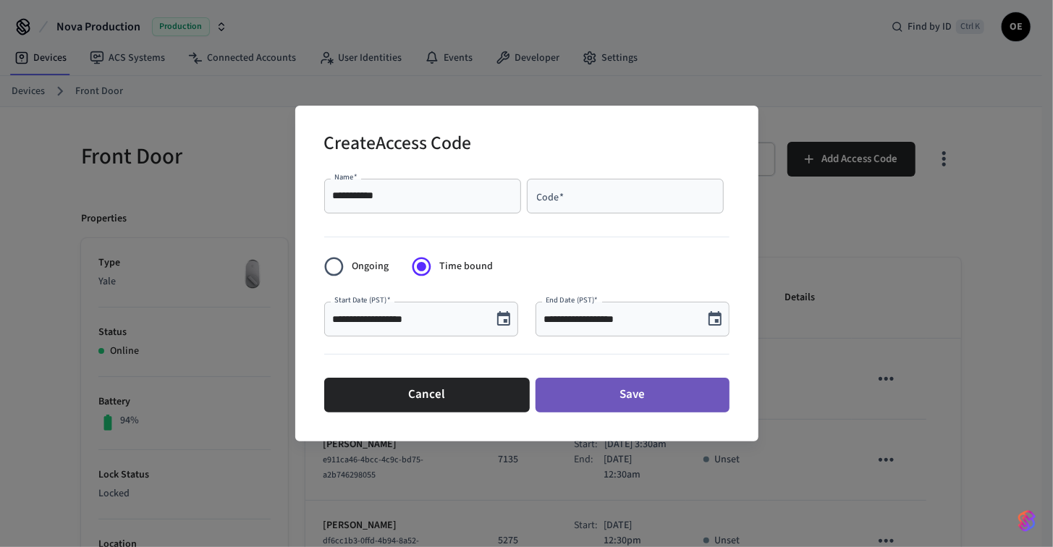
click at [621, 394] on button "Save" at bounding box center [633, 395] width 194 height 35
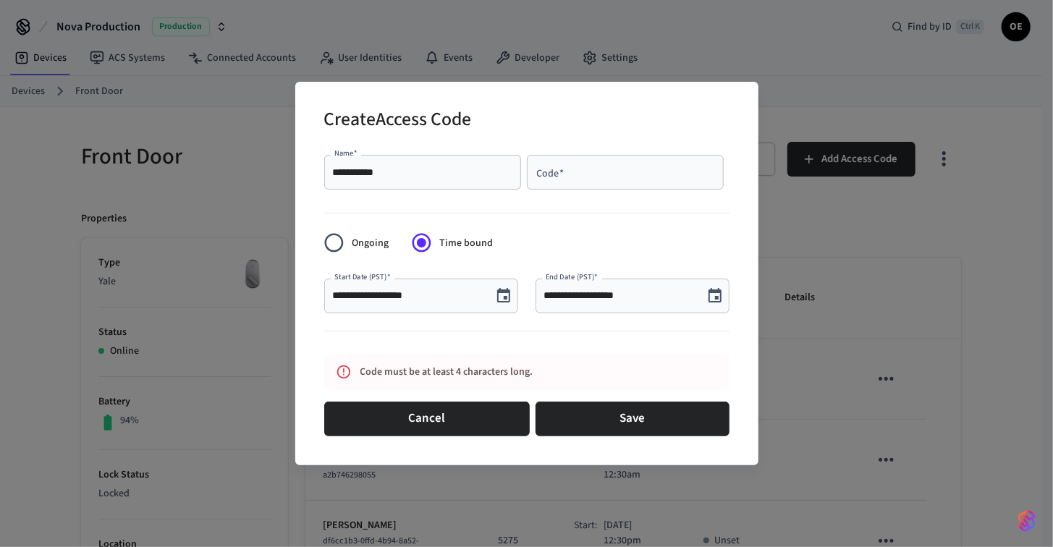
click at [561, 192] on div "Code   * Code   *" at bounding box center [628, 175] width 203 height 41
click at [562, 172] on input "Code   *" at bounding box center [625, 172] width 179 height 14
type input "****"
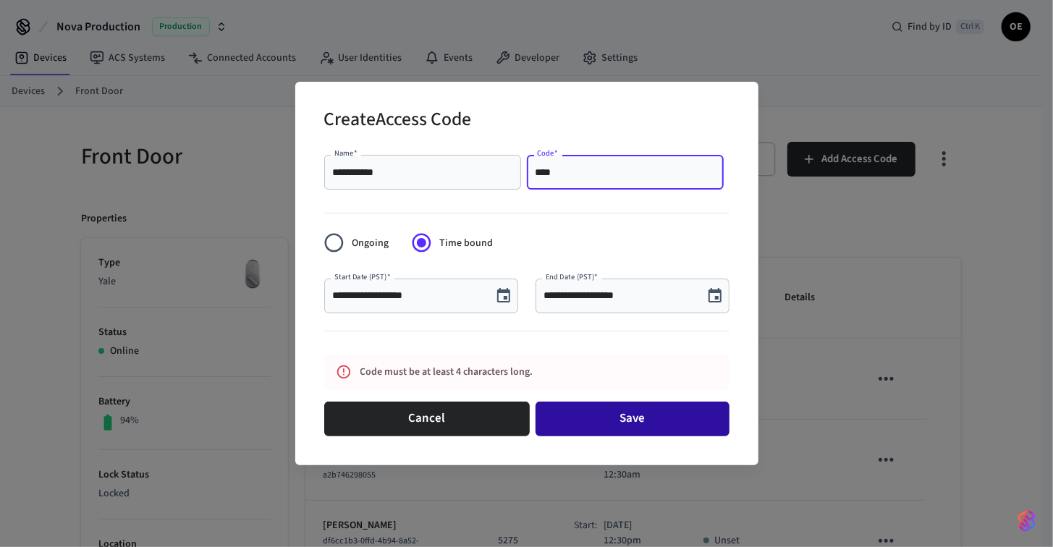
drag, startPoint x: 635, startPoint y: 447, endPoint x: 622, endPoint y: 419, distance: 30.4
click at [626, 435] on div "**********" at bounding box center [526, 295] width 405 height 304
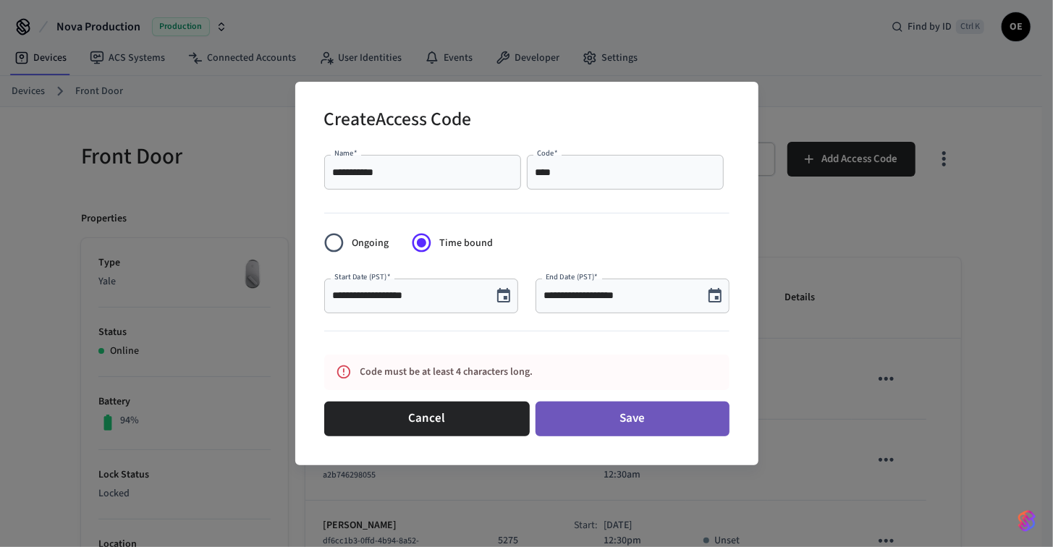
drag, startPoint x: 622, startPoint y: 416, endPoint x: 655, endPoint y: 398, distance: 37.3
click at [622, 414] on button "Save" at bounding box center [633, 419] width 194 height 35
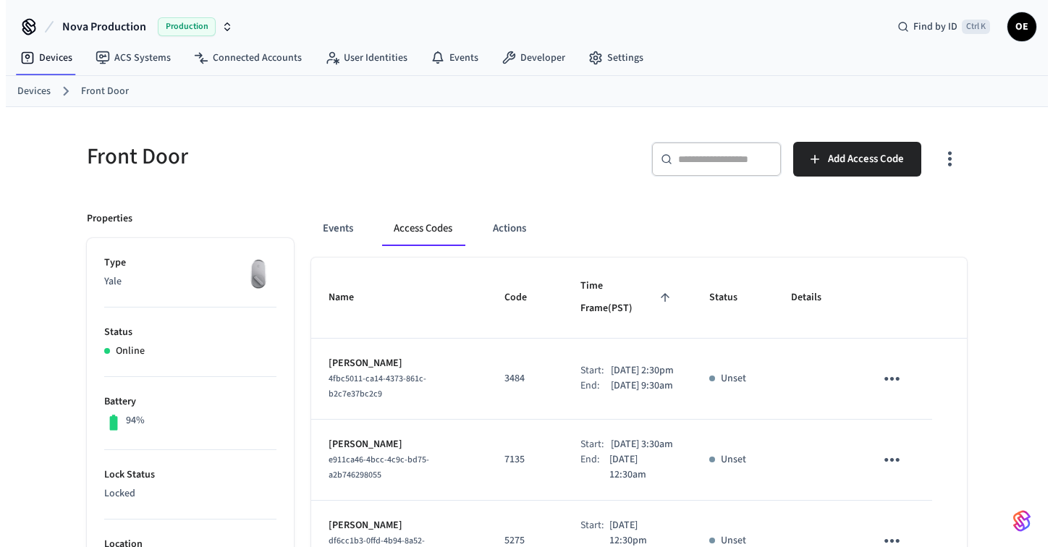
scroll to position [0, 0]
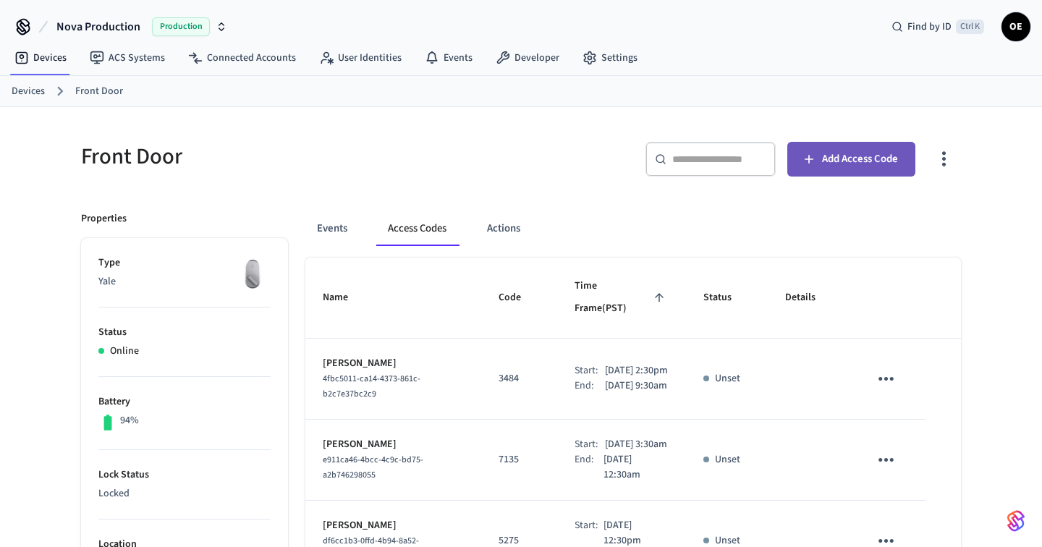
click at [857, 154] on span "Add Access Code" at bounding box center [860, 159] width 76 height 19
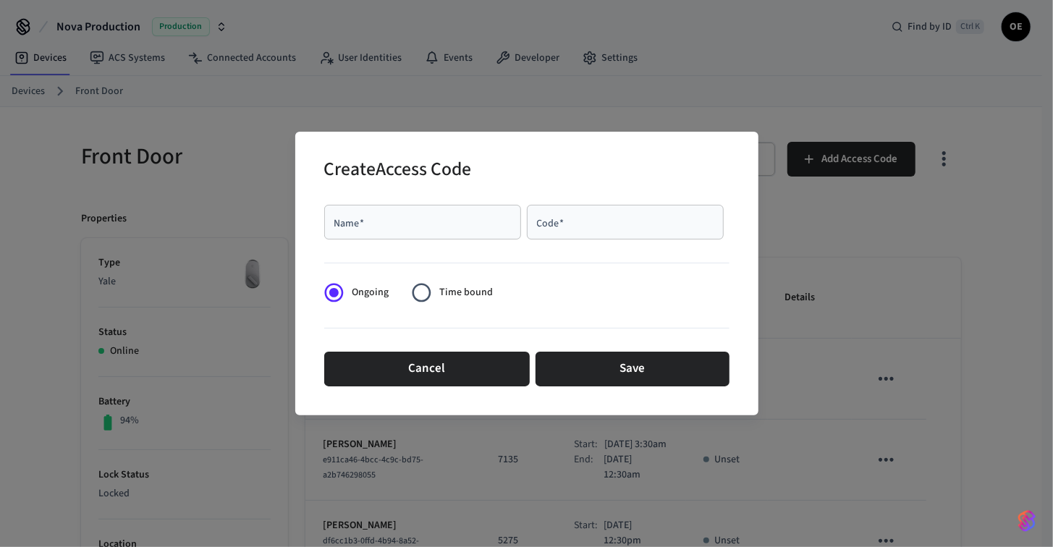
click at [388, 214] on div "Name   *" at bounding box center [422, 222] width 197 height 35
type input "*********"
type input "****"
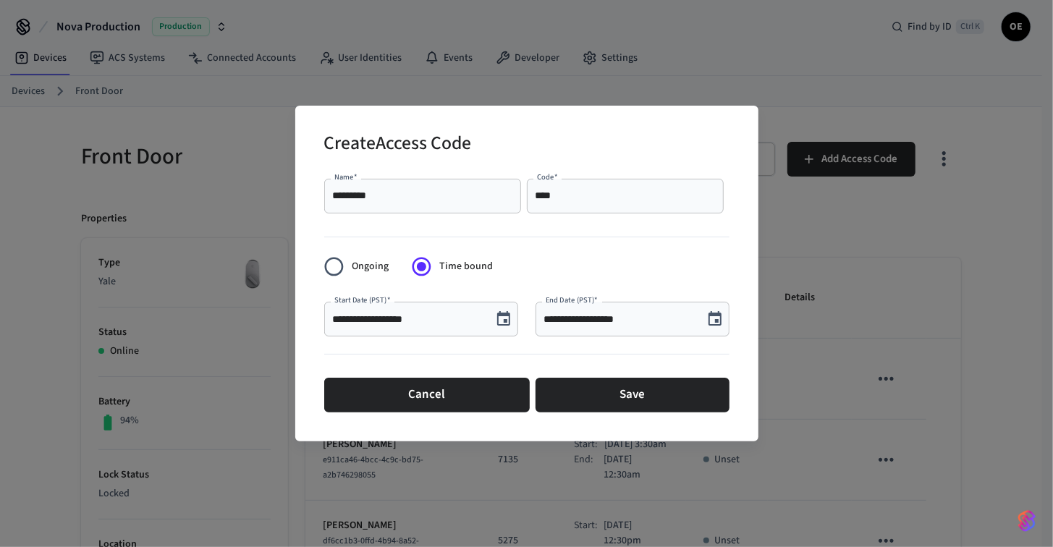
click at [423, 308] on div "**********" at bounding box center [421, 319] width 194 height 35
click at [510, 313] on icon "Choose date, selected date is Oct 2, 2025" at bounding box center [503, 318] width 17 height 17
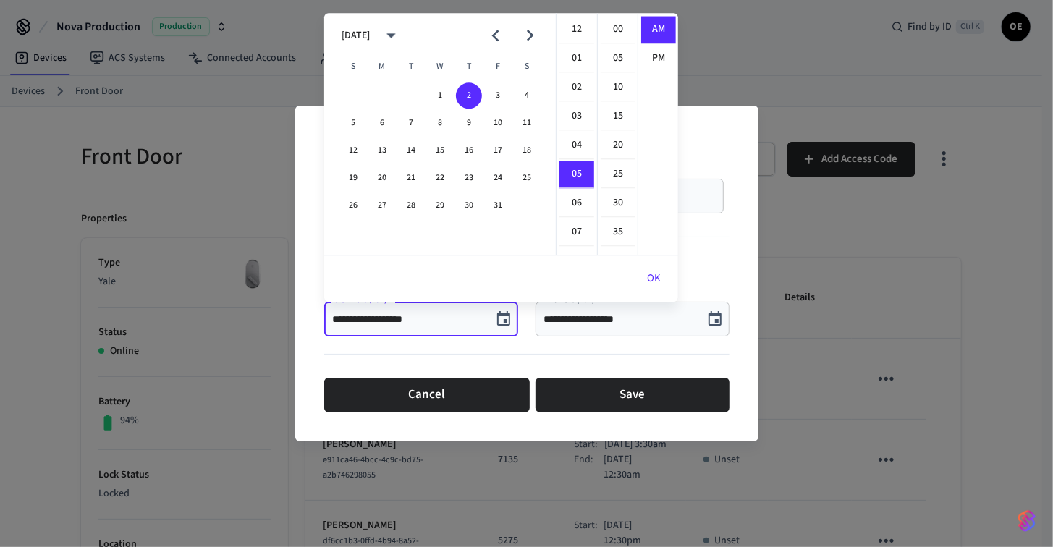
scroll to position [143, 0]
click at [502, 103] on button "3" at bounding box center [498, 96] width 26 height 26
click at [569, 109] on li "03" at bounding box center [576, 117] width 35 height 28
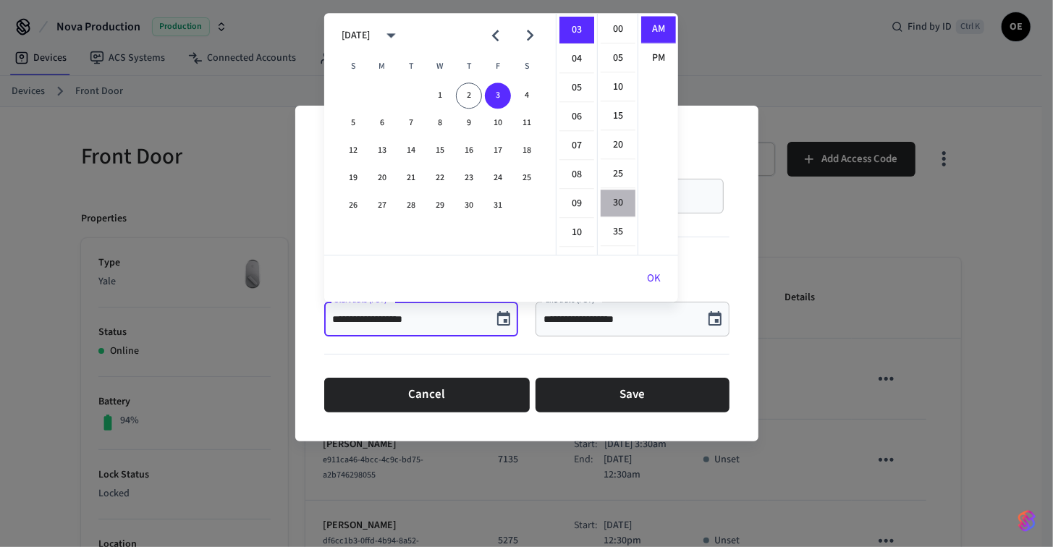
click at [622, 195] on li "30" at bounding box center [618, 204] width 35 height 28
click at [664, 50] on li "PM" at bounding box center [658, 58] width 35 height 27
type input "**********"
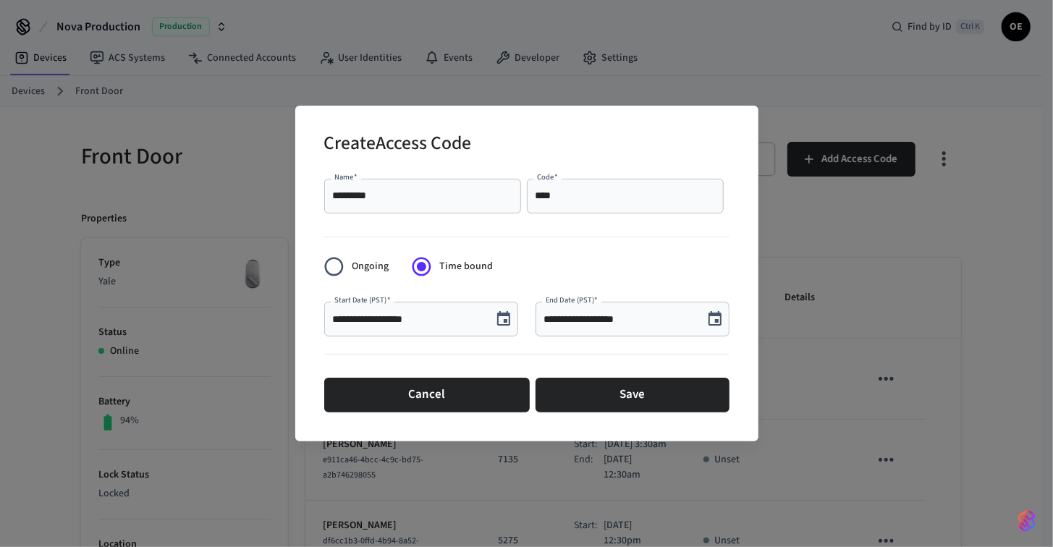
scroll to position [26, 0]
click at [605, 328] on div "**********" at bounding box center [633, 319] width 194 height 35
click at [717, 324] on icon "Choose date, selected date is Oct 2, 2025" at bounding box center [714, 318] width 17 height 17
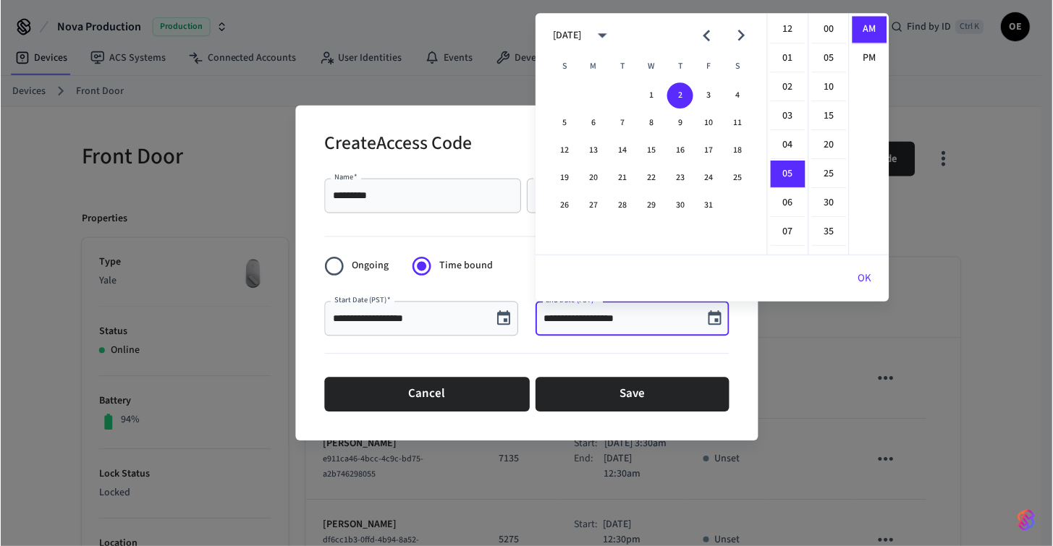
scroll to position [143, 0]
click at [564, 122] on button "5" at bounding box center [564, 123] width 26 height 26
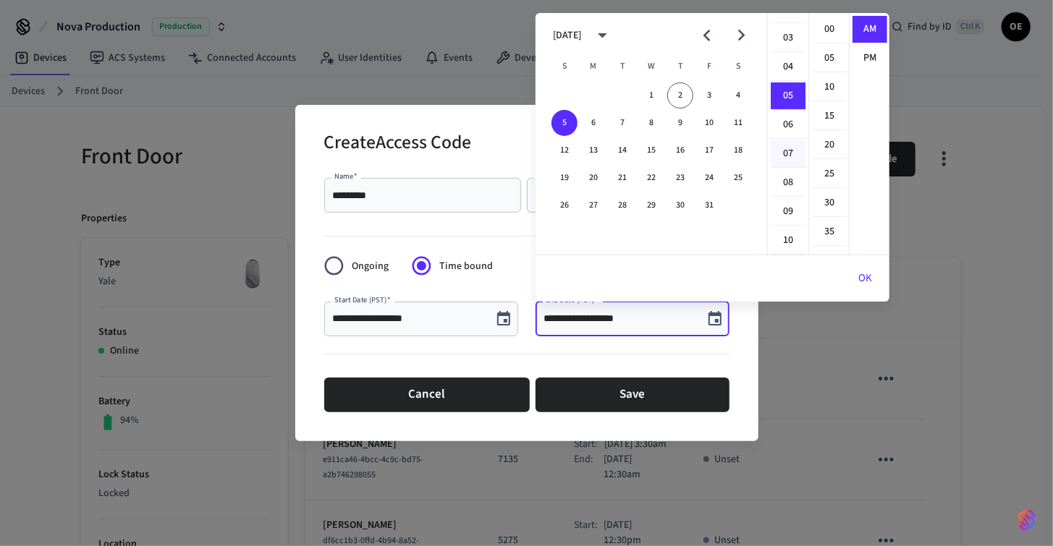
scroll to position [0, 0]
click at [786, 26] on li "12" at bounding box center [788, 30] width 35 height 28
click at [833, 195] on li "30" at bounding box center [829, 204] width 35 height 28
type input "**********"
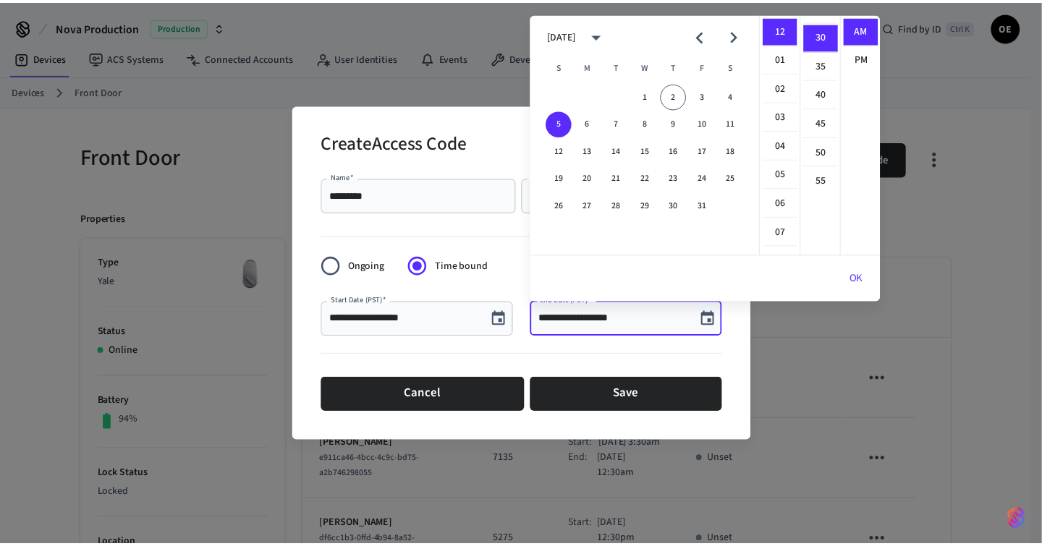
scroll to position [172, 0]
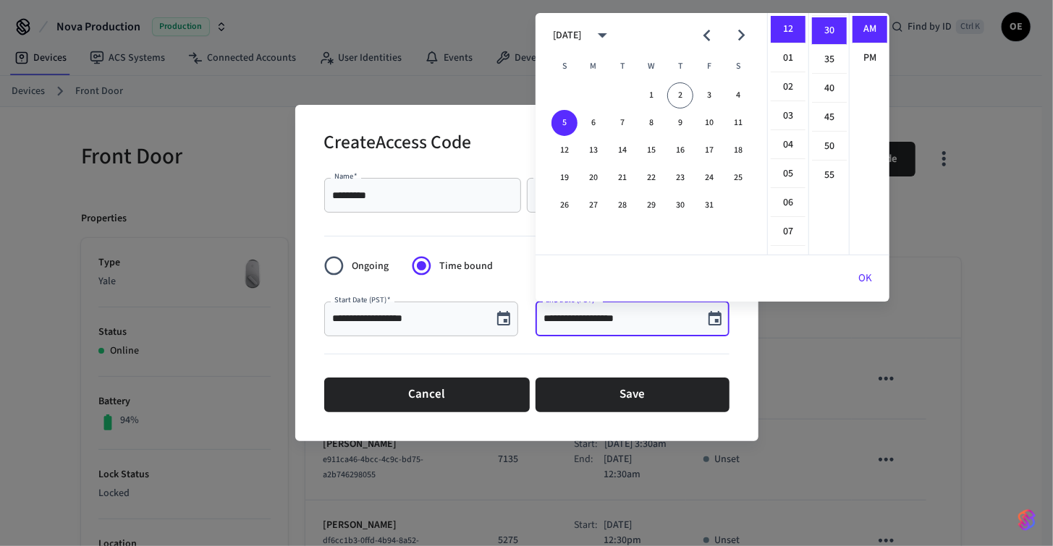
click at [870, 274] on button "OK" at bounding box center [865, 278] width 48 height 35
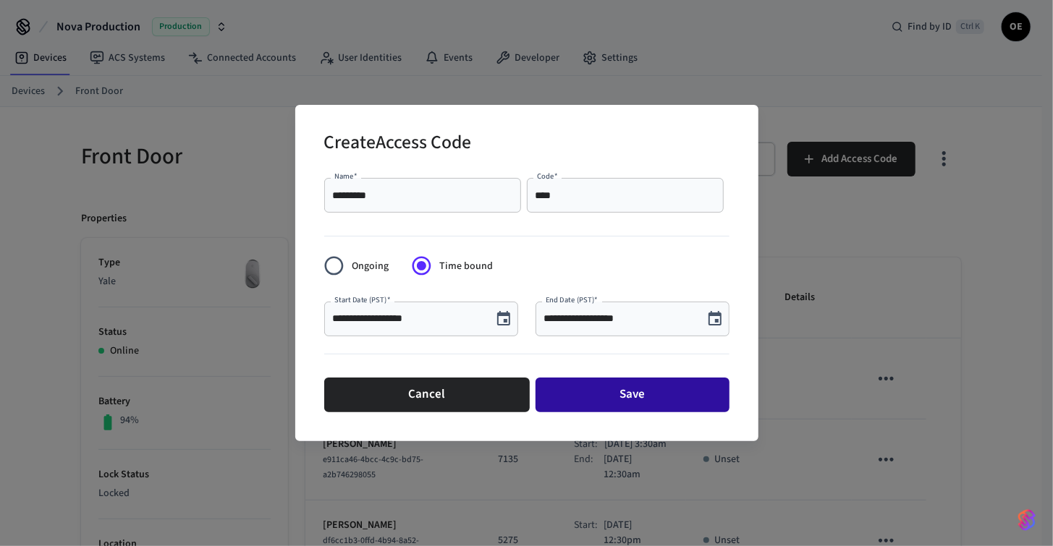
click at [665, 402] on button "Save" at bounding box center [633, 395] width 194 height 35
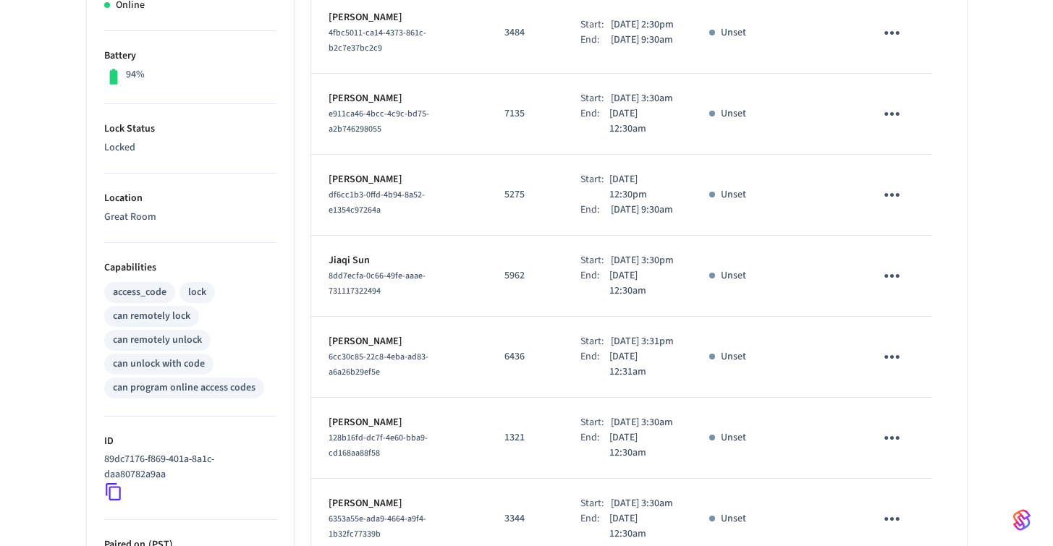
scroll to position [100, 0]
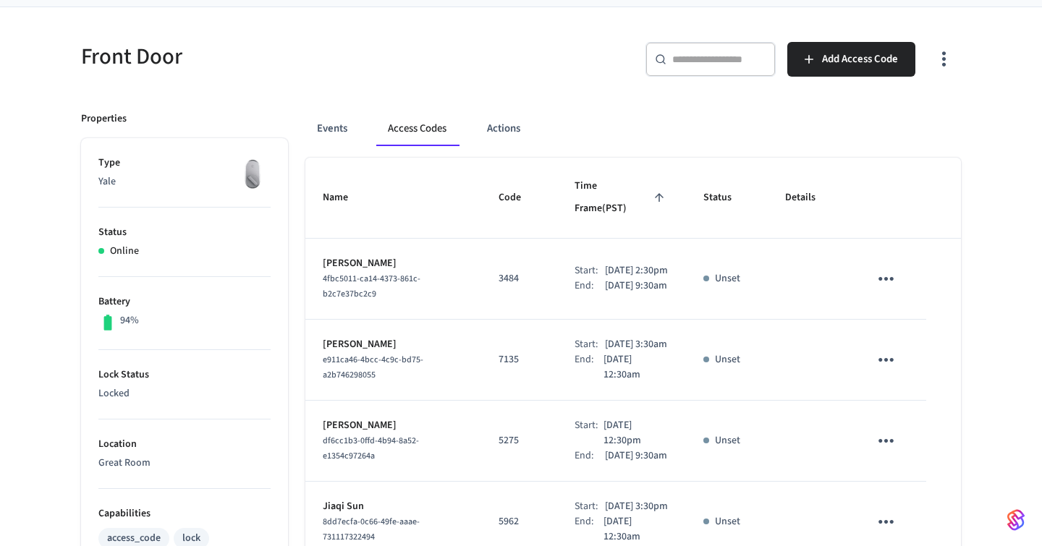
click at [294, 53] on h5 "Front Door" at bounding box center [296, 57] width 431 height 30
click at [882, 73] on button "Add Access Code" at bounding box center [851, 59] width 128 height 35
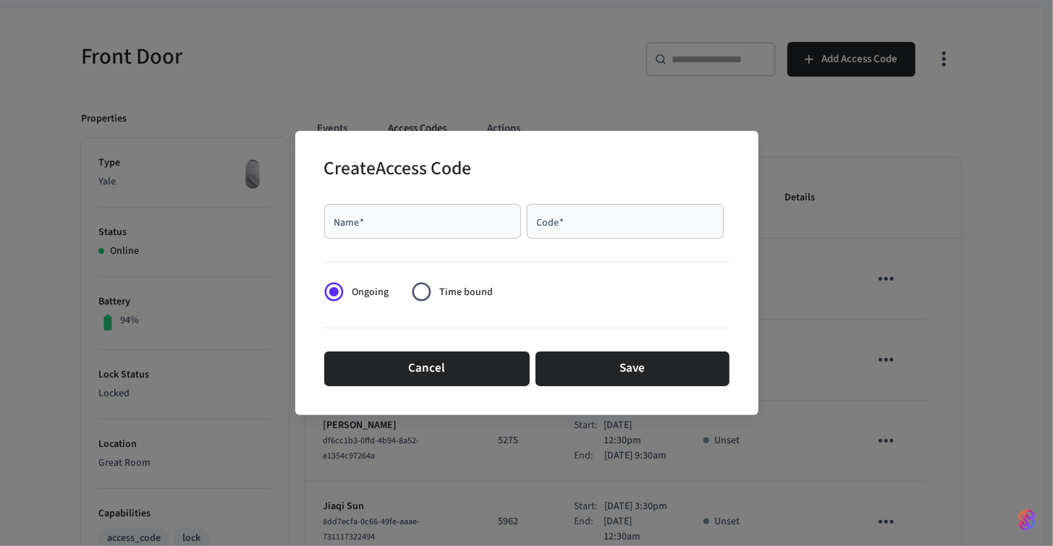
click at [389, 212] on div "Name   *" at bounding box center [422, 221] width 197 height 35
type input "**********"
click at [577, 224] on input "Code   *" at bounding box center [625, 221] width 179 height 14
type input "****"
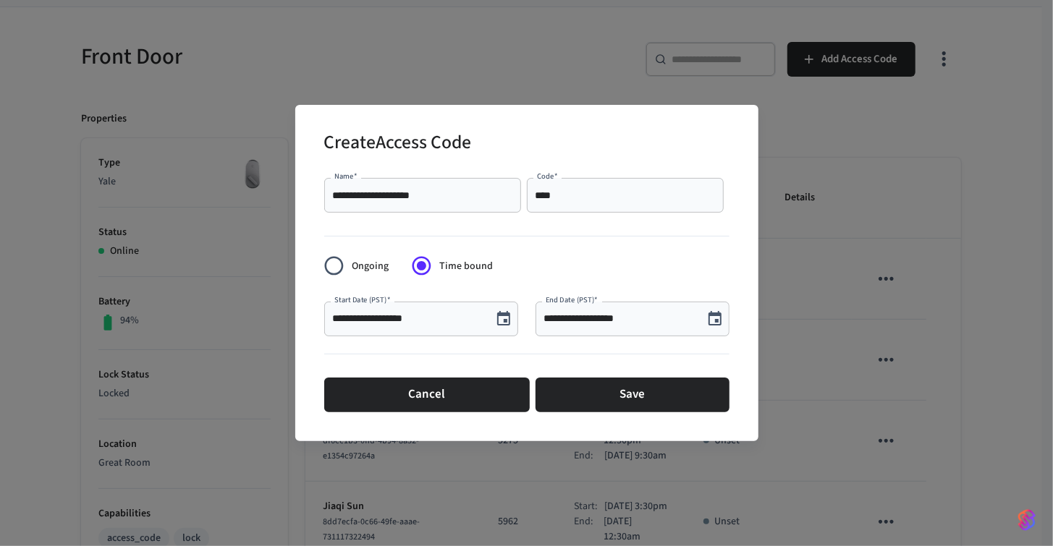
click at [443, 324] on input "**********" at bounding box center [408, 319] width 151 height 14
click at [510, 315] on icon "Choose date, selected date is Oct 2, 2025" at bounding box center [503, 318] width 13 height 14
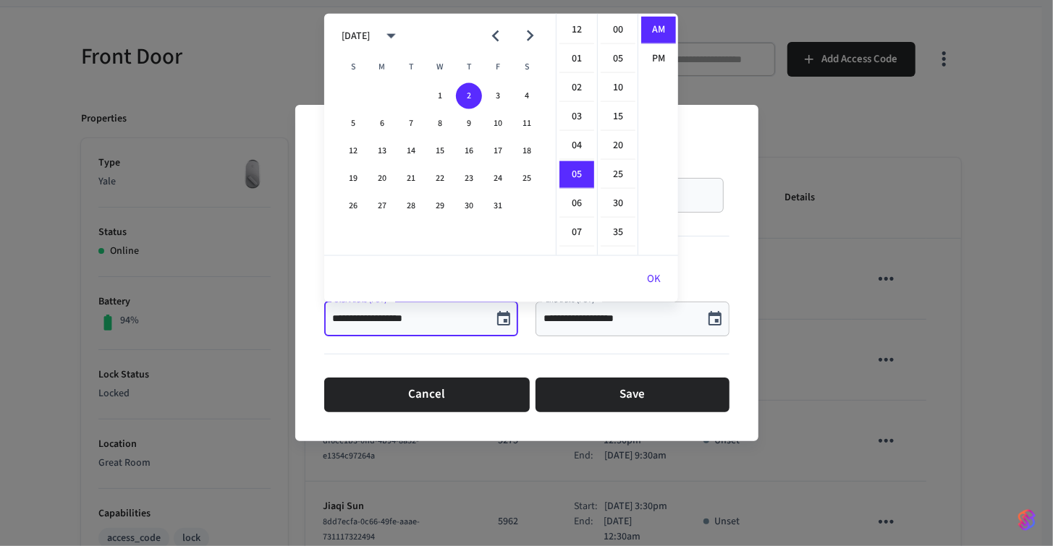
scroll to position [143, 0]
click at [501, 96] on button "3" at bounding box center [498, 96] width 26 height 26
click at [577, 51] on li "03" at bounding box center [576, 47] width 35 height 28
click at [623, 202] on li "30" at bounding box center [618, 204] width 35 height 28
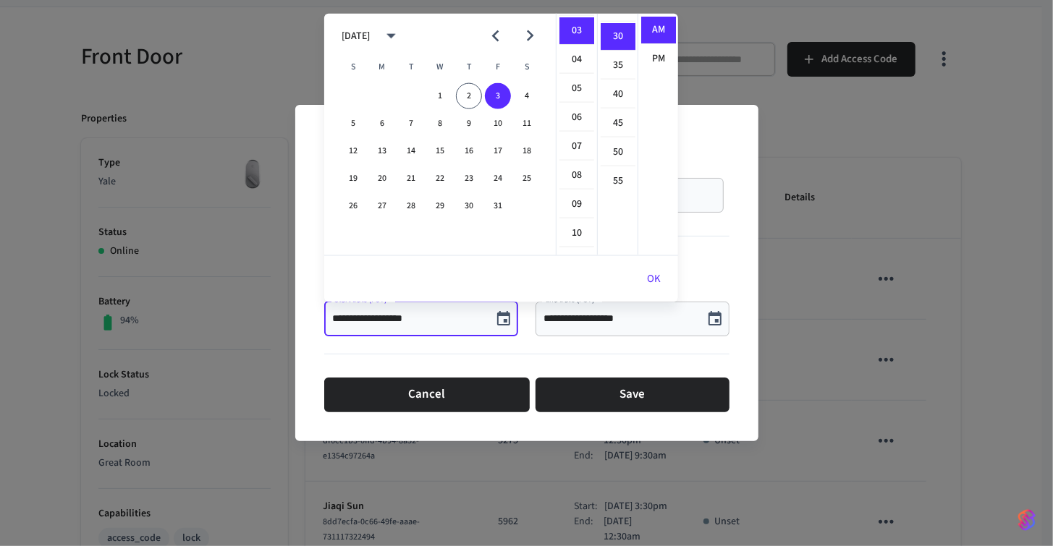
scroll to position [172, 0]
click at [659, 62] on li "PM" at bounding box center [658, 59] width 35 height 27
type input "**********"
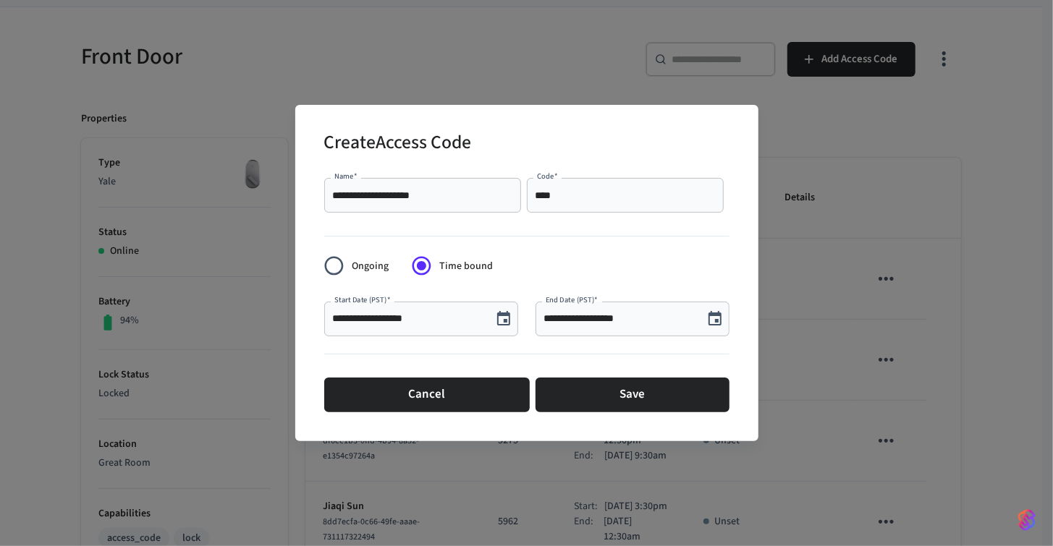
scroll to position [26, 0]
click at [634, 331] on div "**********" at bounding box center [633, 319] width 194 height 35
click at [648, 312] on input "**********" at bounding box center [619, 319] width 151 height 14
click at [717, 316] on icon "Choose date, selected date is Oct 2, 2025" at bounding box center [714, 318] width 17 height 17
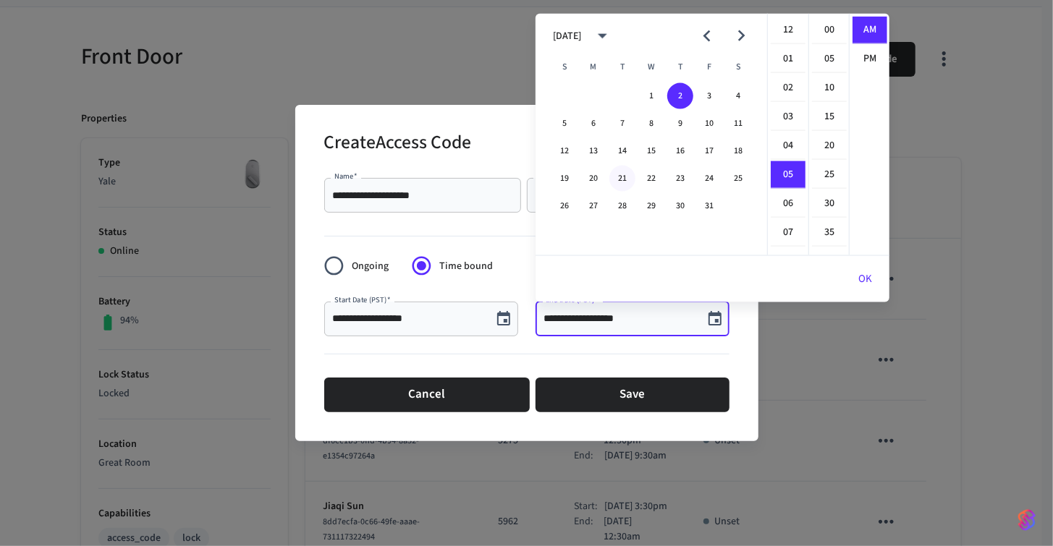
scroll to position [143, 0]
click at [565, 126] on button "5" at bounding box center [564, 124] width 26 height 26
click at [780, 25] on li "12" at bounding box center [788, 31] width 35 height 28
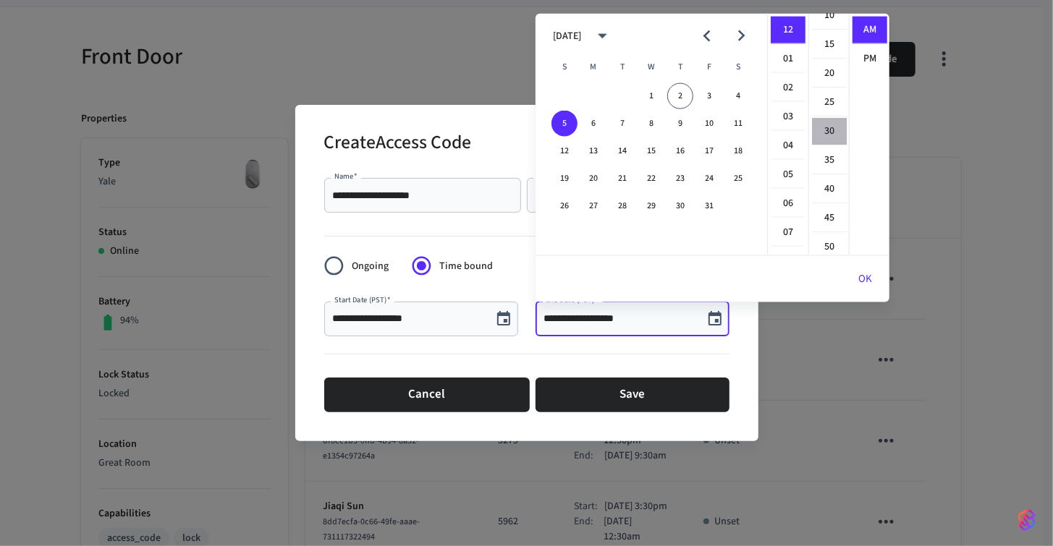
click at [832, 128] on li "30" at bounding box center [829, 132] width 35 height 28
type input "**********"
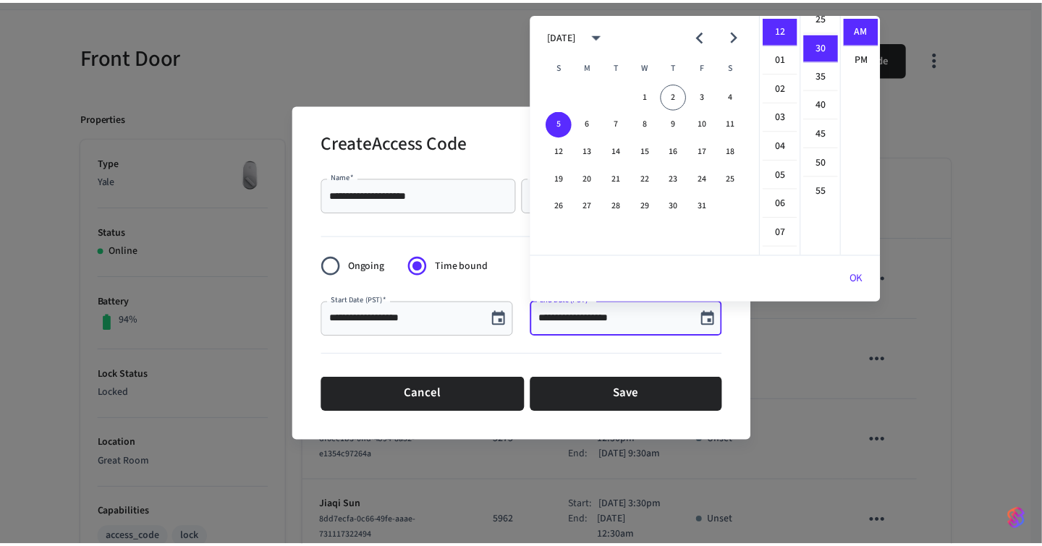
scroll to position [172, 0]
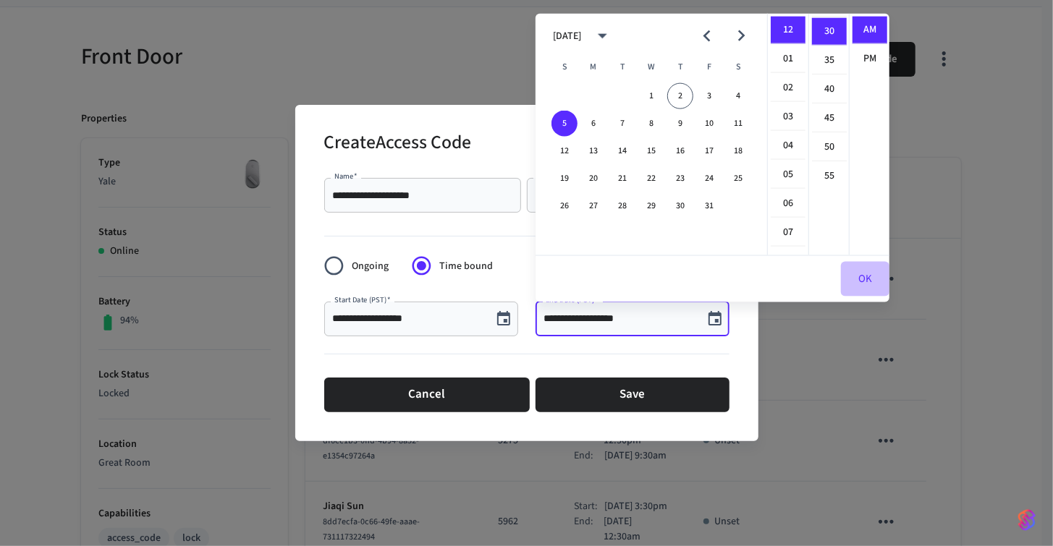
click at [866, 282] on button "OK" at bounding box center [865, 279] width 48 height 35
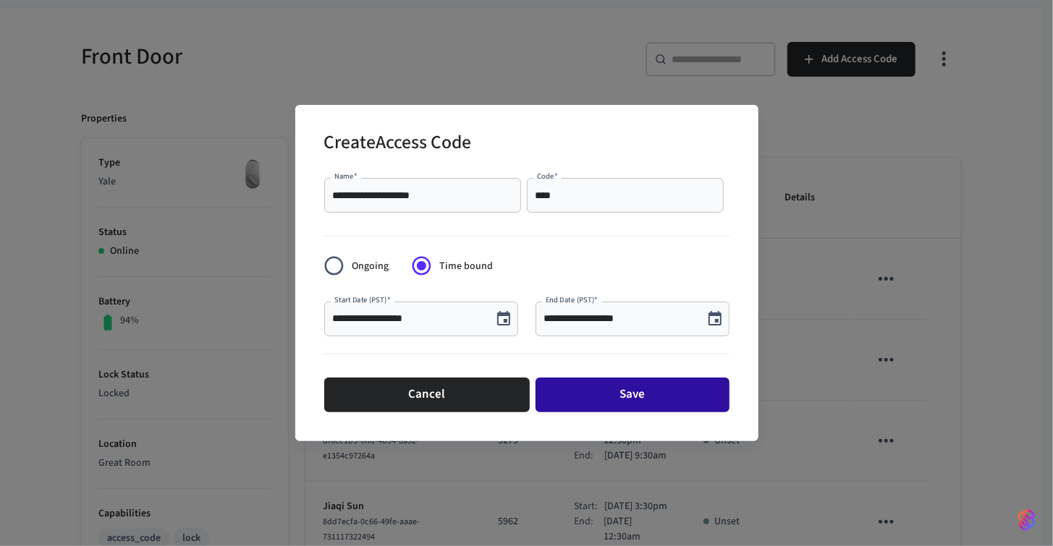
click at [659, 387] on button "Save" at bounding box center [633, 395] width 194 height 35
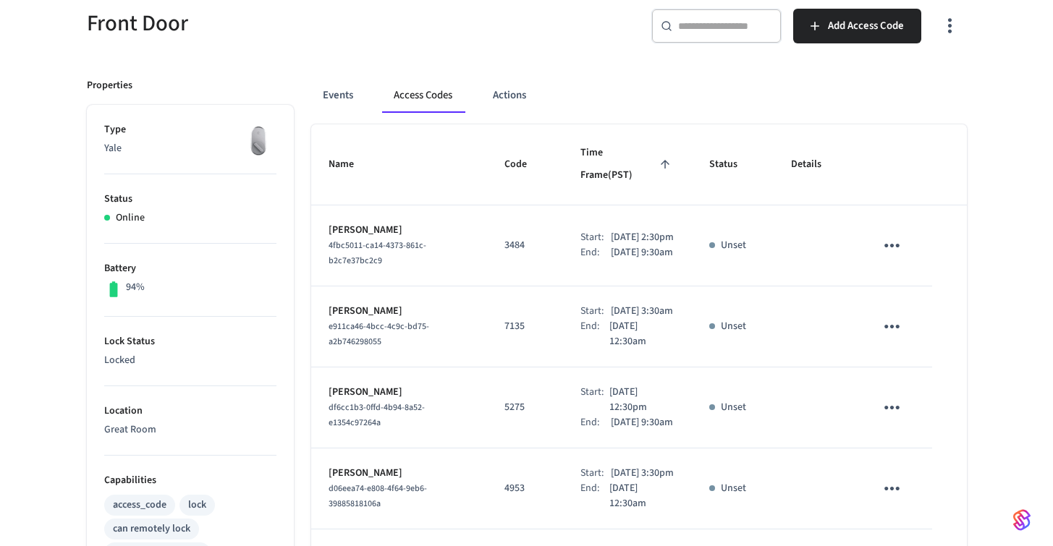
scroll to position [0, 0]
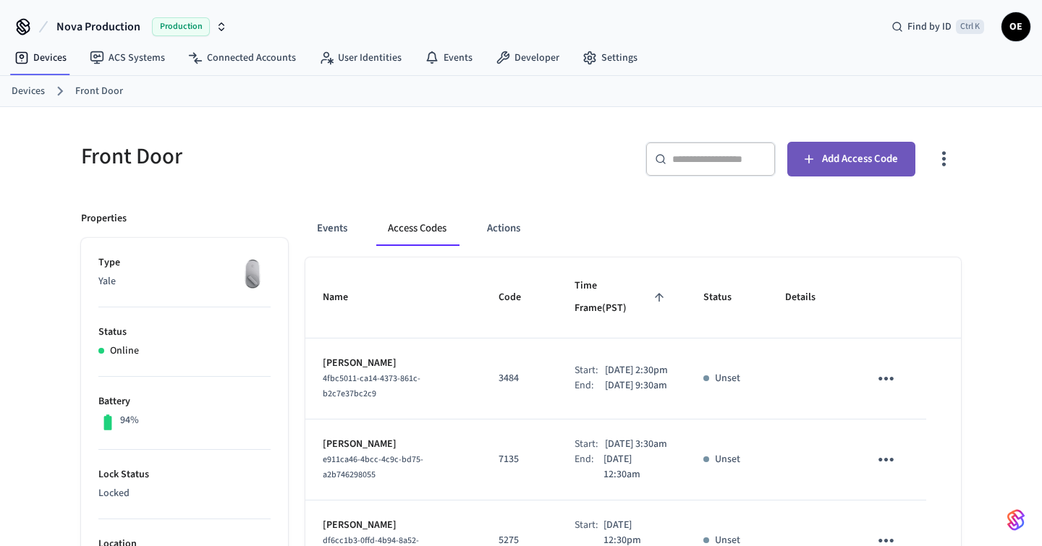
click at [816, 166] on button "Add Access Code" at bounding box center [851, 159] width 128 height 35
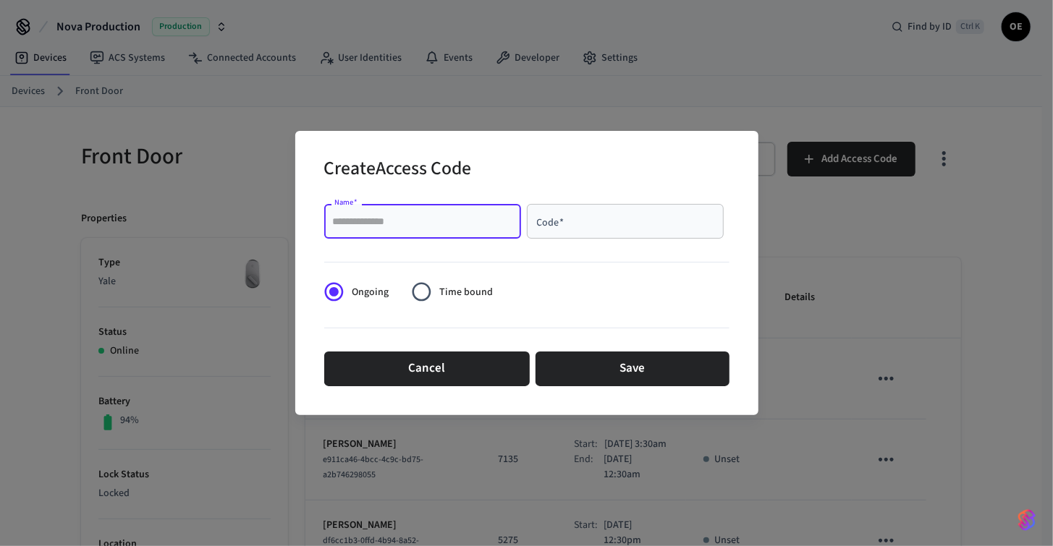
click at [340, 224] on input "Name   *" at bounding box center [422, 221] width 179 height 14
type input "**********"
click at [468, 281] on label "Time bound" at bounding box center [448, 291] width 89 height 35
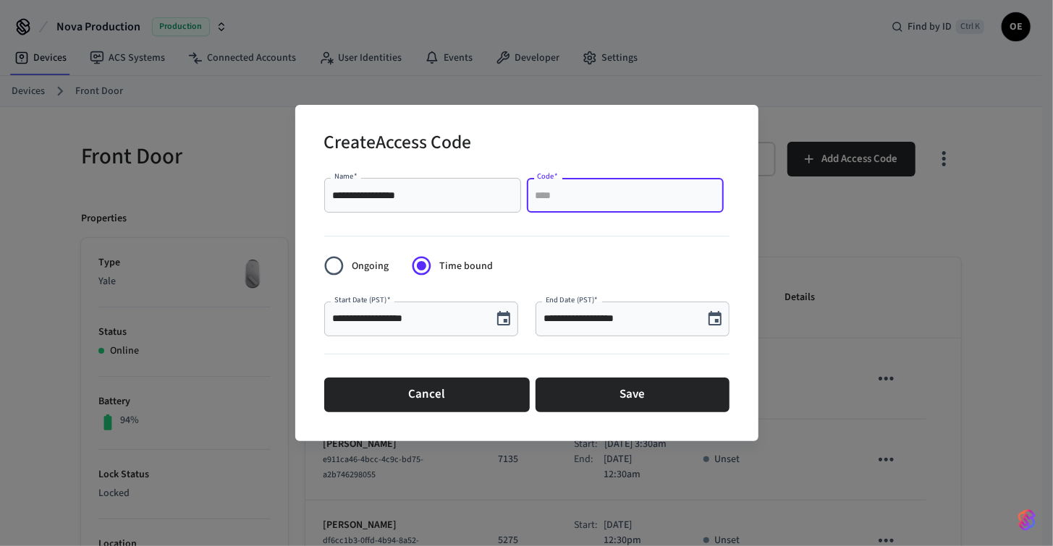
click at [549, 202] on input "Code   *" at bounding box center [625, 195] width 179 height 14
click at [499, 322] on icon "Choose date, selected date is Oct 2, 2025" at bounding box center [503, 318] width 17 height 17
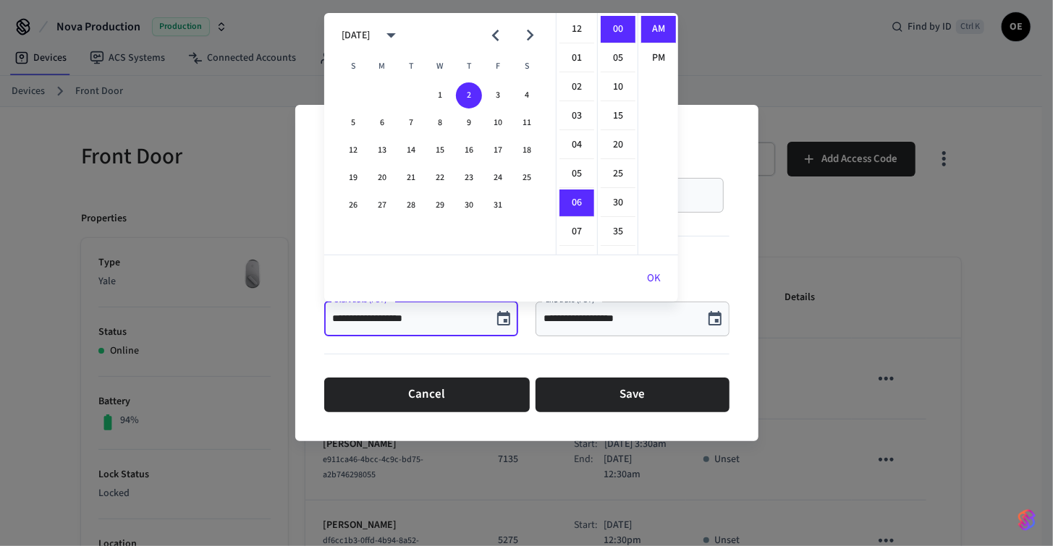
scroll to position [172, 0]
click at [532, 95] on button "4" at bounding box center [527, 96] width 26 height 26
click at [572, 119] on li "03" at bounding box center [576, 117] width 35 height 28
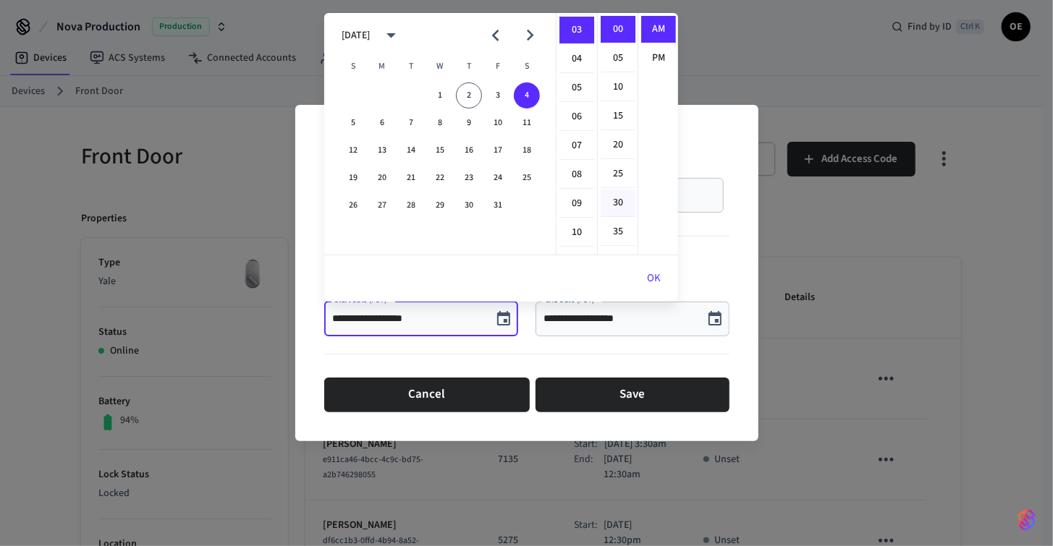
click at [613, 206] on li "30" at bounding box center [618, 204] width 35 height 28
click at [656, 51] on li "PM" at bounding box center [658, 58] width 35 height 27
type input "**********"
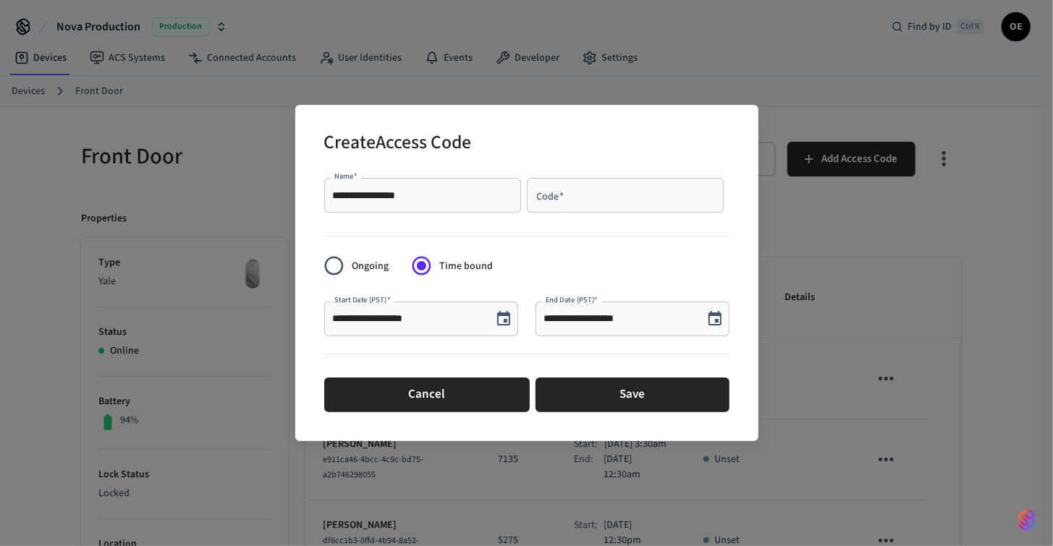
scroll to position [26, 0]
click at [647, 326] on div "**********" at bounding box center [633, 319] width 194 height 35
click at [579, 312] on input "**********" at bounding box center [619, 319] width 151 height 14
click at [718, 322] on icon "Choose date, selected date is Oct 2, 2025" at bounding box center [715, 318] width 13 height 14
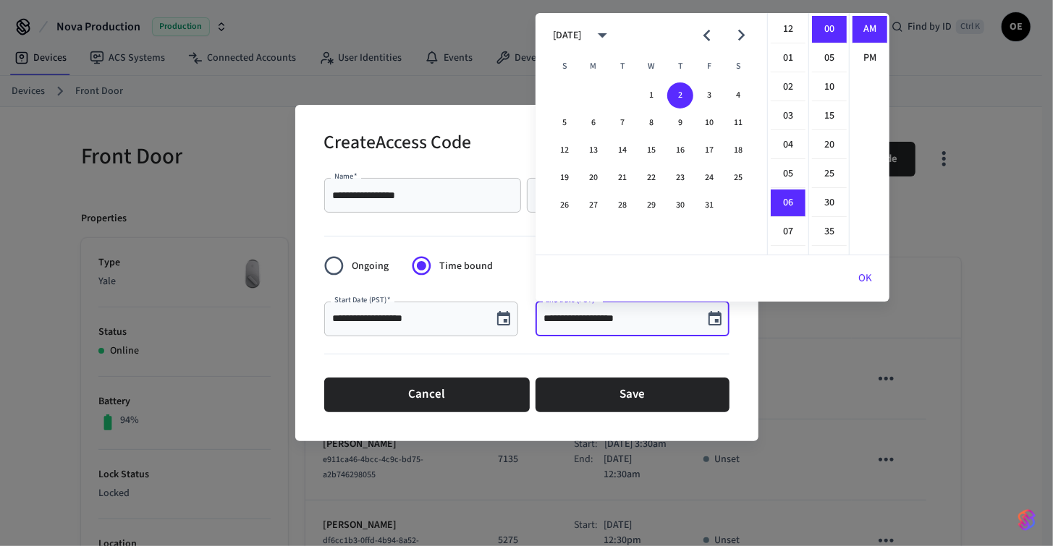
scroll to position [172, 0]
click at [596, 122] on button "6" at bounding box center [593, 123] width 26 height 26
click at [790, 30] on li "12" at bounding box center [788, 30] width 35 height 28
click at [829, 207] on li "30" at bounding box center [829, 204] width 35 height 28
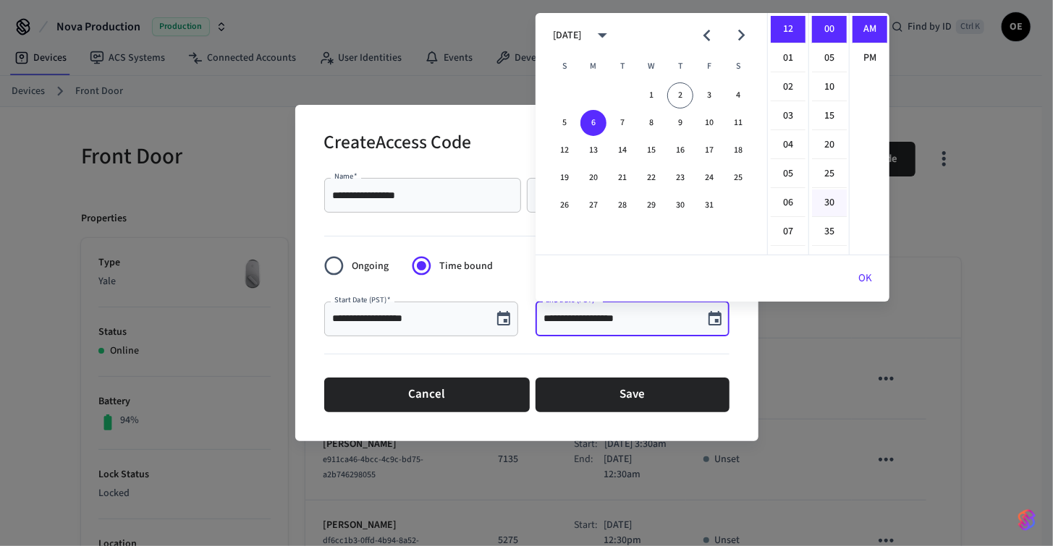
type input "**********"
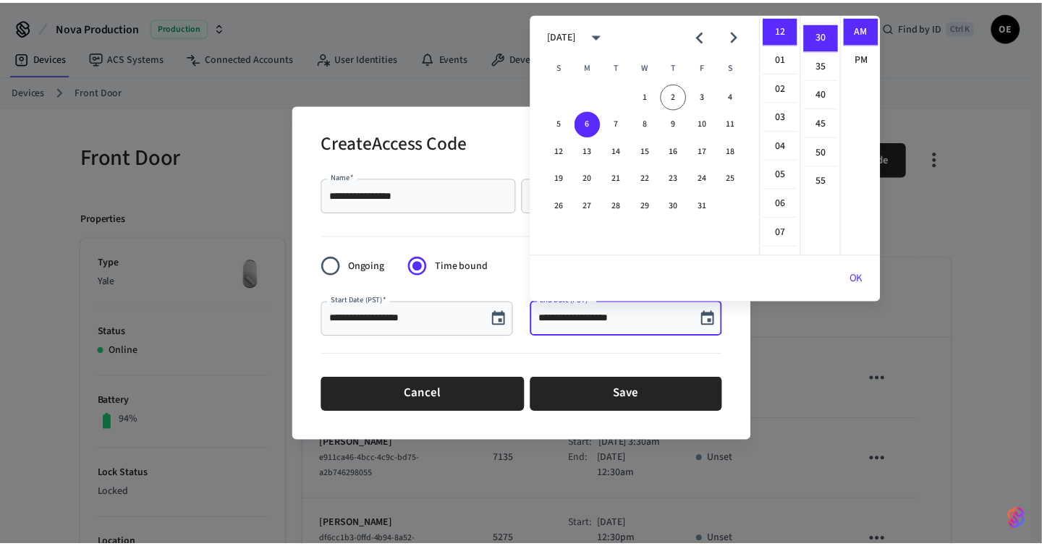
scroll to position [172, 0]
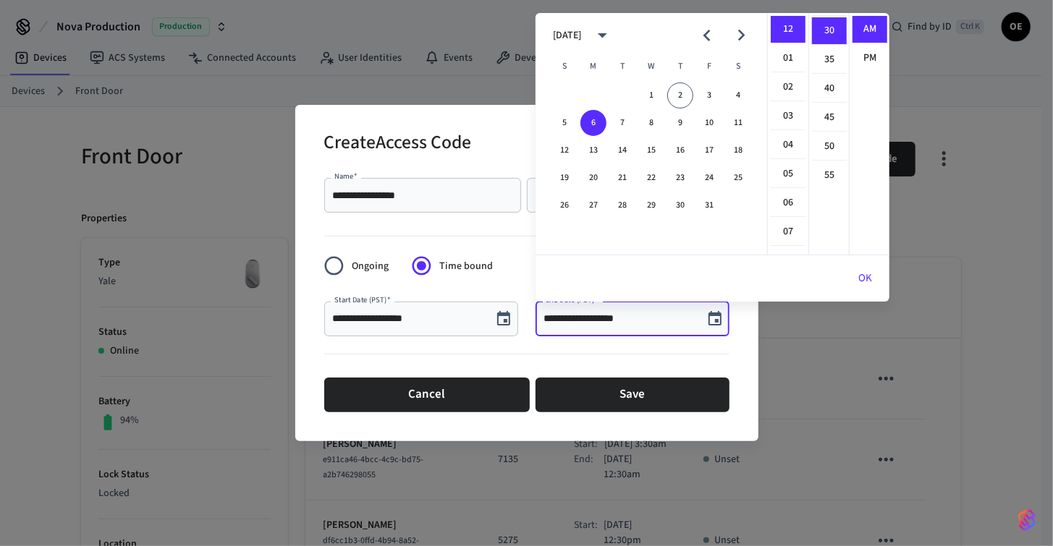
click at [866, 284] on button "OK" at bounding box center [865, 278] width 48 height 35
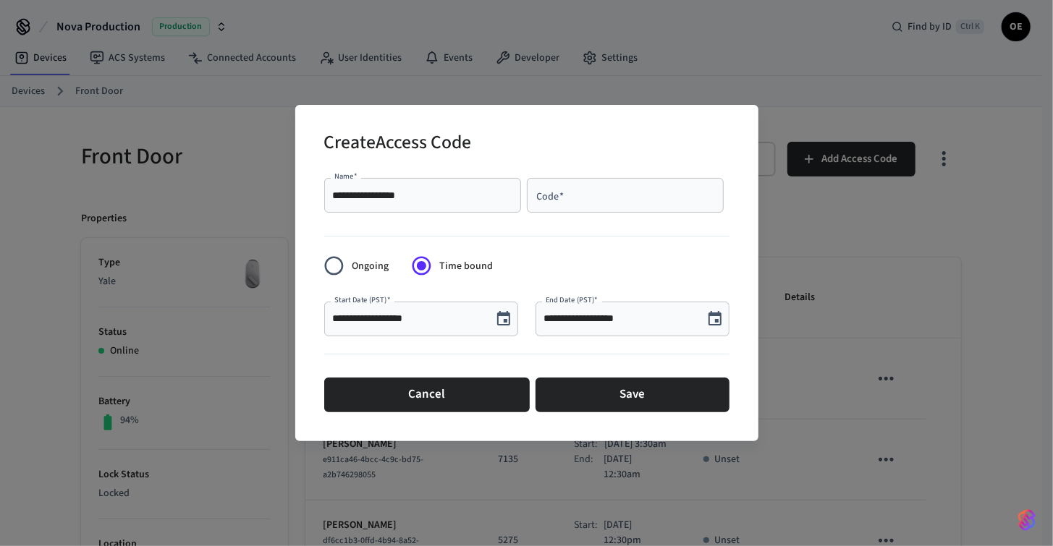
drag, startPoint x: 627, startPoint y: 201, endPoint x: 627, endPoint y: 188, distance: 13.0
click at [626, 200] on input "Code   *" at bounding box center [625, 195] width 179 height 14
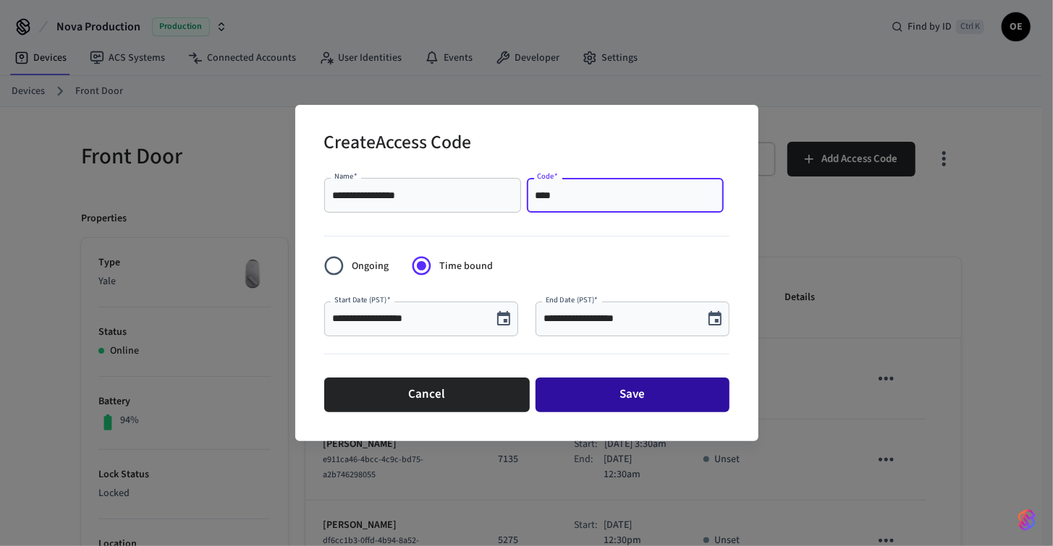
type input "****"
click at [630, 392] on button "Save" at bounding box center [633, 395] width 194 height 35
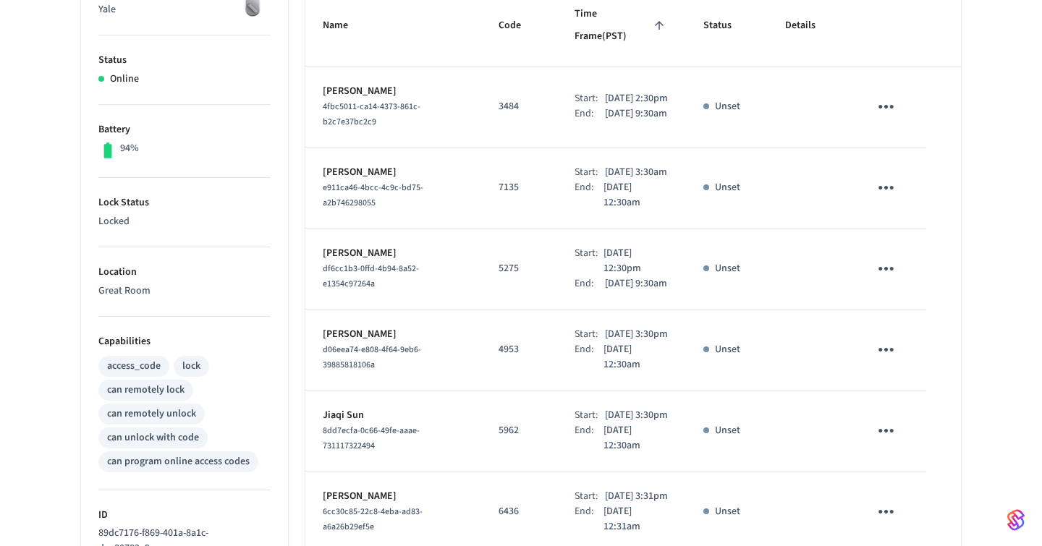
scroll to position [72, 0]
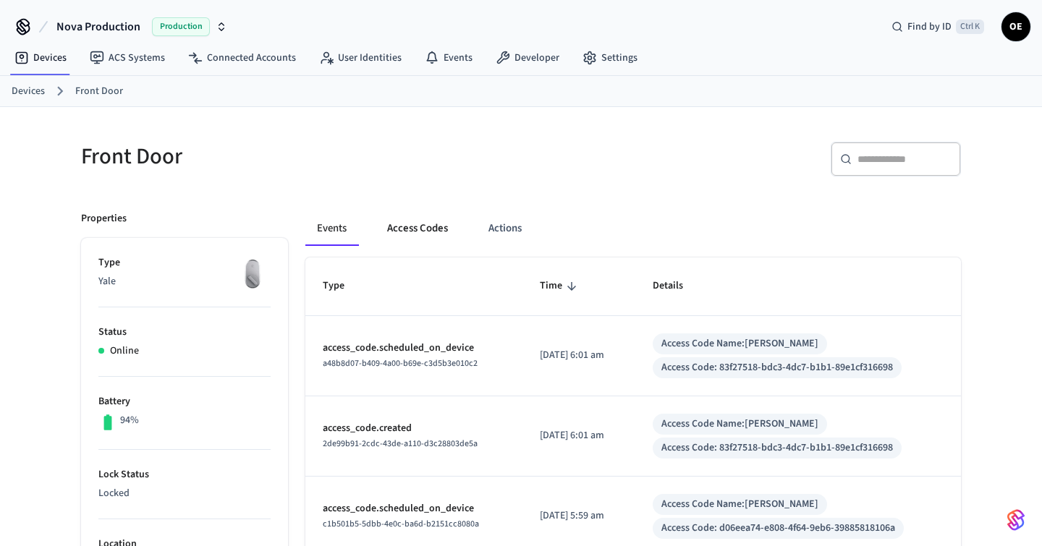
click at [433, 212] on button "Access Codes" at bounding box center [418, 228] width 84 height 35
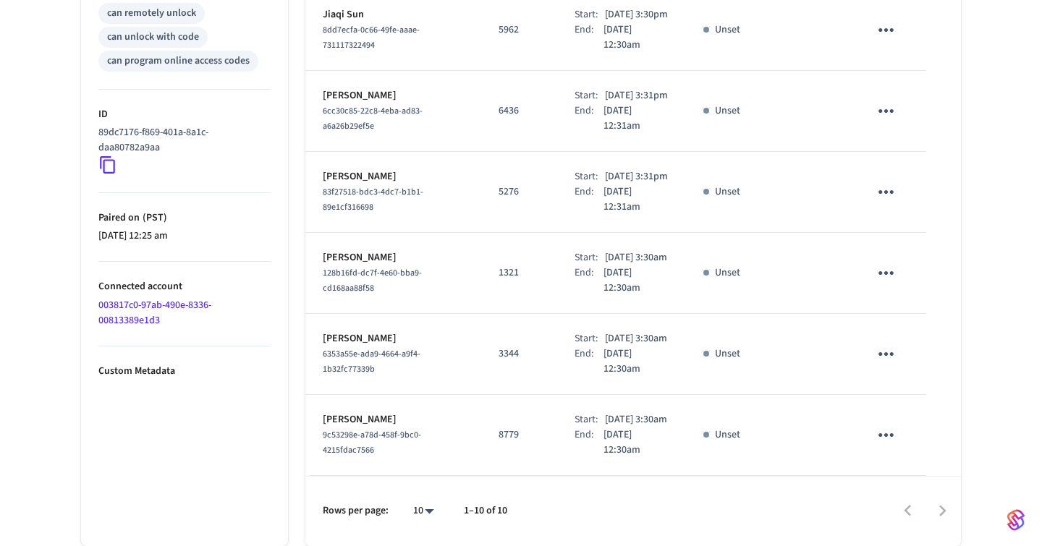
scroll to position [799, 0]
